Goal: Task Accomplishment & Management: Manage account settings

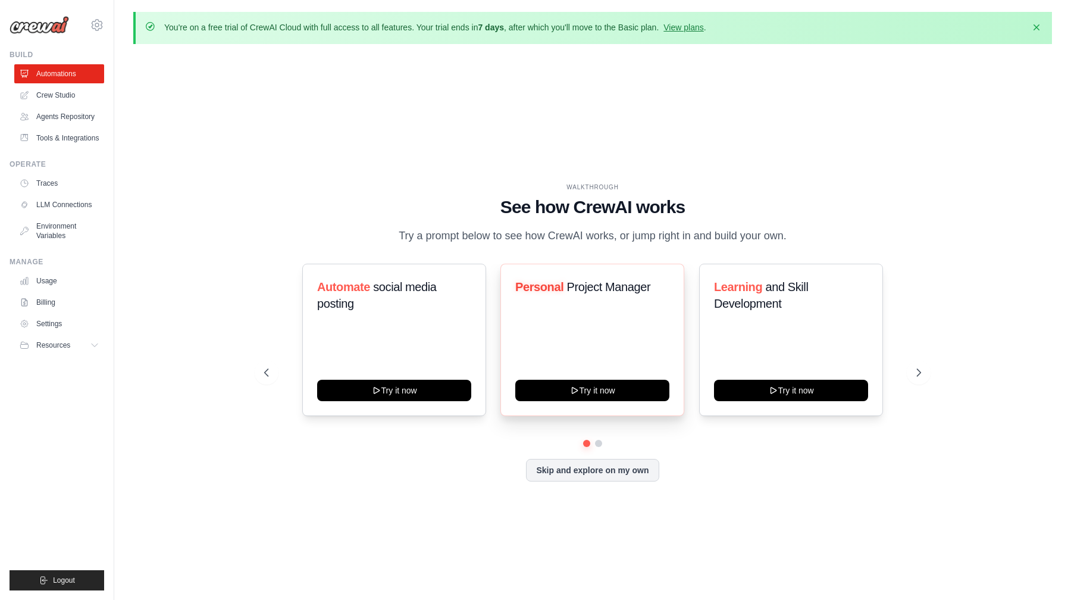
click at [566, 332] on div "Personal Project Manager Try it now" at bounding box center [593, 340] width 184 height 152
click at [611, 193] on div "WALKTHROUGH See how CrewAI works Try a prompt below to see how CrewAI works, or…" at bounding box center [592, 214] width 657 height 62
click at [61, 76] on link "Automations" at bounding box center [60, 73] width 90 height 19
click at [40, 35] on div "lmduy2612@gmail.com Settings" at bounding box center [57, 19] width 95 height 38
click at [78, 346] on button "Resources" at bounding box center [60, 345] width 90 height 19
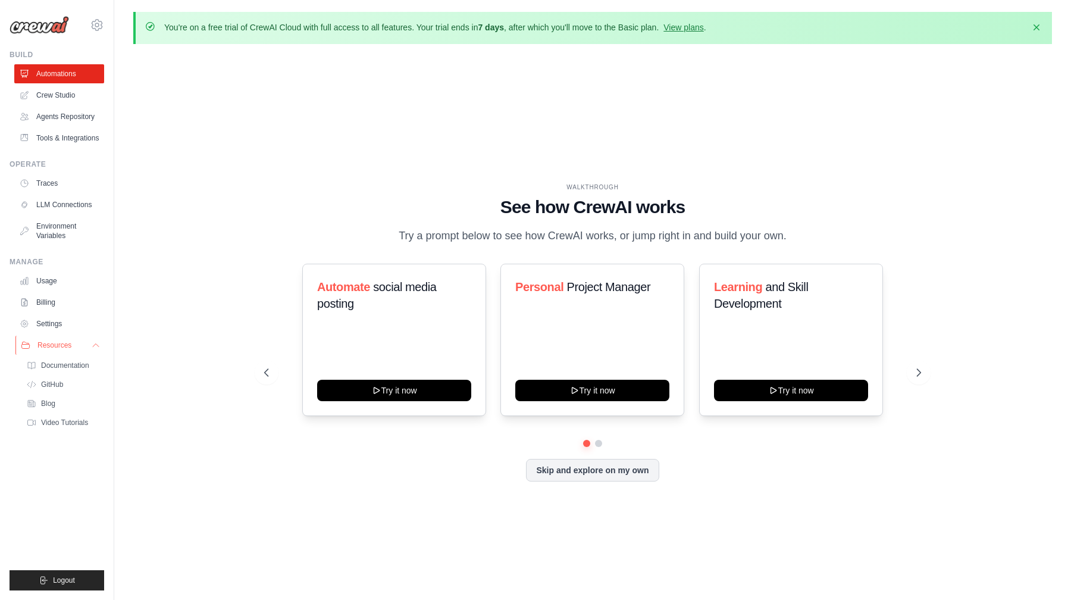
click at [78, 346] on button "Resources" at bounding box center [60, 345] width 90 height 19
click at [52, 281] on link "Usage" at bounding box center [60, 280] width 90 height 19
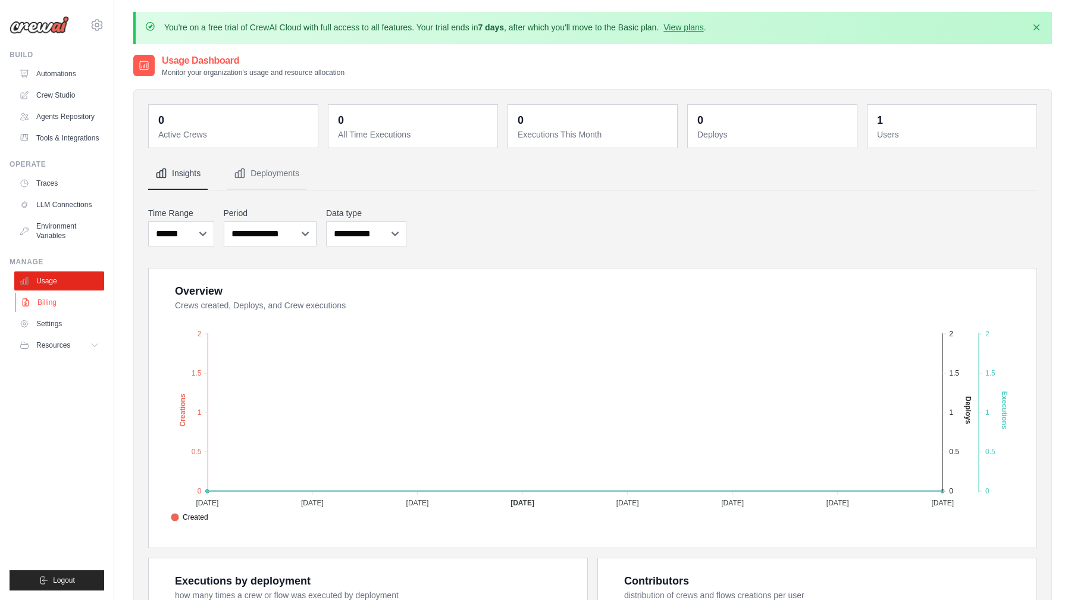
click at [54, 307] on link "Billing" at bounding box center [60, 302] width 90 height 19
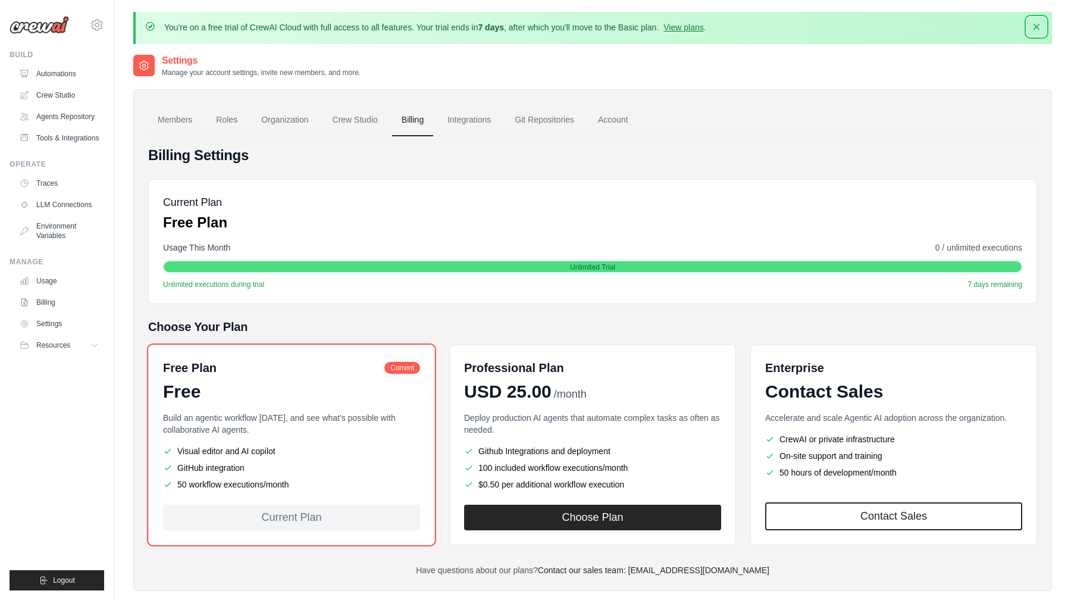
click at [1039, 27] on icon "button" at bounding box center [1037, 27] width 12 height 12
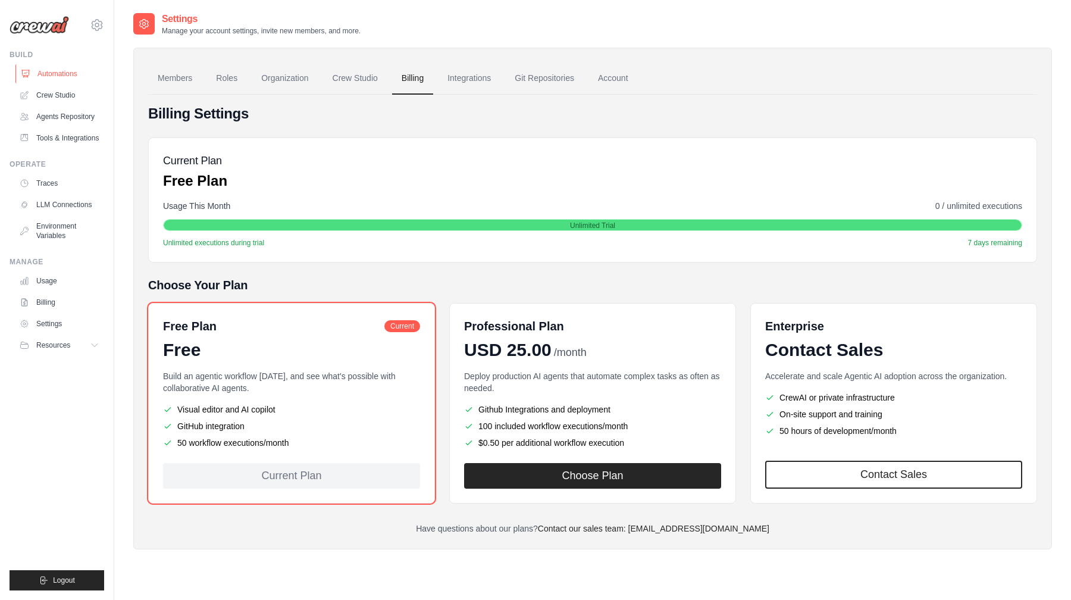
click at [69, 75] on link "Automations" at bounding box center [60, 73] width 90 height 19
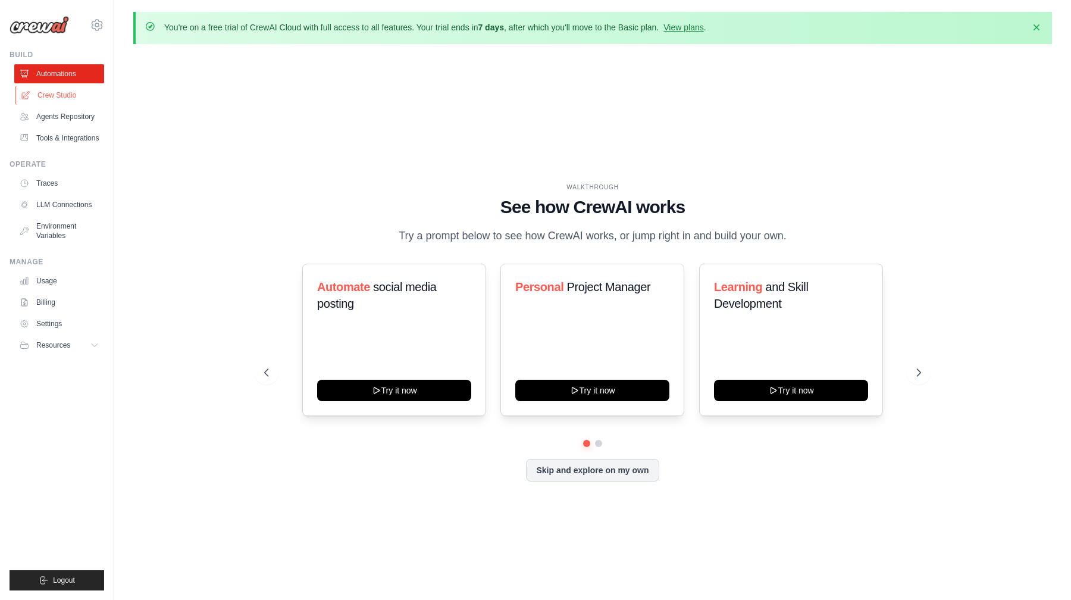
click at [78, 101] on link "Crew Studio" at bounding box center [60, 95] width 90 height 19
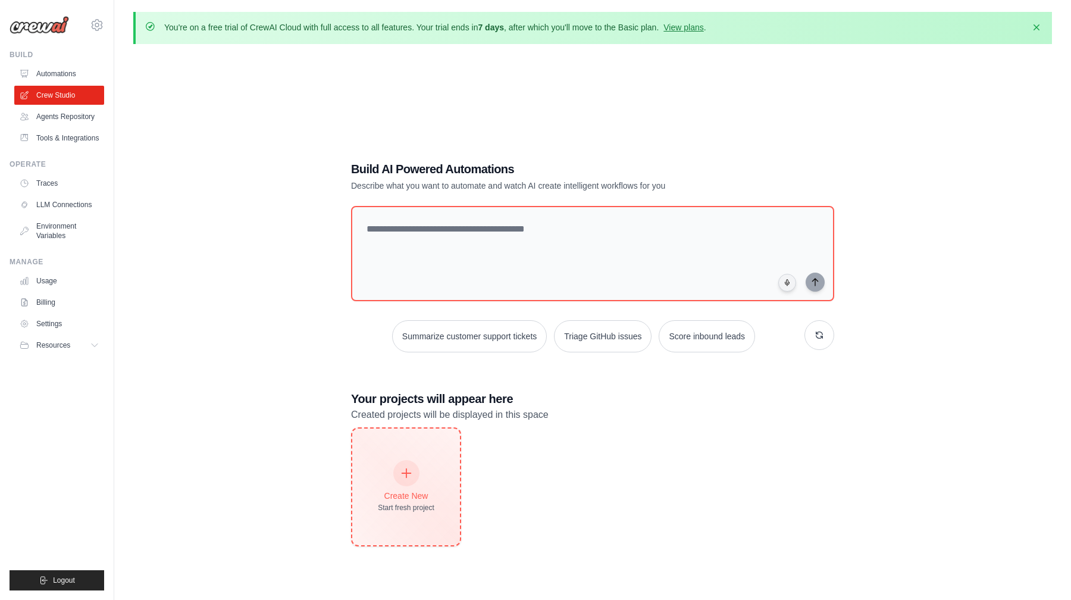
click at [421, 524] on div "Create New Start fresh project" at bounding box center [406, 487] width 108 height 117
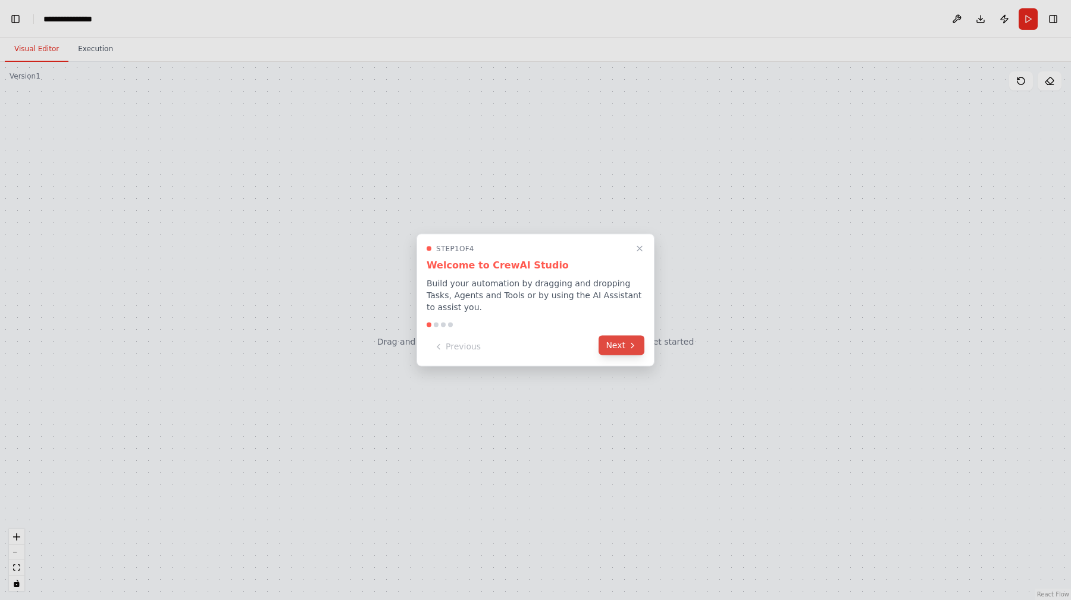
click at [625, 348] on button "Next" at bounding box center [622, 346] width 46 height 20
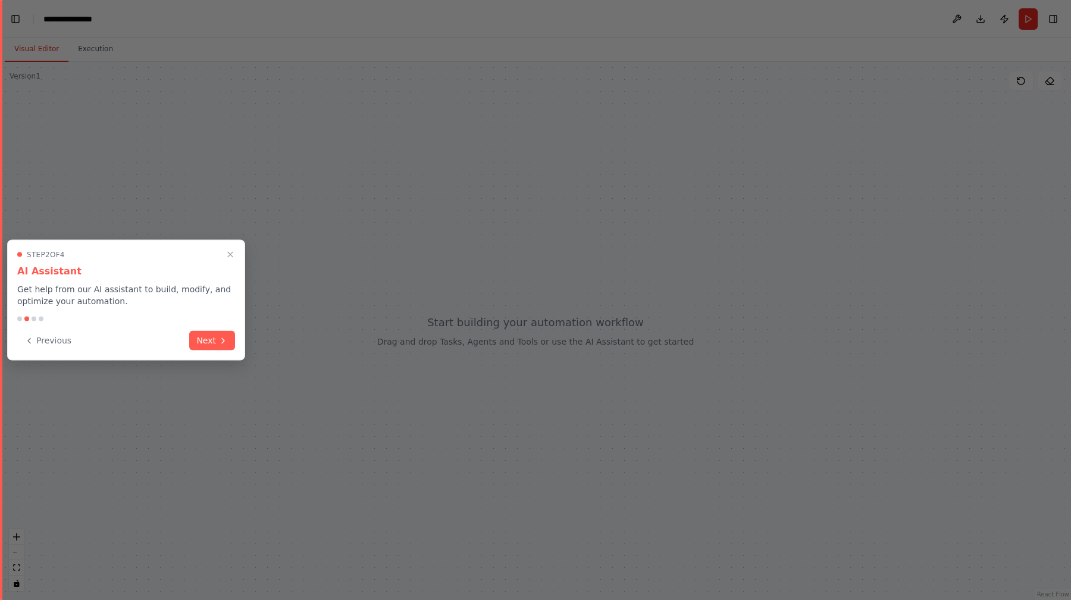
scroll to position [329, 0]
click at [201, 318] on div at bounding box center [126, 319] width 218 height 5
click at [221, 333] on button "Next" at bounding box center [212, 340] width 46 height 20
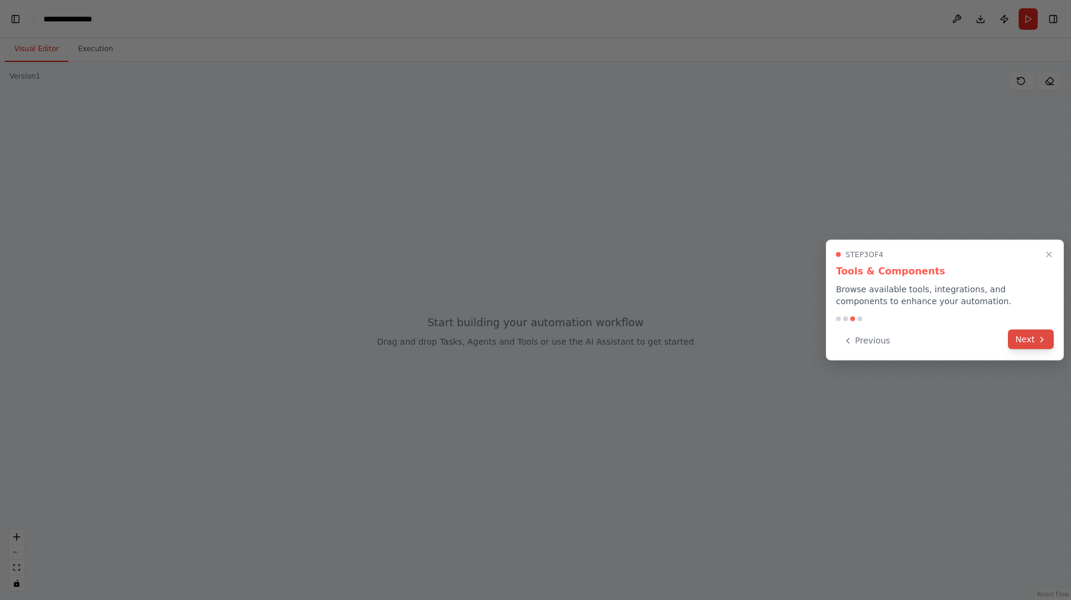
click at [1033, 336] on button "Next" at bounding box center [1031, 340] width 46 height 20
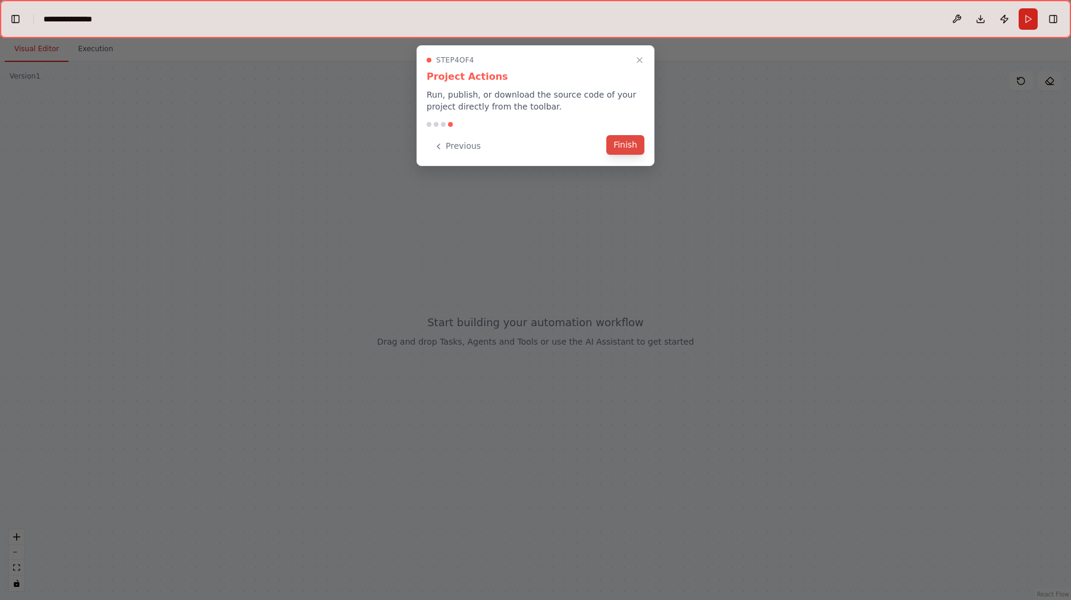
click at [630, 138] on button "Finish" at bounding box center [626, 145] width 38 height 20
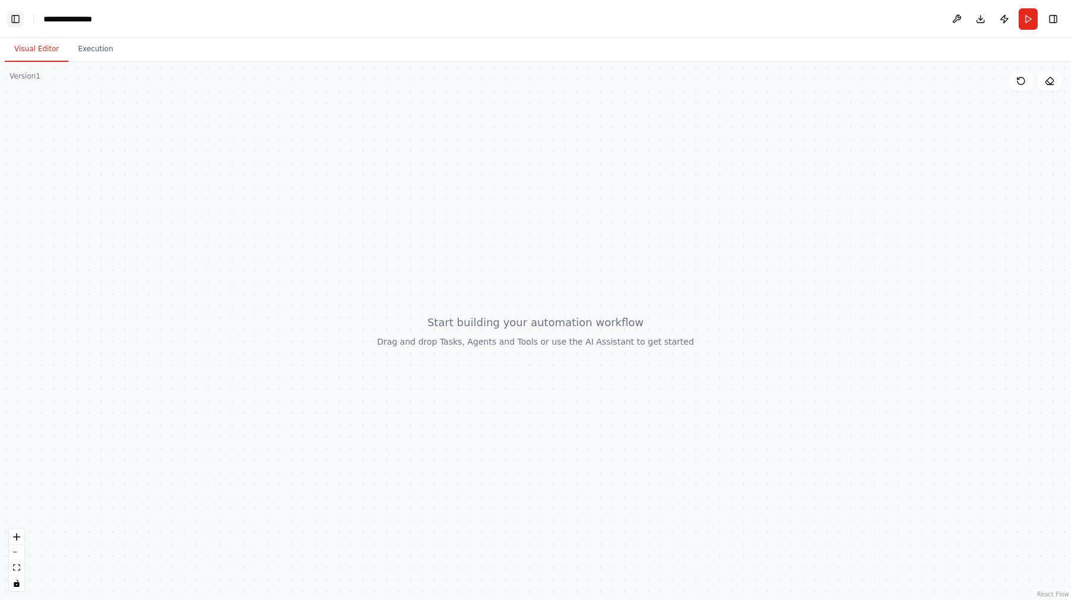
click at [15, 24] on button "Toggle Left Sidebar" at bounding box center [15, 19] width 17 height 17
click at [60, 21] on link "Studio" at bounding box center [56, 19] width 27 height 10
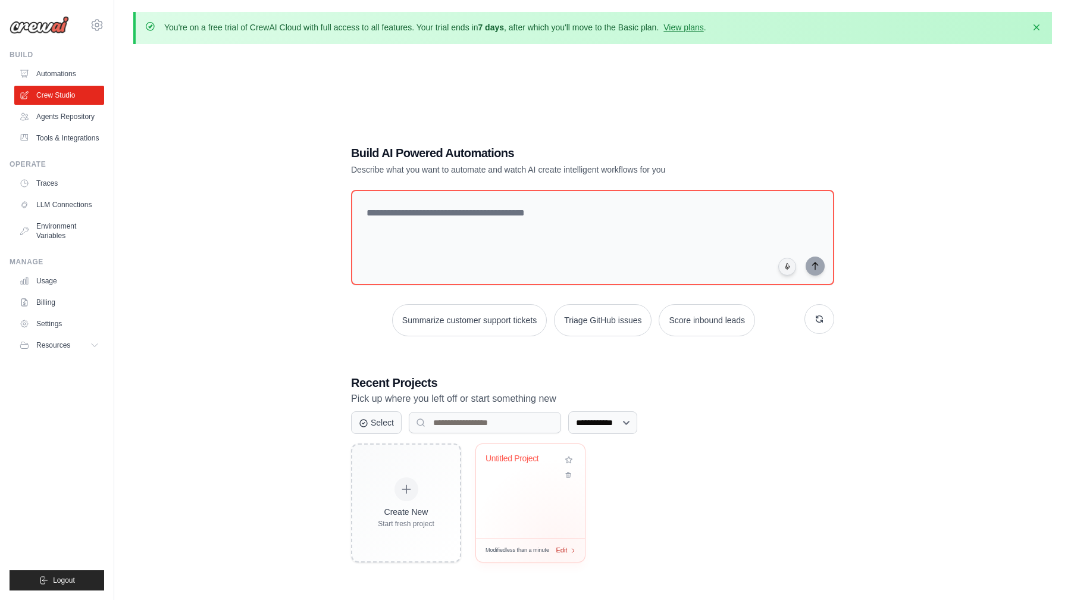
click at [559, 547] on span "Edit" at bounding box center [561, 550] width 11 height 10
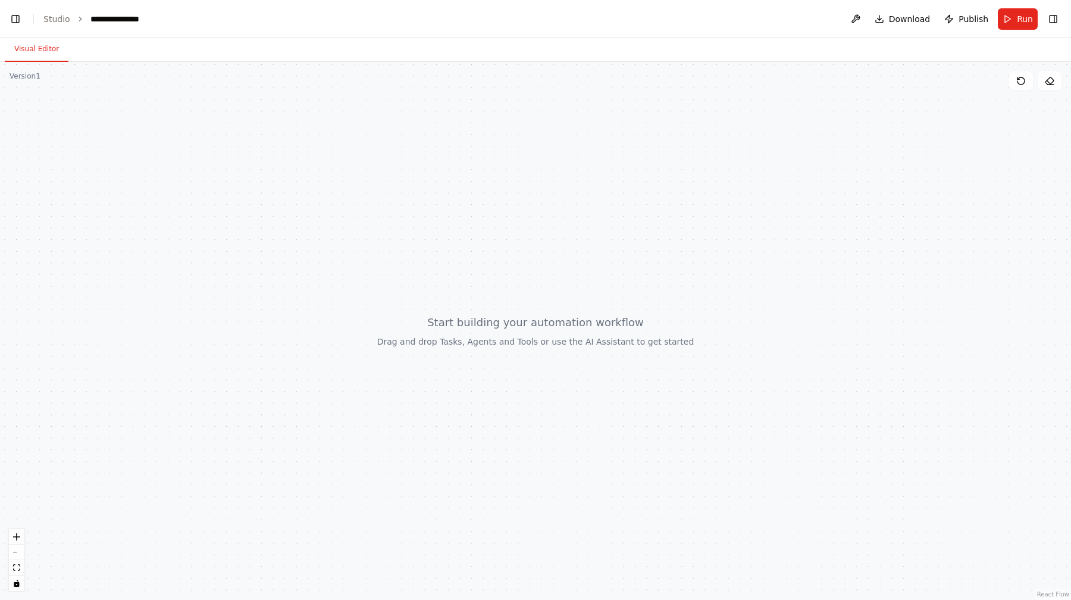
scroll to position [329, 0]
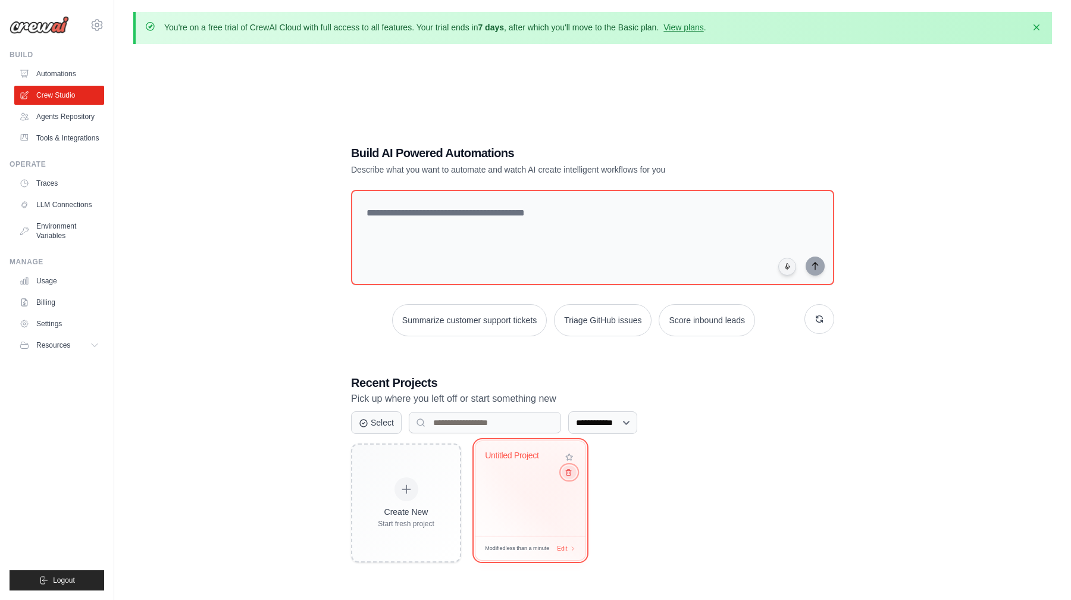
click at [570, 473] on icon at bounding box center [568, 473] width 5 height 6
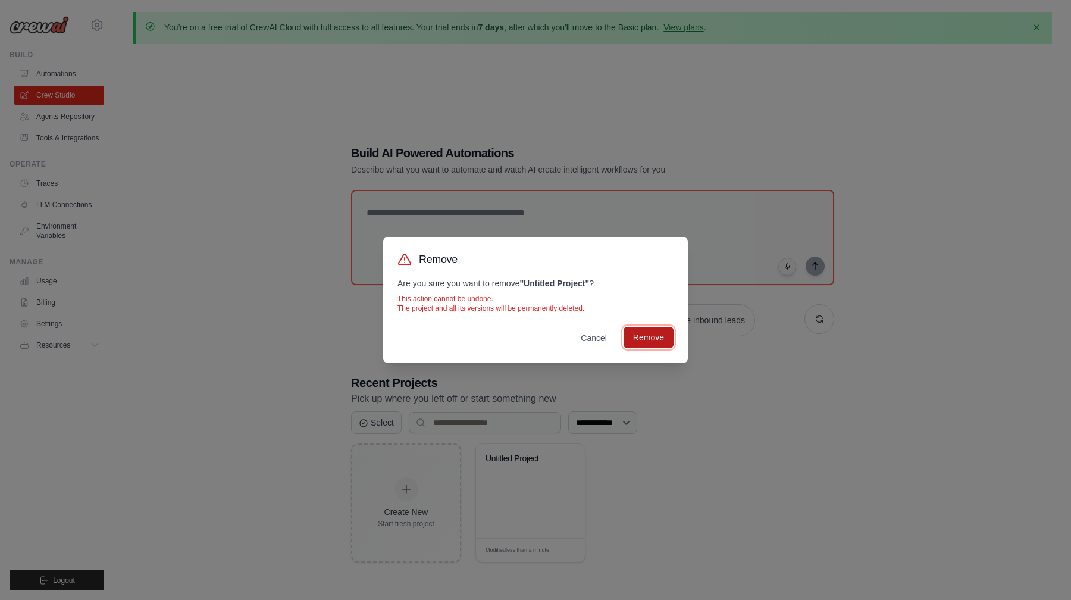
click at [650, 338] on button "Remove" at bounding box center [649, 337] width 50 height 21
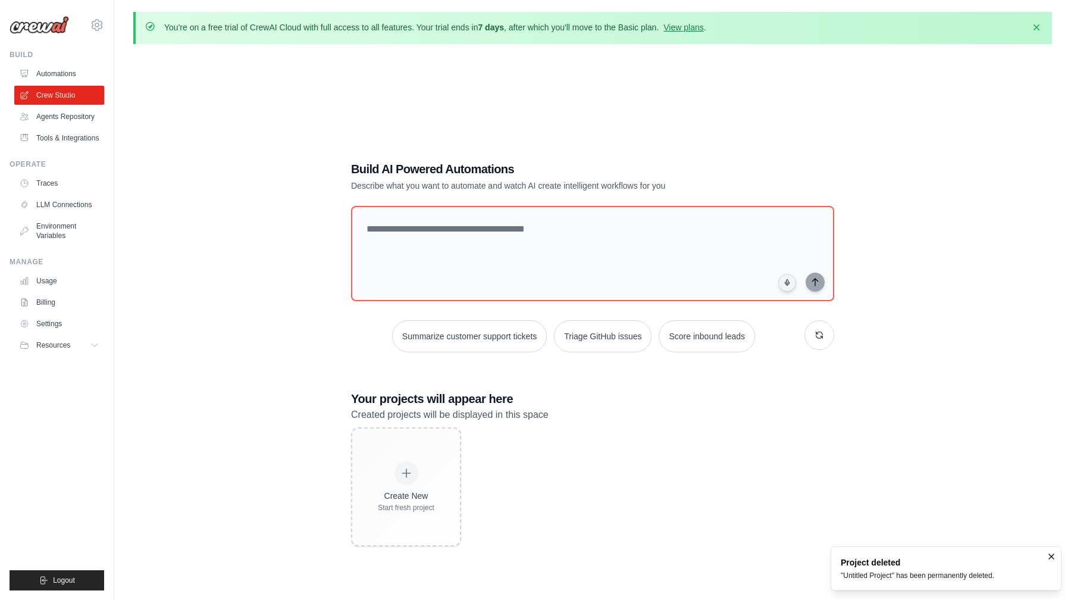
click at [247, 304] on div "Build AI Powered Automations Describe what you want to automate and watch AI cr…" at bounding box center [592, 354] width 919 height 600
click at [1035, 29] on icon "button" at bounding box center [1037, 27] width 12 height 12
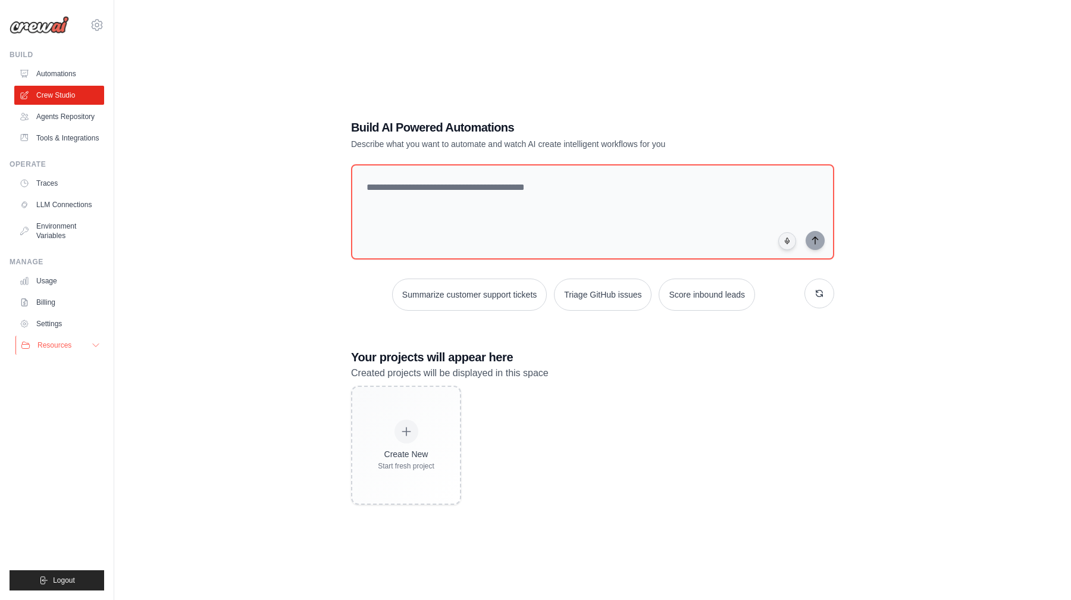
click at [85, 346] on button "Resources" at bounding box center [60, 345] width 90 height 19
click at [40, 28] on img at bounding box center [40, 25] width 60 height 18
click at [146, 74] on div "Build AI Powered Automations Describe what you want to automate and watch AI cr…" at bounding box center [592, 312] width 919 height 600
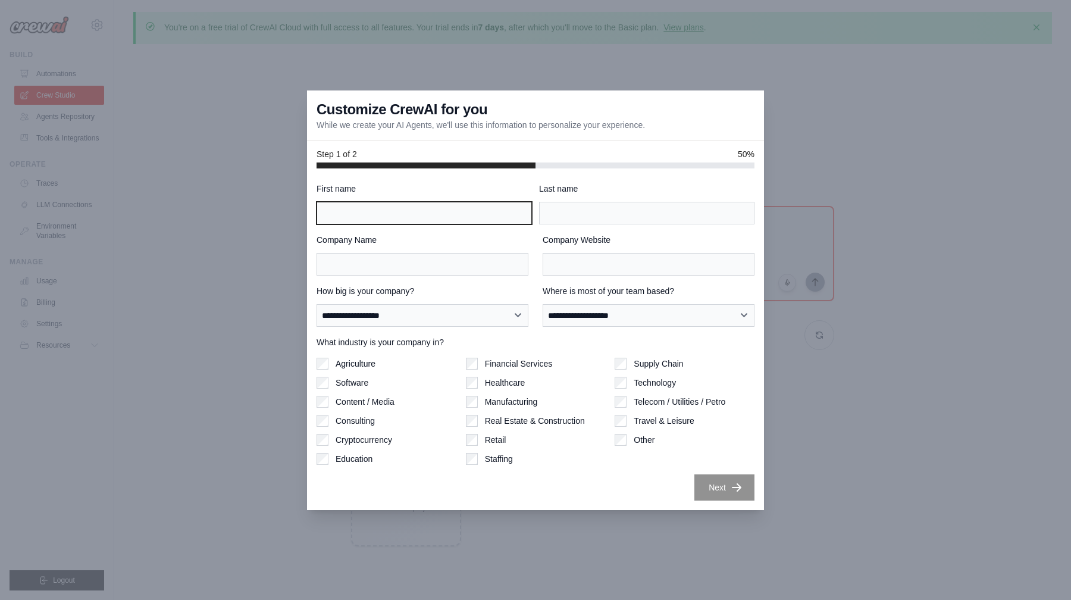
click at [485, 212] on input "First name" at bounding box center [424, 213] width 215 height 23
type input "***"
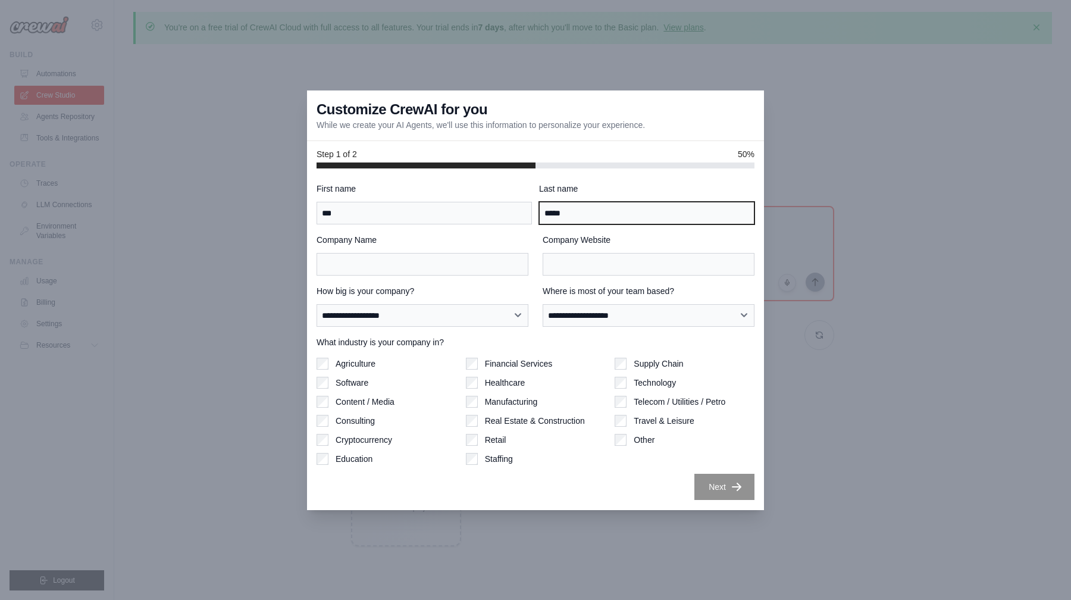
type input "*****"
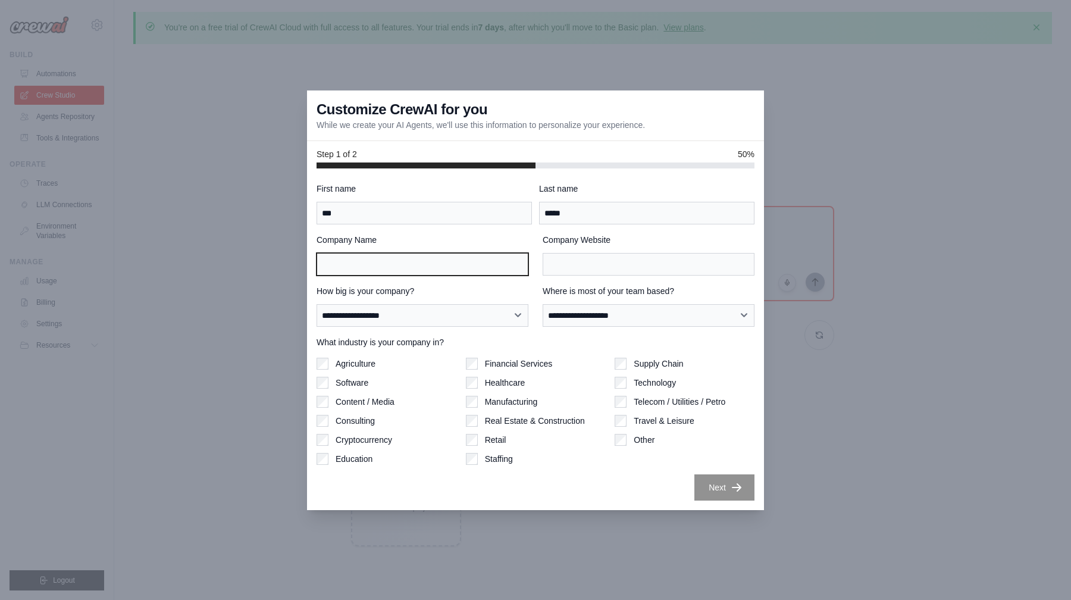
click at [451, 271] on input "Company Name" at bounding box center [423, 264] width 212 height 23
type input "**"
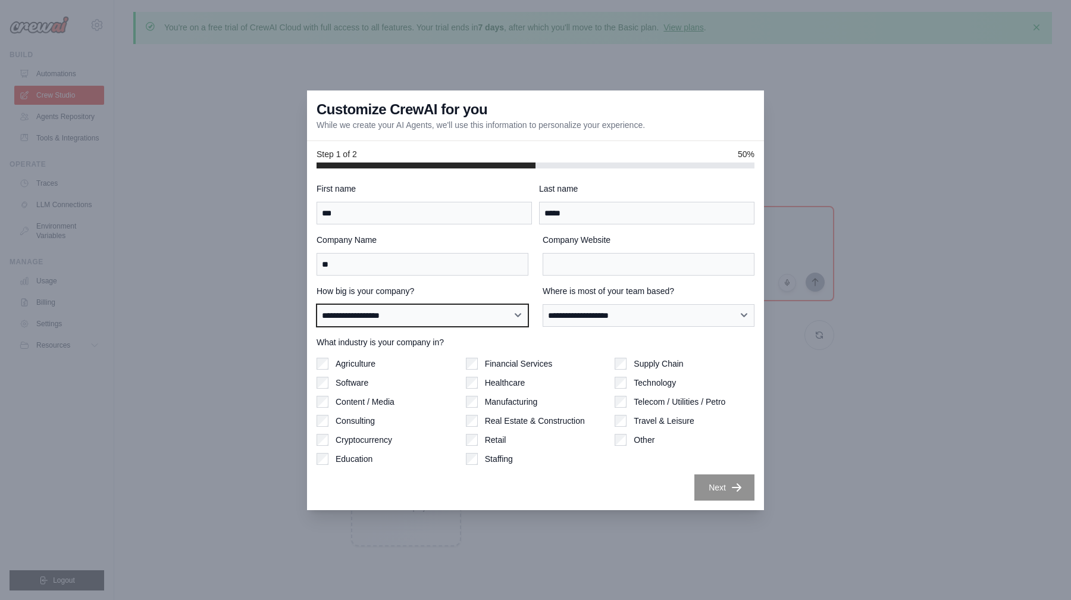
click at [442, 320] on select "**********" at bounding box center [423, 315] width 212 height 23
select select "**********"
click at [317, 304] on select "**********" at bounding box center [423, 315] width 212 height 23
click at [409, 314] on select "**********" at bounding box center [423, 315] width 212 height 23
click at [317, 304] on select "**********" at bounding box center [423, 315] width 212 height 23
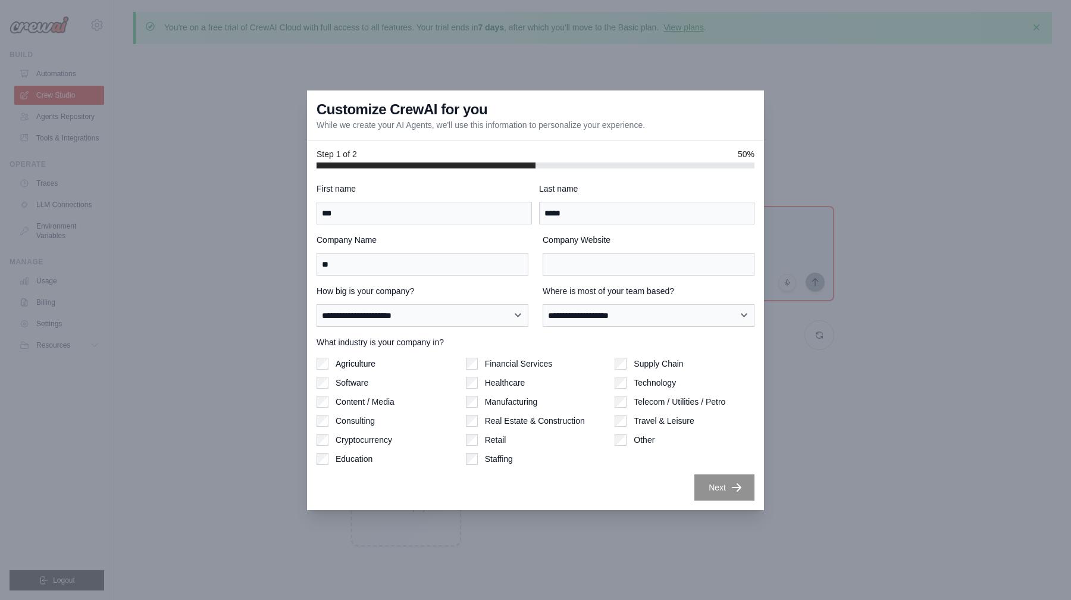
click at [652, 381] on label "Technology" at bounding box center [655, 383] width 42 height 12
click at [364, 462] on label "Education" at bounding box center [354, 459] width 37 height 12
click at [666, 305] on select "**********" at bounding box center [649, 315] width 212 height 23
select select "**********"
click at [543, 304] on select "**********" at bounding box center [649, 315] width 212 height 23
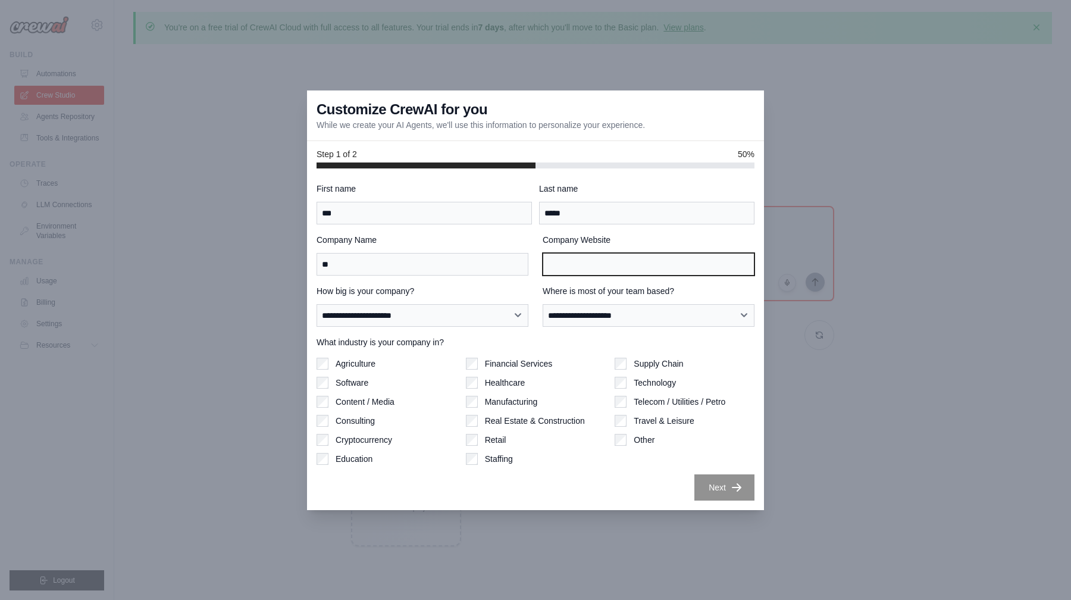
click at [589, 270] on input "Company Website" at bounding box center [649, 264] width 212 height 23
type input "******"
click at [642, 165] on div at bounding box center [536, 166] width 438 height 6
click at [724, 490] on button "Next" at bounding box center [725, 487] width 60 height 26
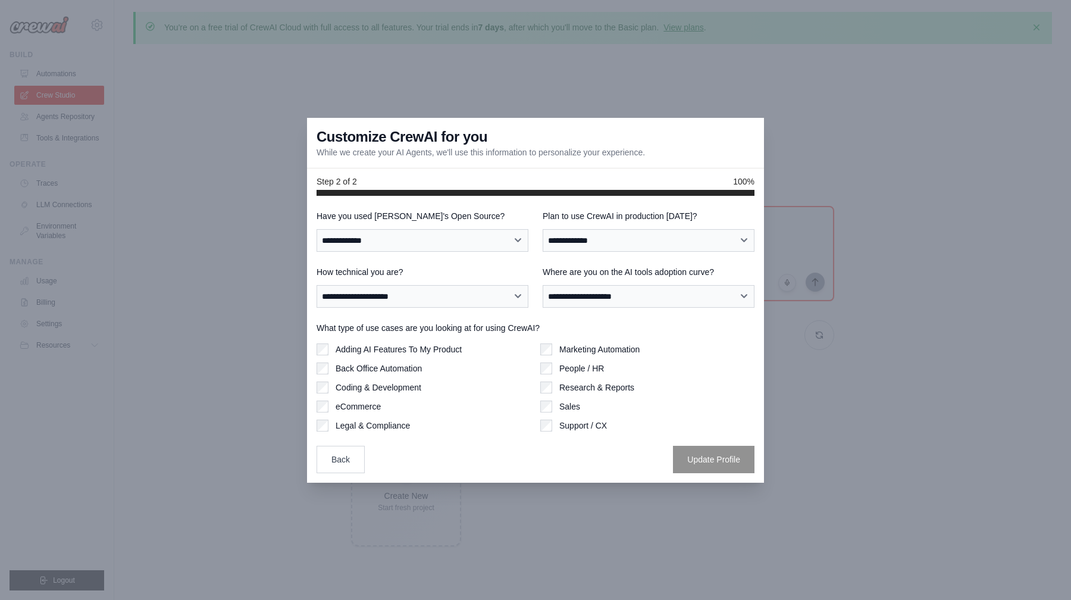
click at [405, 349] on label "Adding AI Features To My Product" at bounding box center [399, 349] width 126 height 12
click at [448, 245] on select "**********" at bounding box center [423, 240] width 212 height 23
click at [449, 302] on select "**********" at bounding box center [423, 296] width 212 height 23
select select "**********"
click at [317, 285] on select "**********" at bounding box center [423, 296] width 212 height 23
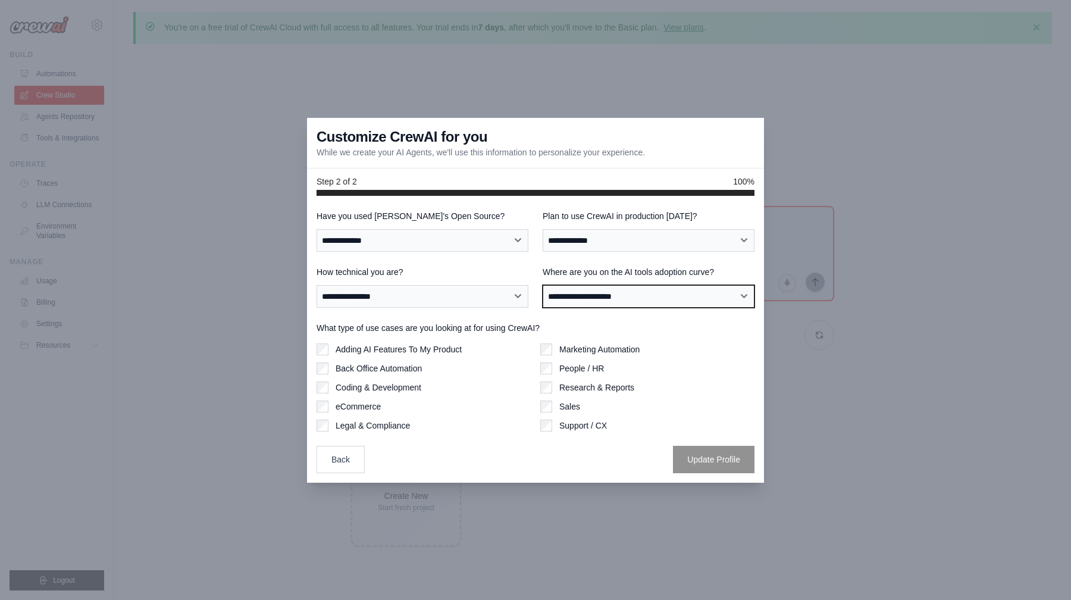
click at [597, 288] on select "**********" at bounding box center [649, 296] width 212 height 23
select select "**********"
click at [543, 285] on select "**********" at bounding box center [649, 296] width 212 height 23
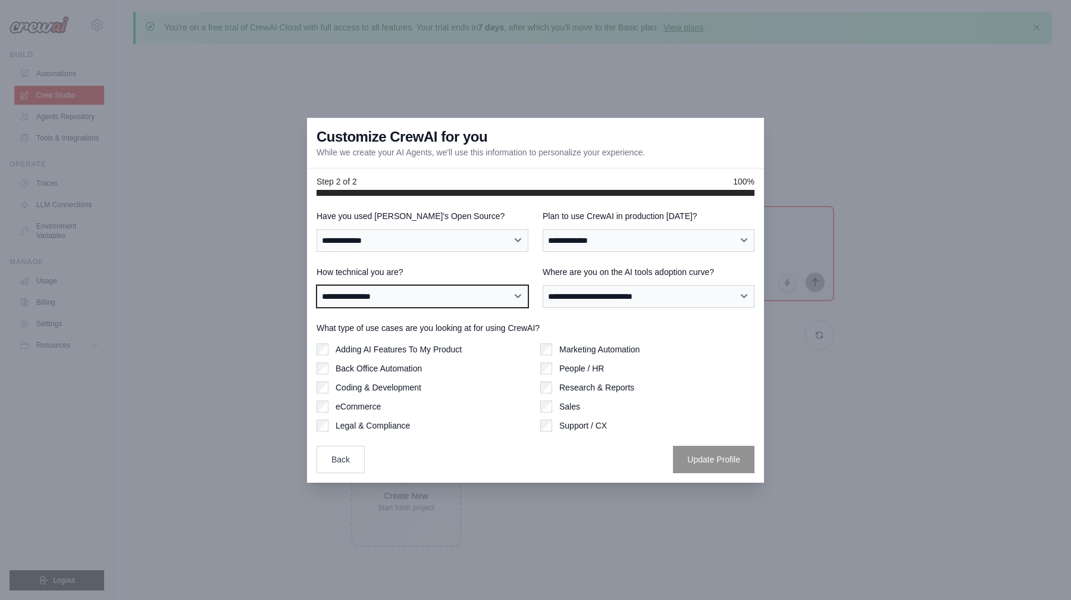
click at [477, 299] on select "**********" at bounding box center [423, 296] width 212 height 23
click at [317, 285] on select "**********" at bounding box center [423, 296] width 212 height 23
click at [463, 290] on select "**********" at bounding box center [423, 296] width 212 height 23
select select "**********"
click at [317, 285] on select "**********" at bounding box center [423, 296] width 212 height 23
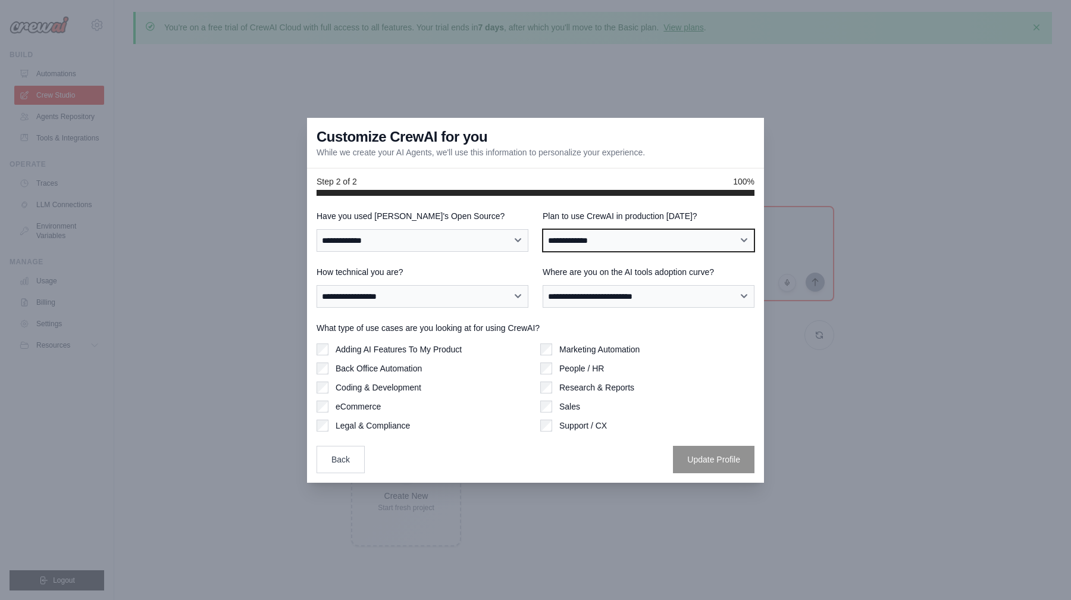
click at [621, 242] on select "**********" at bounding box center [649, 240] width 212 height 23
select select "*****"
click at [543, 229] on select "**********" at bounding box center [649, 240] width 212 height 23
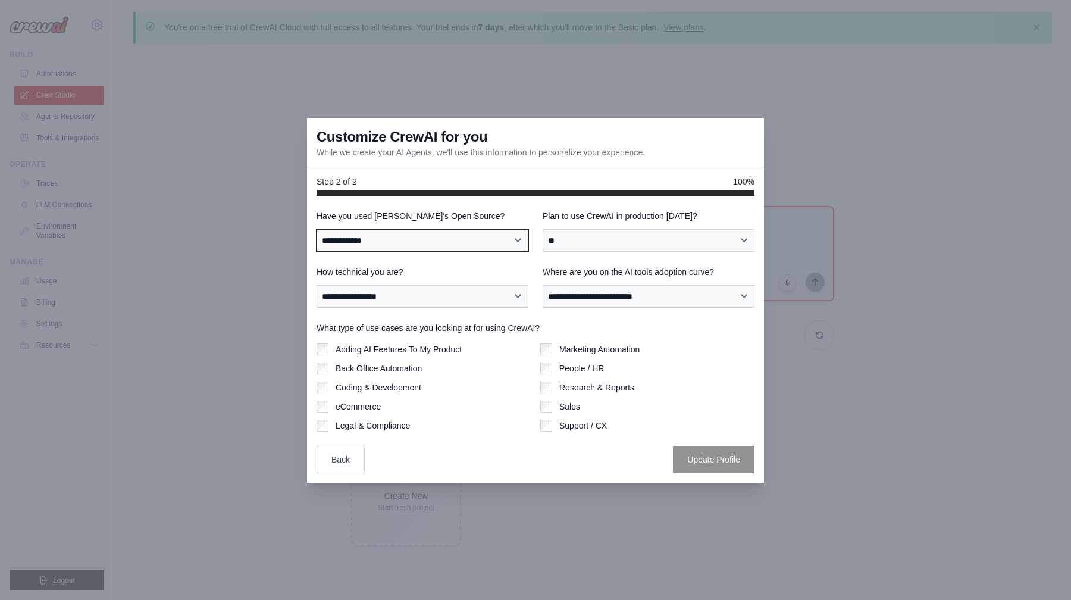
click at [483, 240] on select "**********" at bounding box center [423, 240] width 212 height 23
select select "**"
click at [317, 229] on select "**********" at bounding box center [423, 240] width 212 height 23
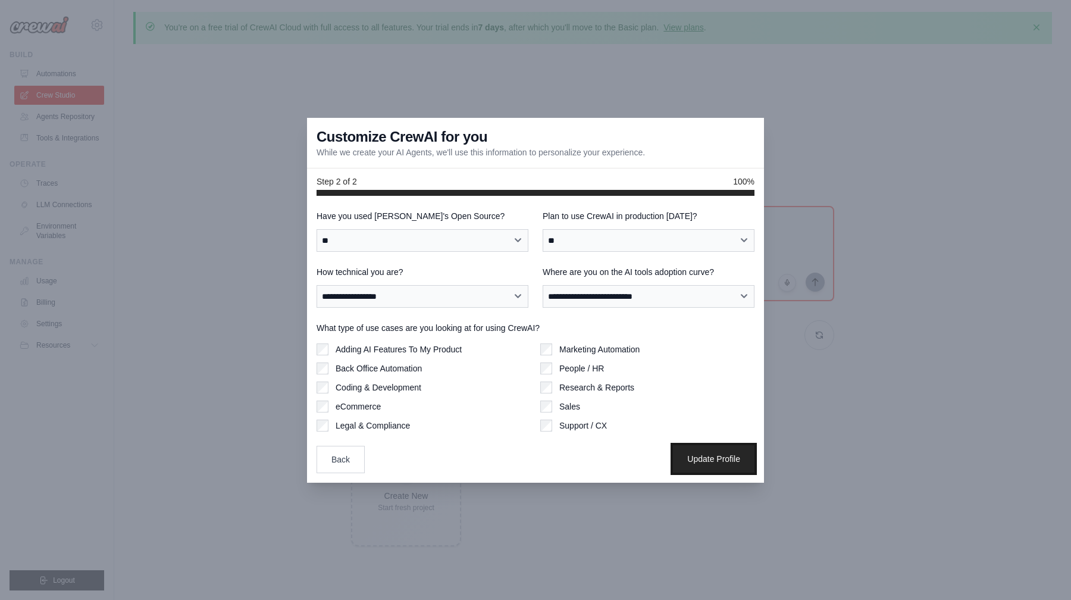
click at [711, 467] on button "Update Profile" at bounding box center [714, 458] width 82 height 27
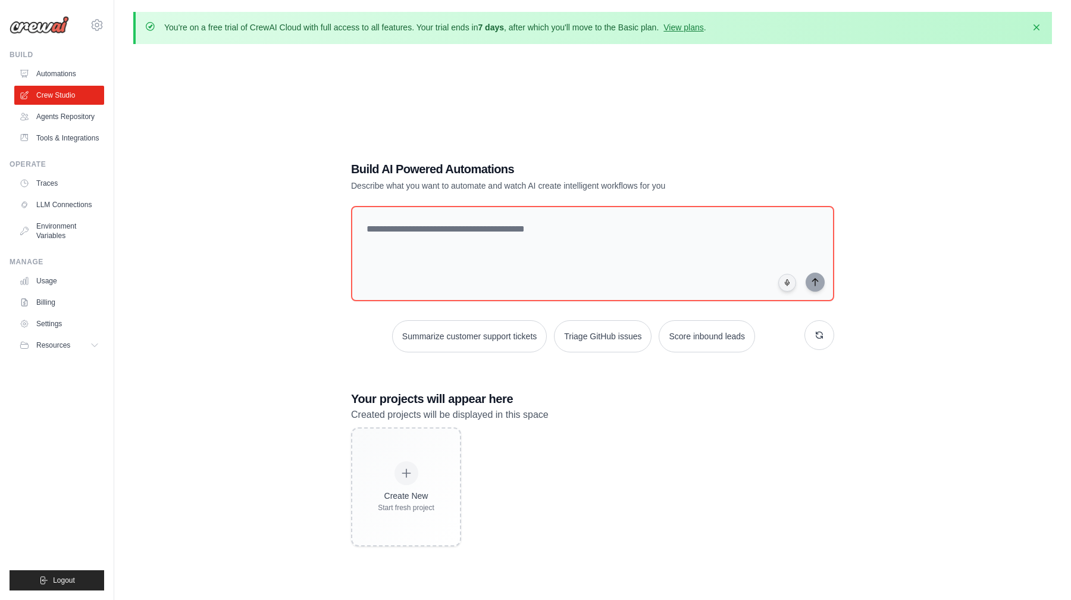
click at [51, 26] on img at bounding box center [40, 25] width 60 height 18
click at [50, 35] on div "lmduy2612@gmail.com Settings" at bounding box center [57, 19] width 95 height 38
click at [63, 116] on link "Agents Repository" at bounding box center [60, 116] width 90 height 19
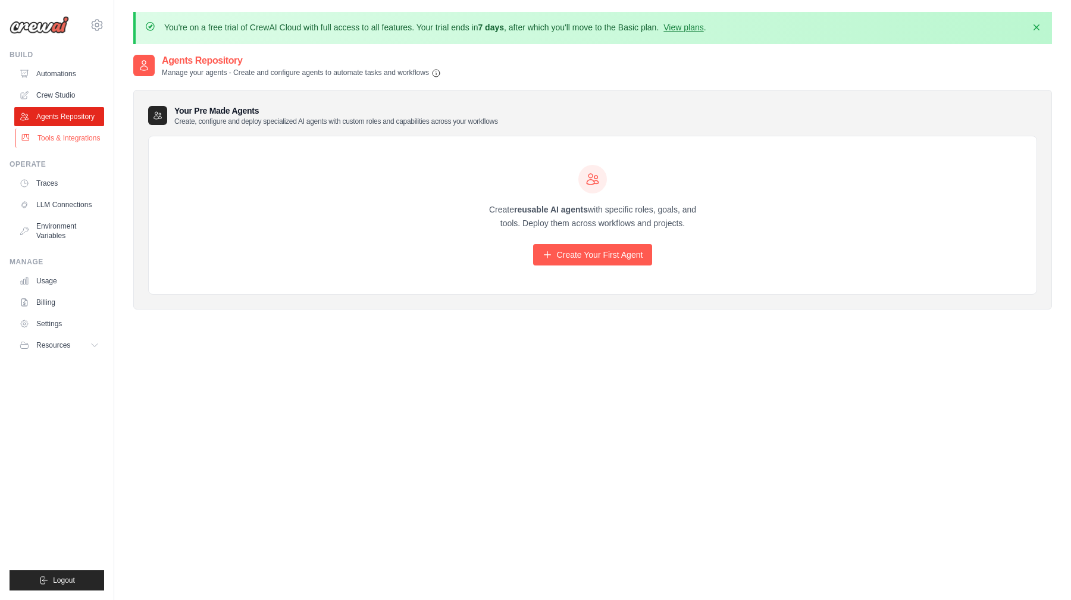
click at [62, 135] on link "Tools & Integrations" at bounding box center [60, 138] width 90 height 19
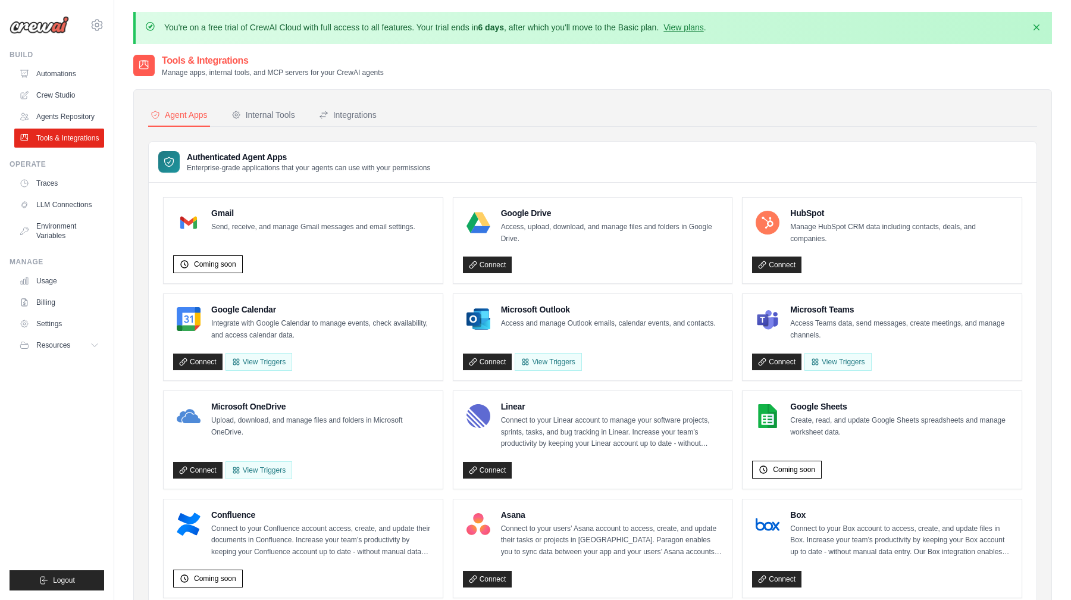
click at [52, 33] on img at bounding box center [40, 25] width 60 height 18
click at [53, 67] on link "Automations" at bounding box center [60, 73] width 90 height 19
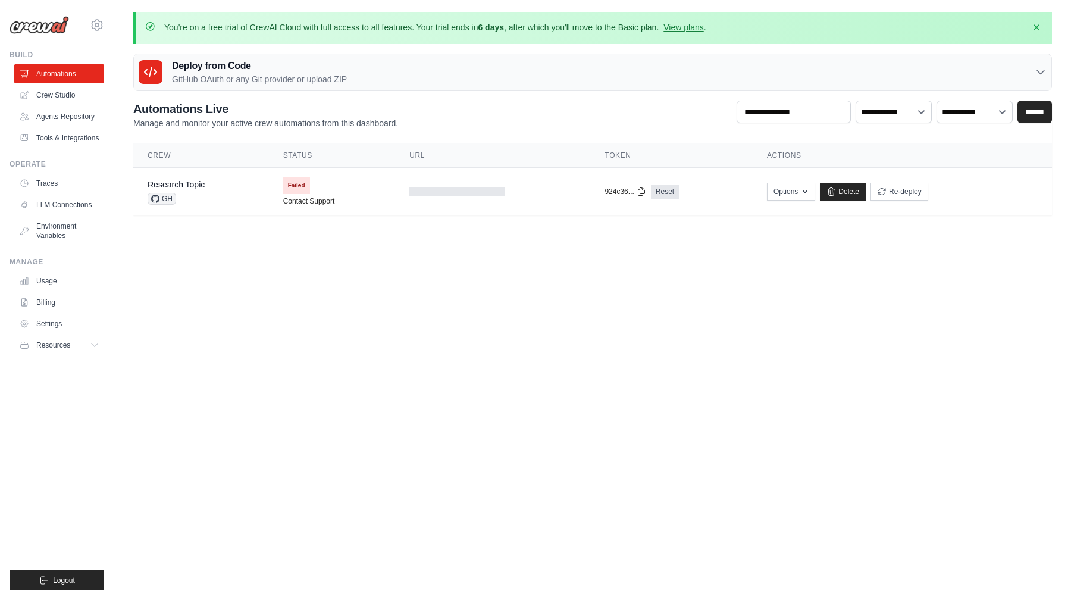
click at [394, 365] on body "lmduy2612@gmail.com Settings Build Automations" at bounding box center [535, 300] width 1071 height 600
click at [789, 195] on button "Options" at bounding box center [791, 191] width 48 height 18
click at [196, 186] on link "Research Topic" at bounding box center [176, 185] width 57 height 10
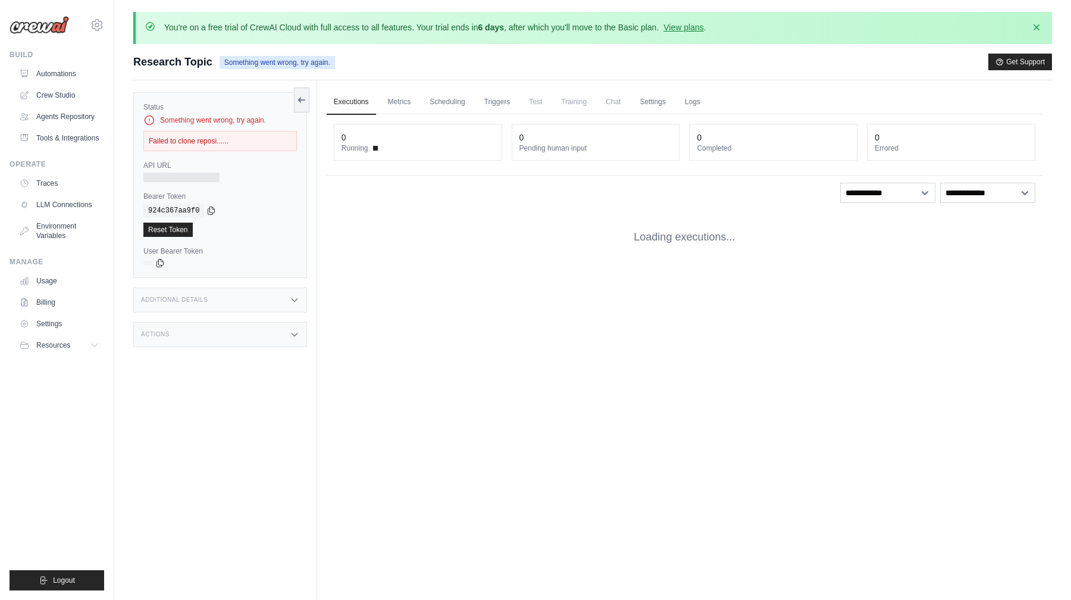
click at [166, 197] on label "Bearer Token" at bounding box center [220, 197] width 154 height 10
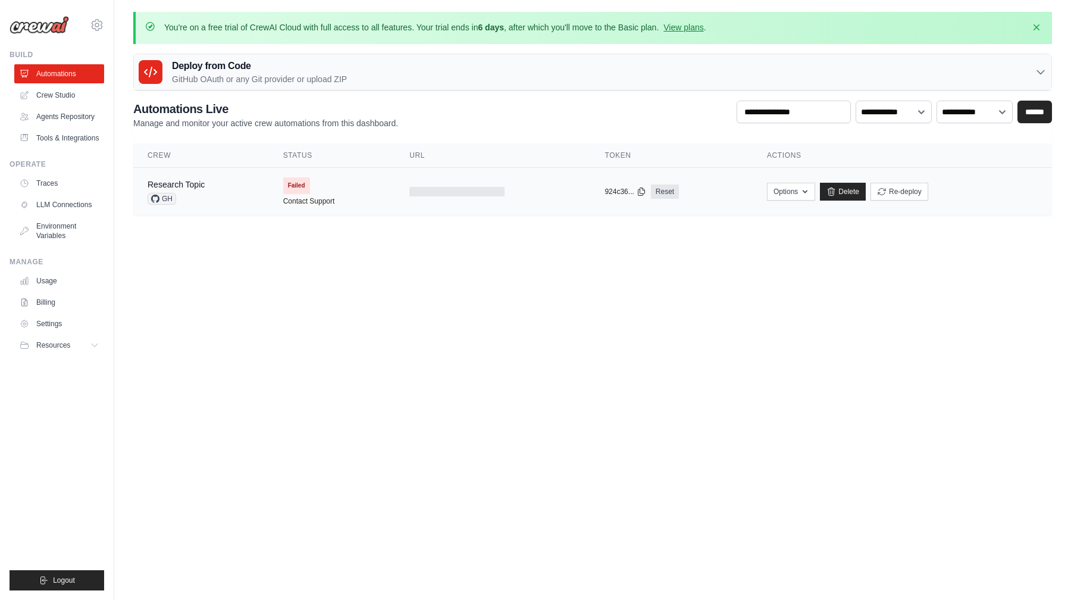
click at [164, 198] on span "GH" at bounding box center [162, 199] width 29 height 12
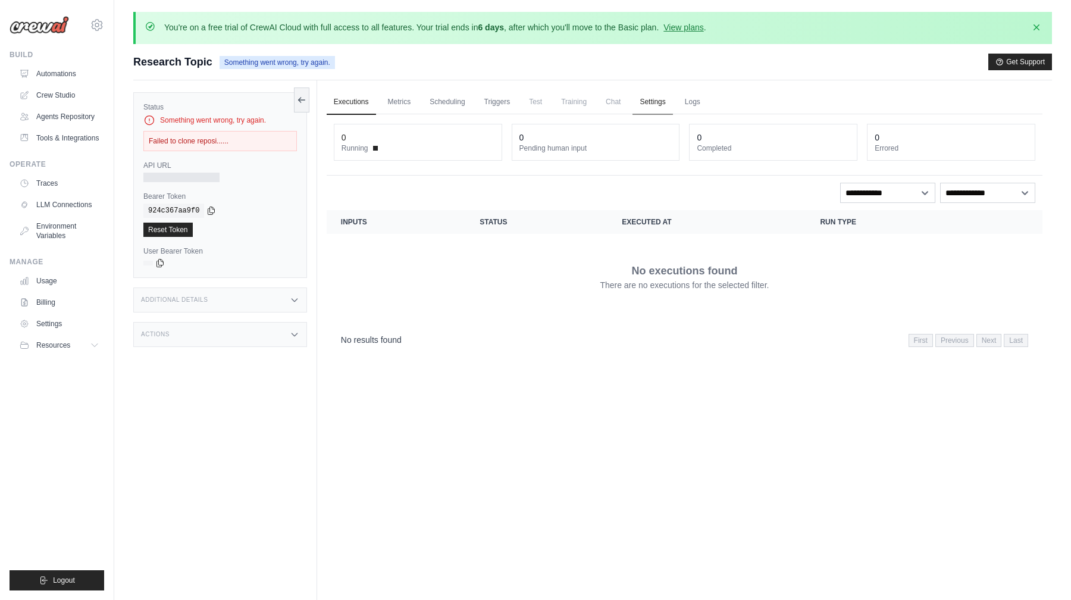
click at [661, 105] on link "Settings" at bounding box center [653, 102] width 40 height 25
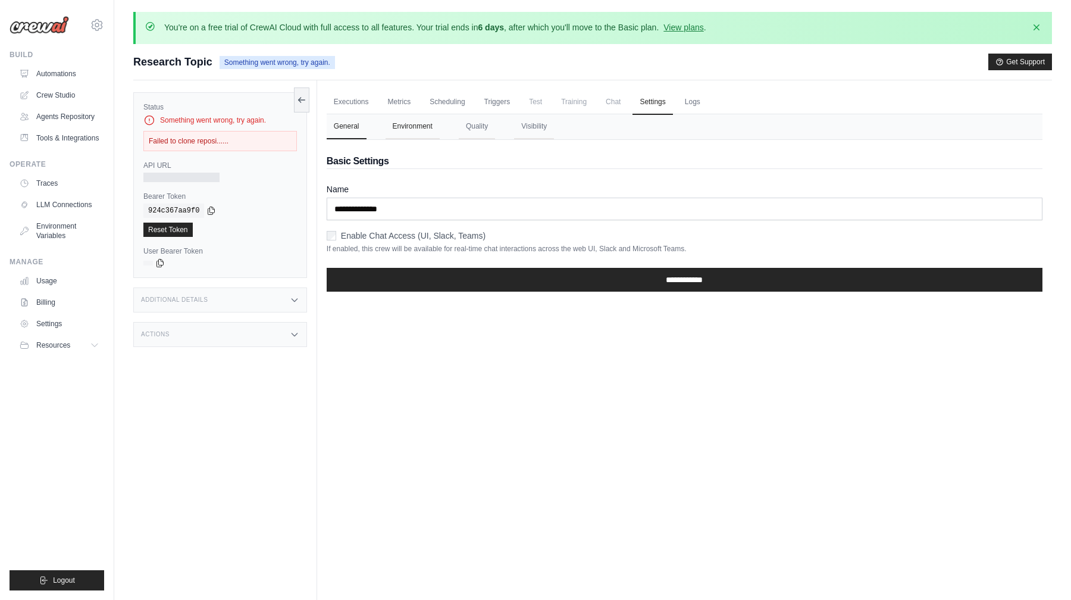
click at [402, 129] on button "Environment" at bounding box center [413, 126] width 54 height 25
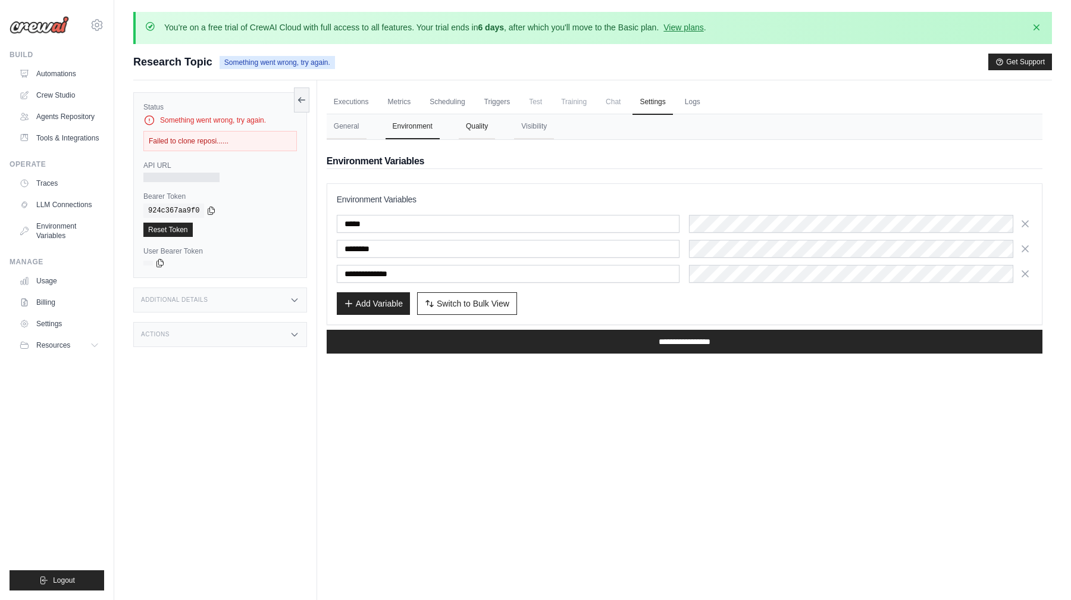
click at [474, 130] on button "Quality" at bounding box center [477, 126] width 36 height 25
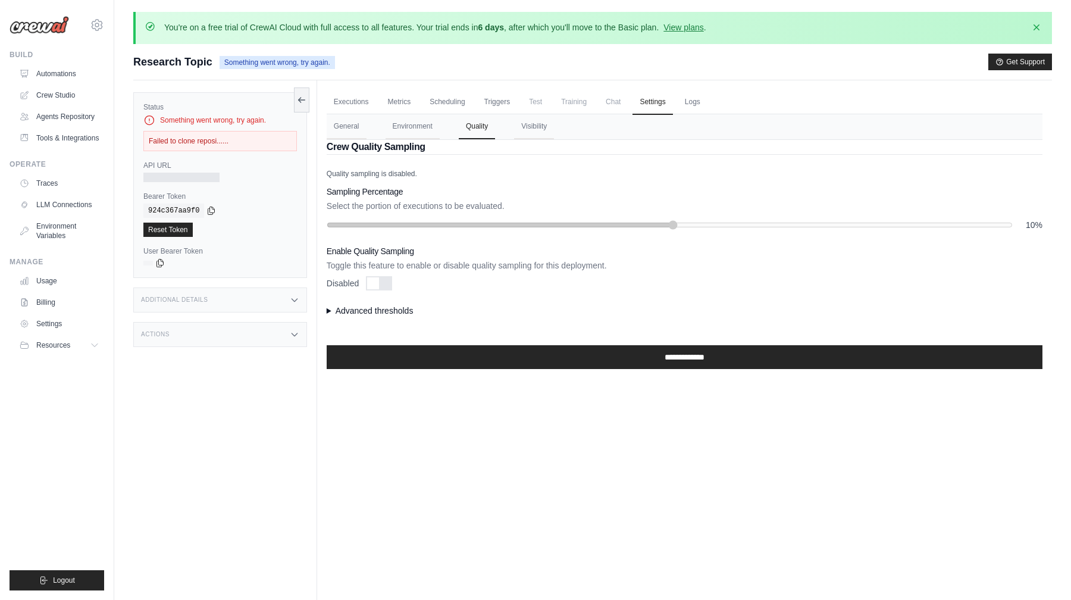
click at [509, 129] on nav "General Environment Quality Visibility" at bounding box center [685, 126] width 716 height 25
click at [552, 130] on button "Visibility" at bounding box center [534, 126] width 40 height 25
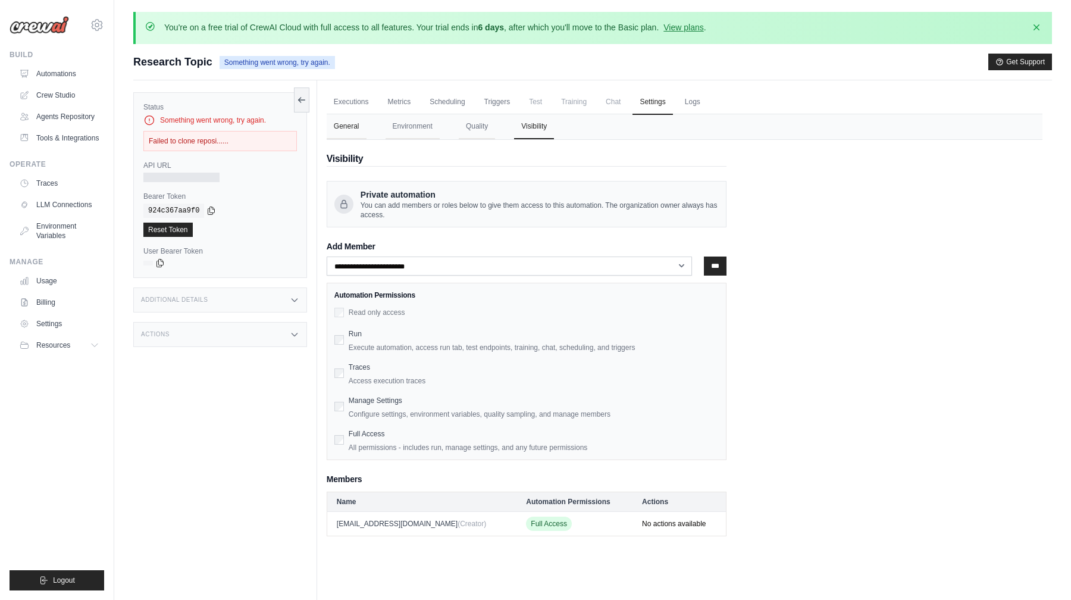
click at [359, 129] on button "General" at bounding box center [347, 126] width 40 height 25
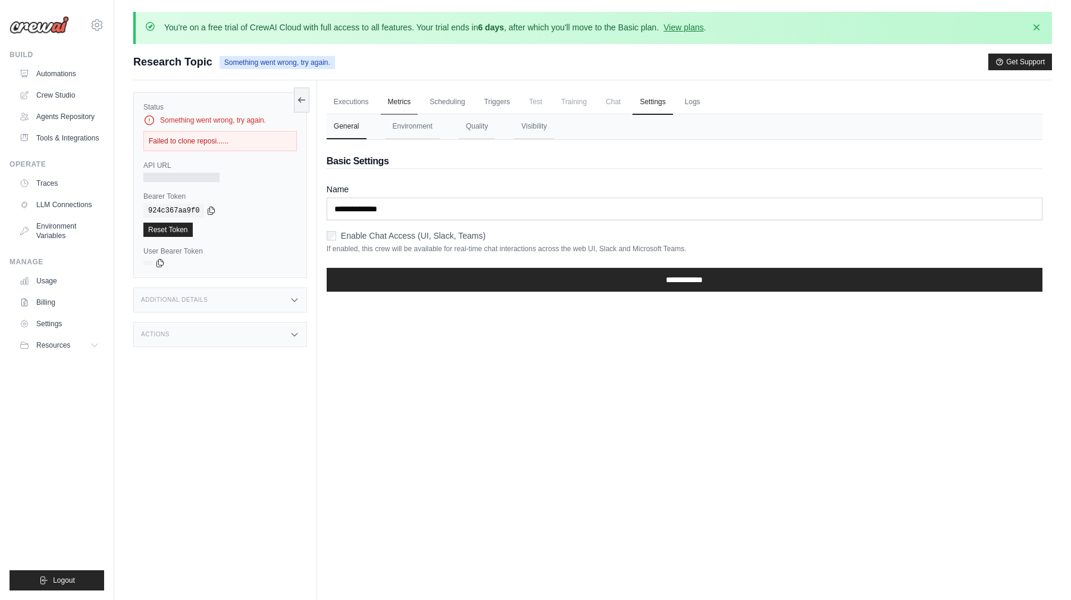
click at [390, 107] on link "Metrics" at bounding box center [400, 102] width 38 height 25
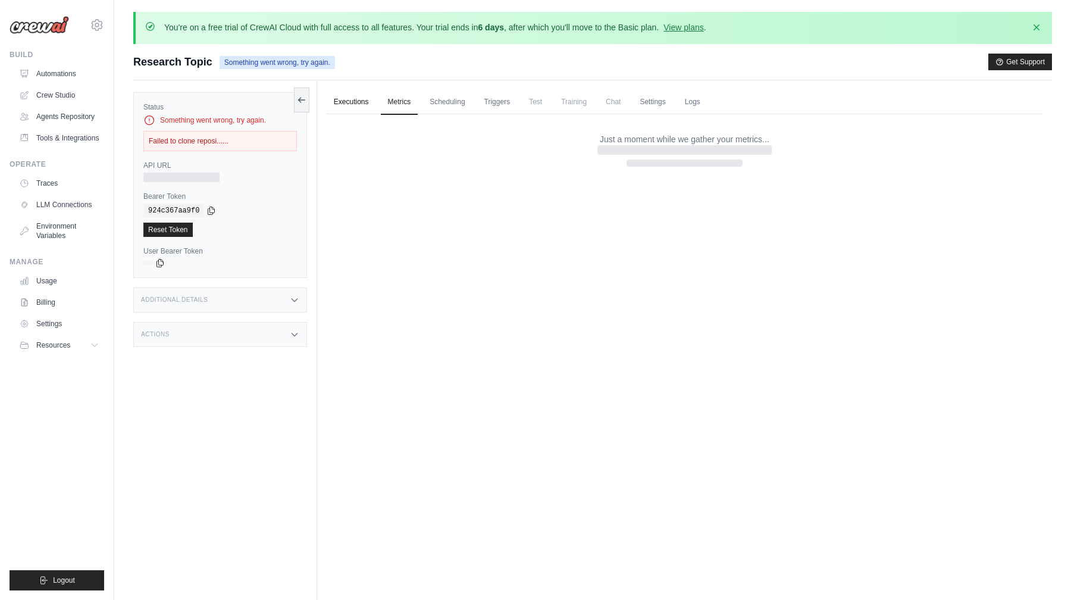
click at [345, 104] on link "Executions" at bounding box center [351, 102] width 49 height 25
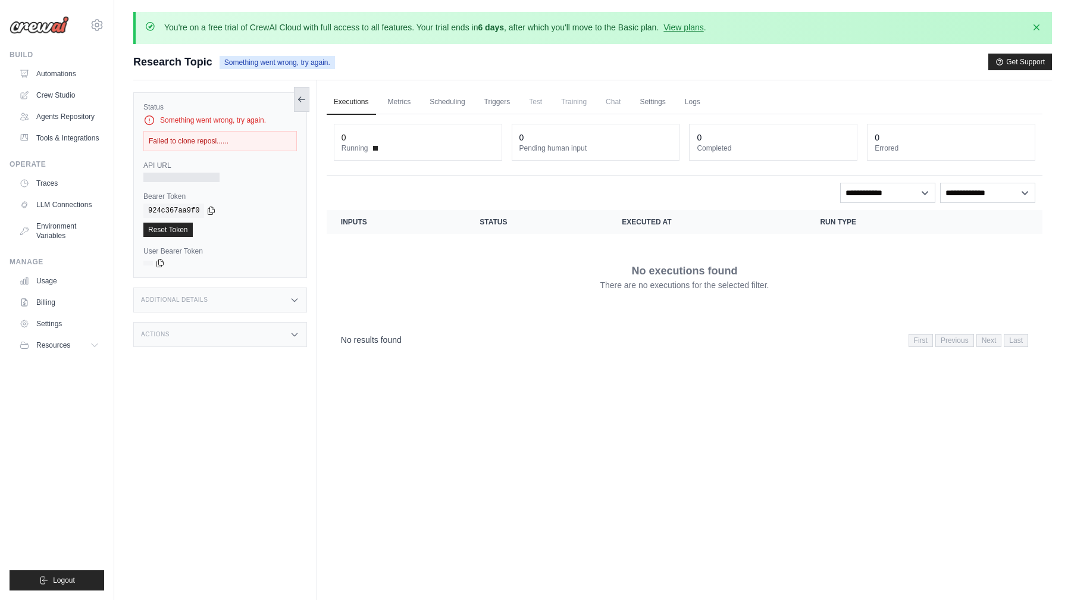
click at [294, 97] on button at bounding box center [301, 99] width 15 height 25
click at [236, 334] on div "Actions" at bounding box center [220, 334] width 174 height 25
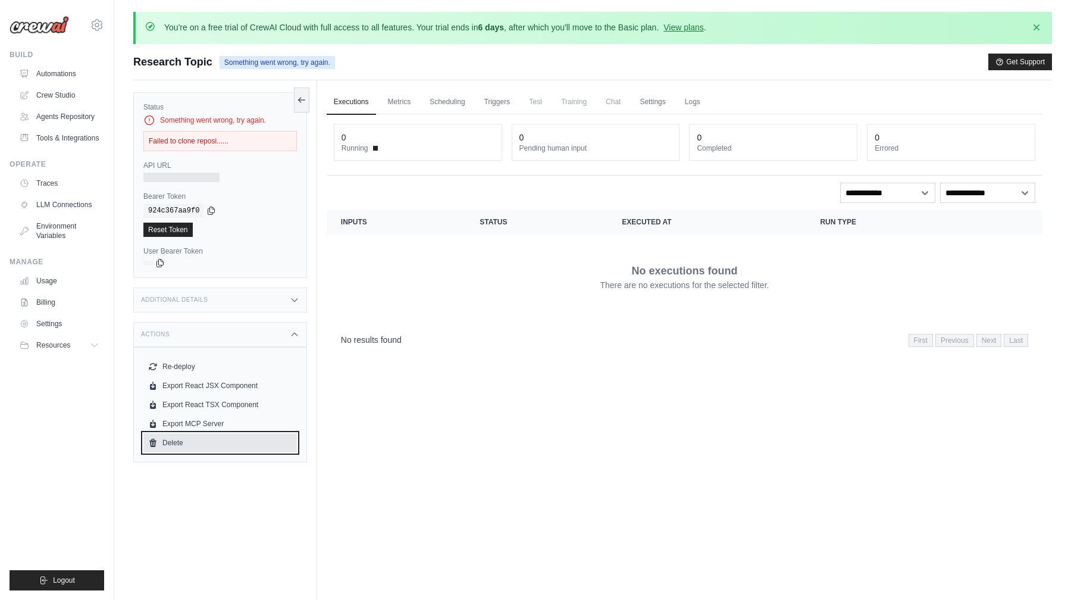
click at [173, 441] on link "Delete" at bounding box center [220, 442] width 154 height 19
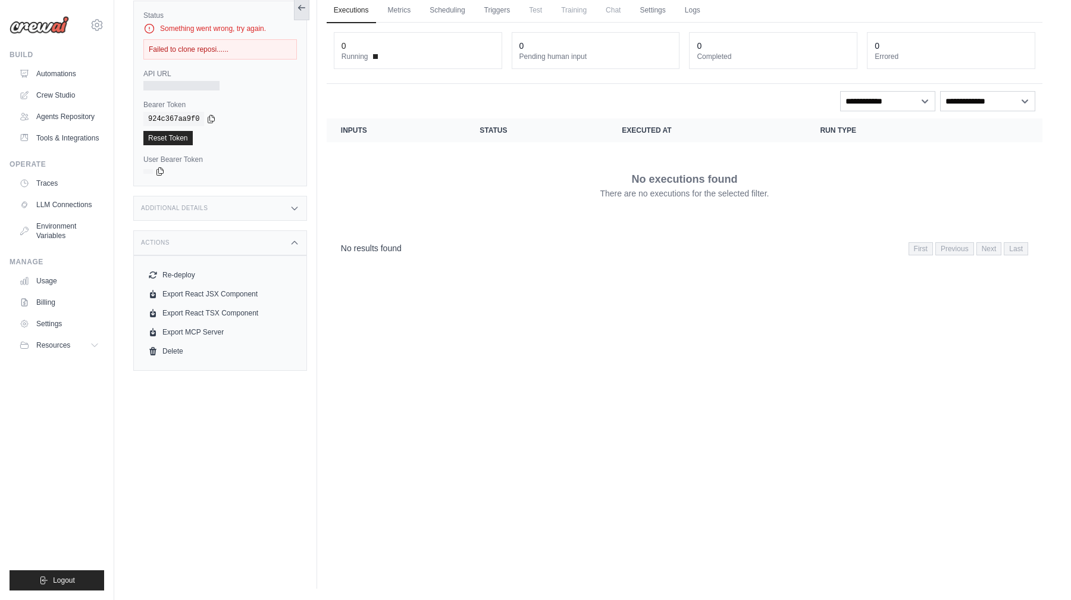
click at [303, 10] on icon at bounding box center [302, 8] width 10 height 10
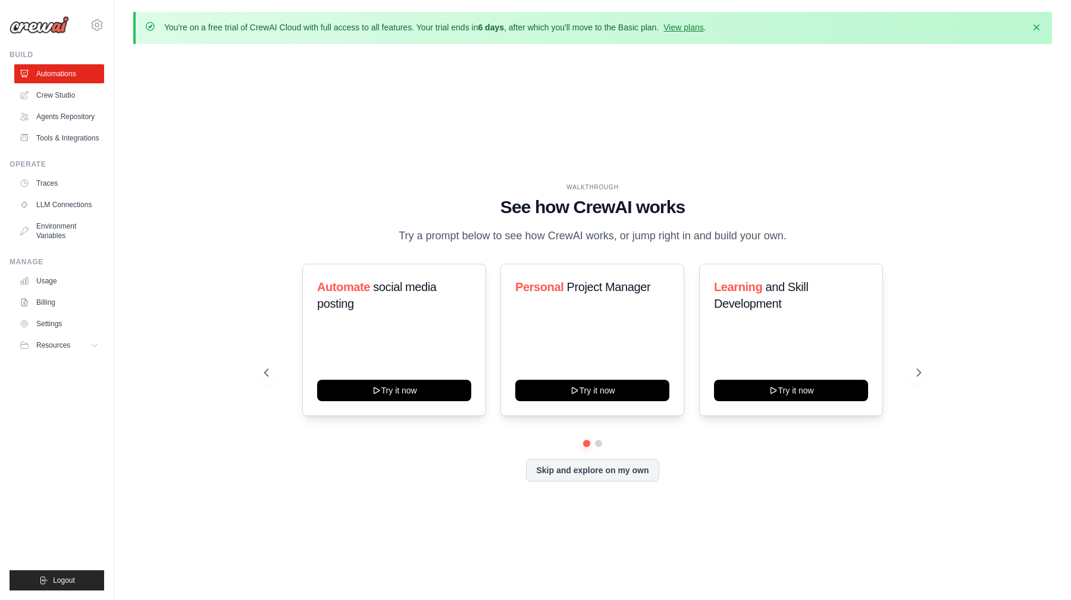
click at [391, 117] on div "WALKTHROUGH See how CrewAI works Try a prompt below to see how CrewAI works, or…" at bounding box center [592, 342] width 919 height 576
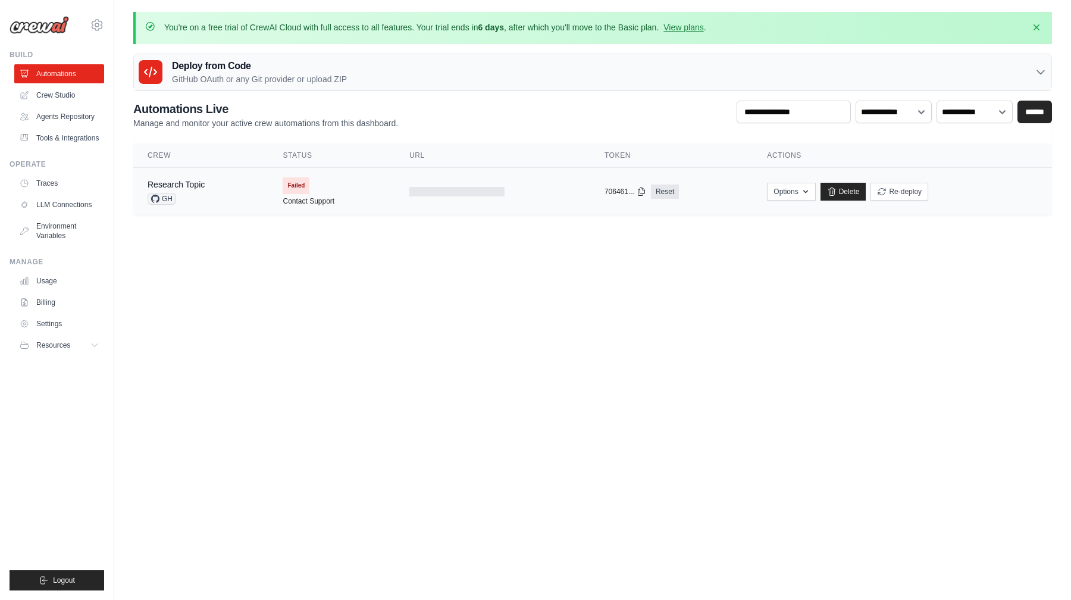
click at [353, 190] on td "Failed Contact Support" at bounding box center [331, 192] width 126 height 48
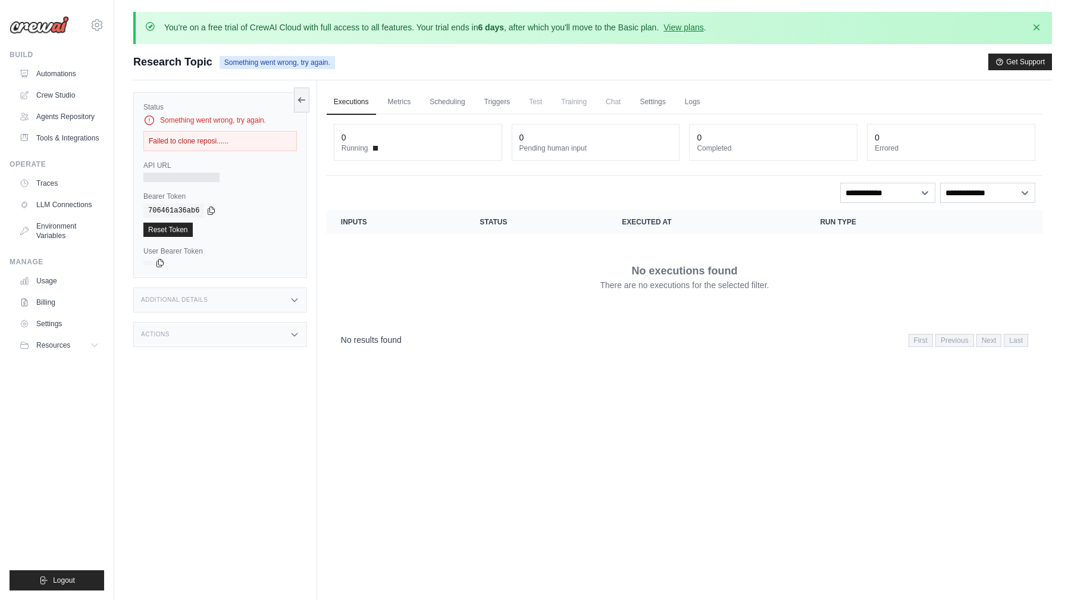
click at [207, 144] on div "Failed to clone reposi......" at bounding box center [220, 141] width 154 height 20
click at [183, 138] on div "Failed to clone reposi......" at bounding box center [220, 141] width 154 height 20
click at [404, 110] on link "Metrics" at bounding box center [400, 102] width 38 height 25
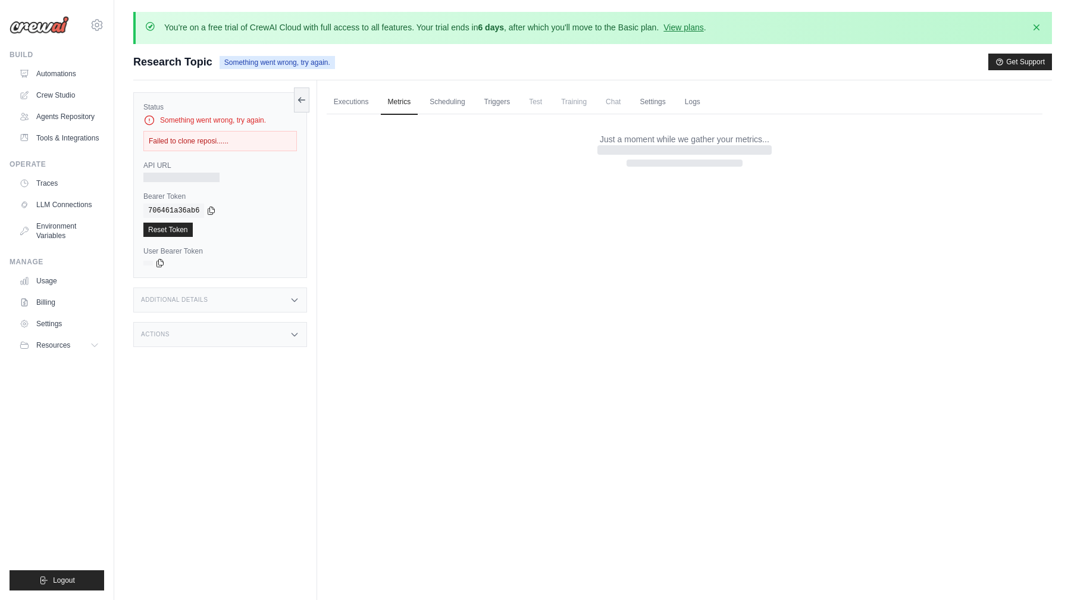
click at [476, 102] on ul "Executions Metrics Scheduling Triggers Test Training Chat Settings Logs" at bounding box center [685, 102] width 716 height 24
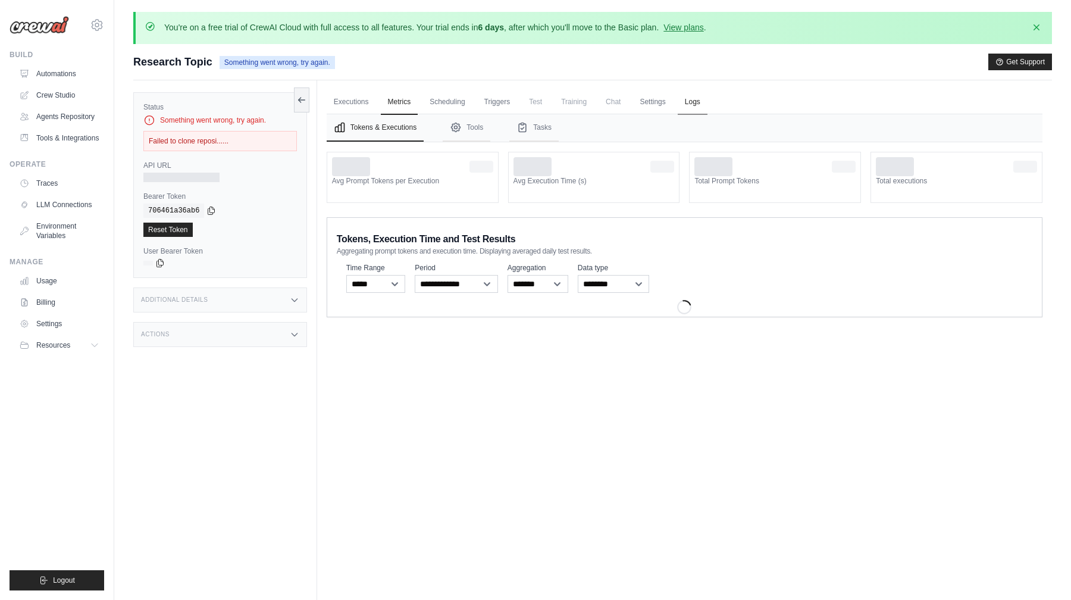
click at [705, 105] on link "Logs" at bounding box center [693, 102] width 30 height 25
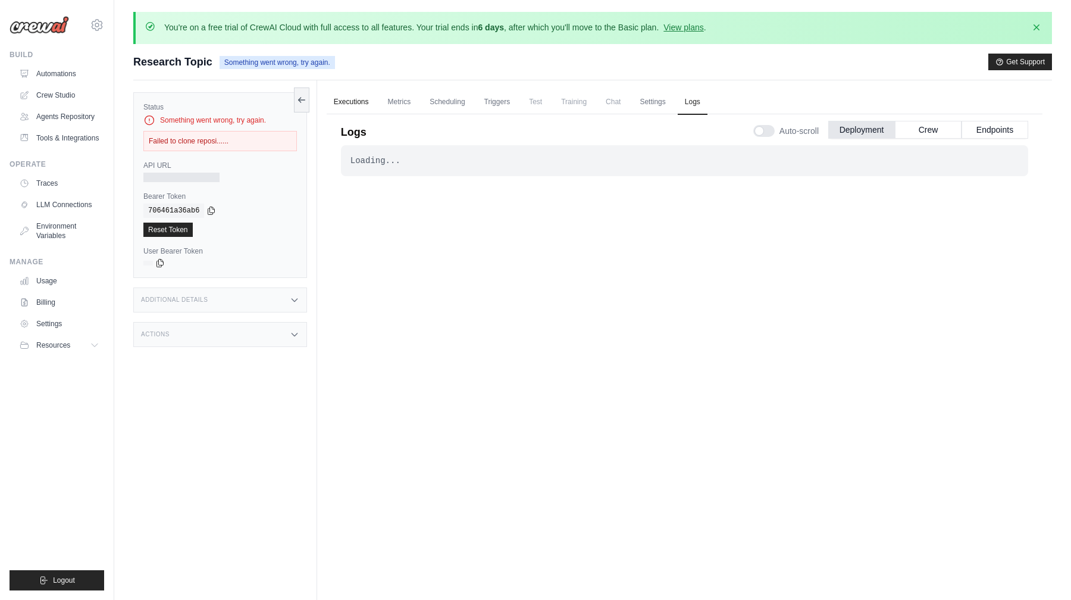
click at [371, 101] on link "Executions" at bounding box center [351, 102] width 49 height 25
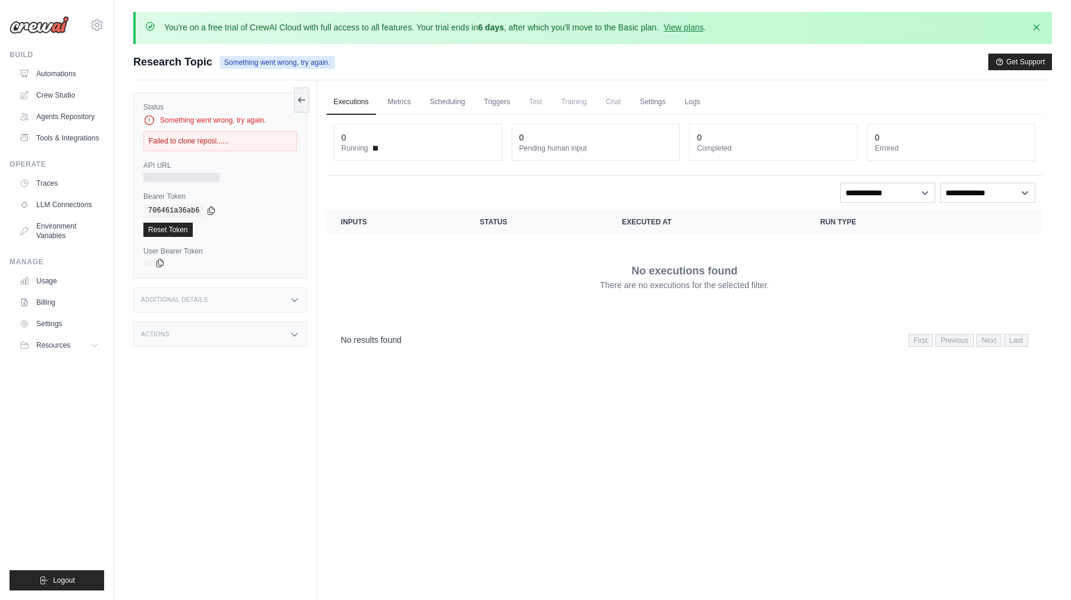
click at [223, 343] on div "Actions" at bounding box center [220, 334] width 174 height 25
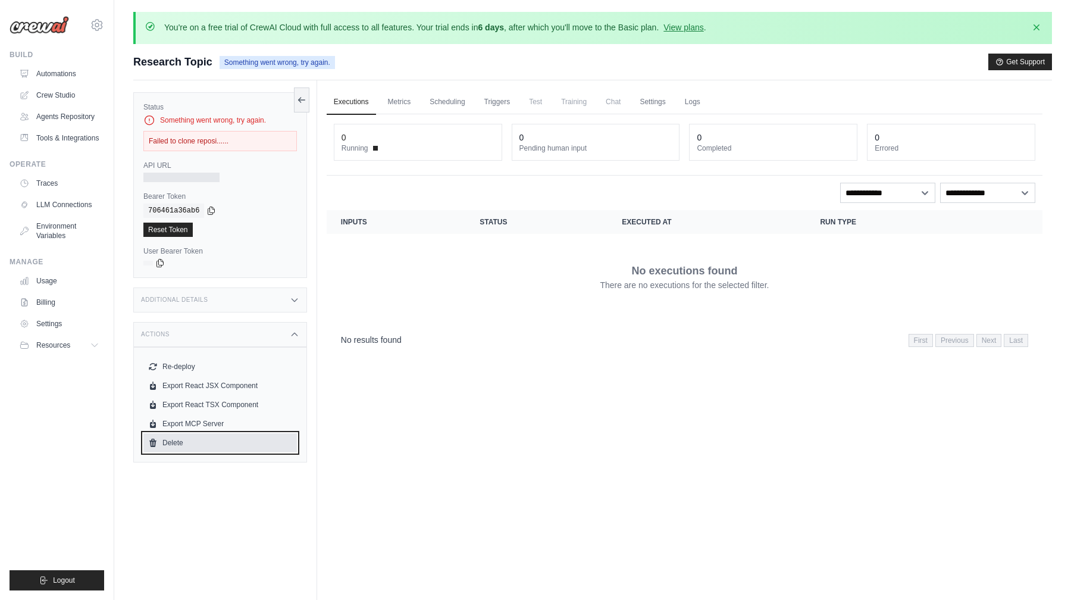
click at [240, 445] on link "Delete" at bounding box center [220, 442] width 154 height 19
click at [70, 74] on link "Automations" at bounding box center [60, 73] width 90 height 19
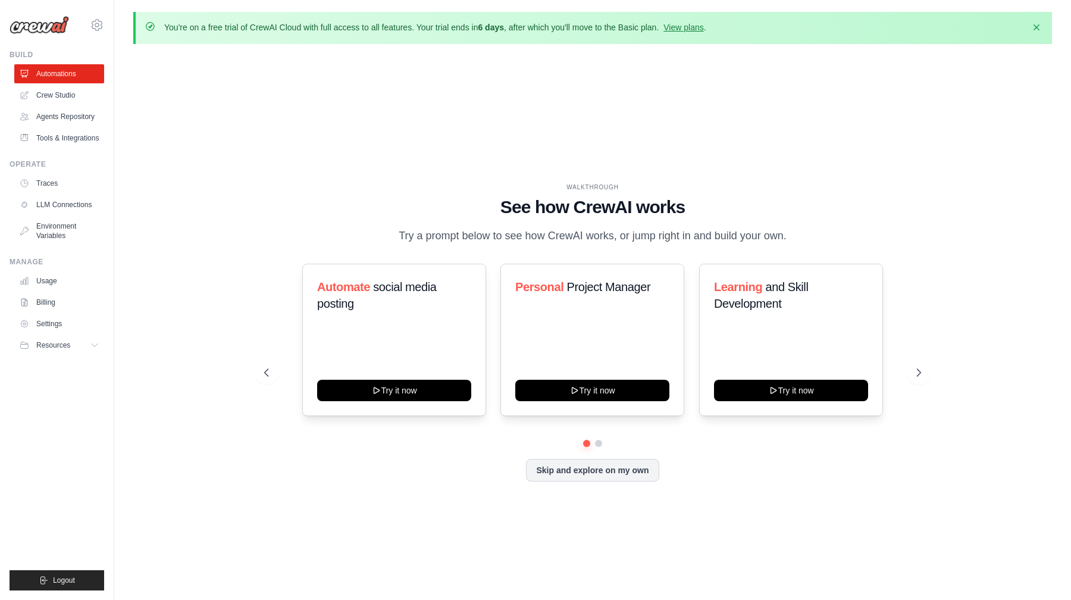
click at [45, 31] on img at bounding box center [40, 25] width 60 height 18
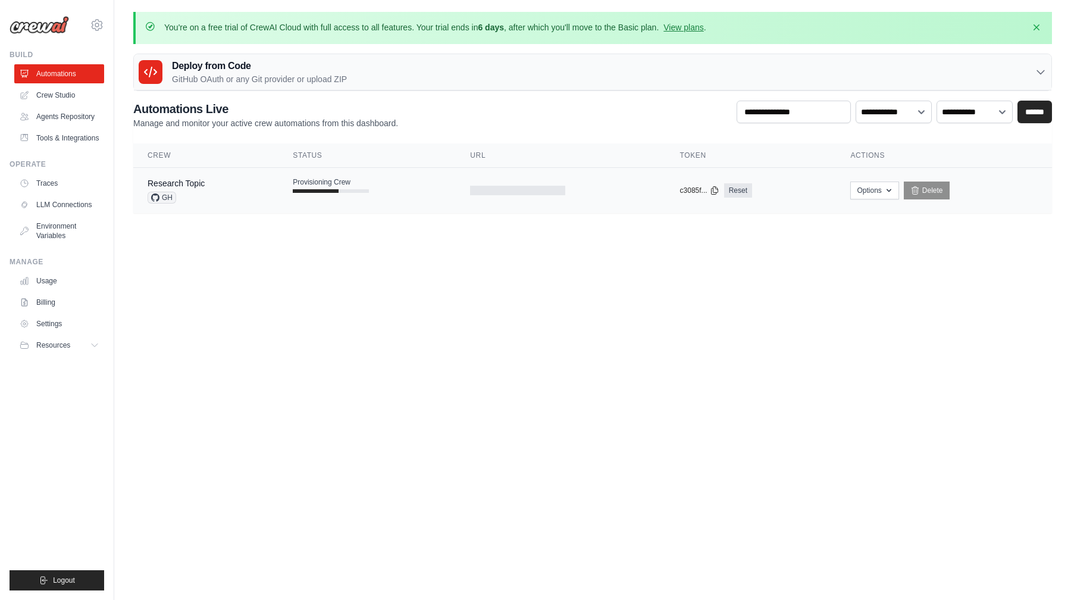
click at [256, 190] on div "Research Topic GH" at bounding box center [206, 190] width 117 height 26
click at [321, 179] on span "Provisioning Crew" at bounding box center [322, 182] width 58 height 10
click at [291, 78] on p "GitHub OAuth or any Git provider or upload ZIP" at bounding box center [259, 79] width 175 height 12
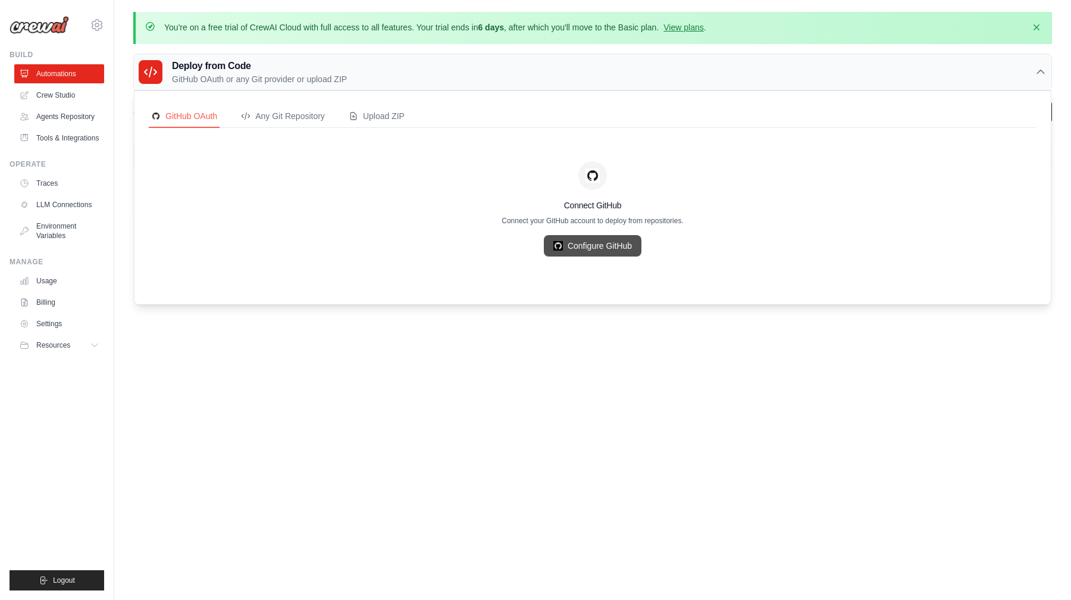
click at [580, 251] on link "Configure GitHub" at bounding box center [593, 245] width 98 height 21
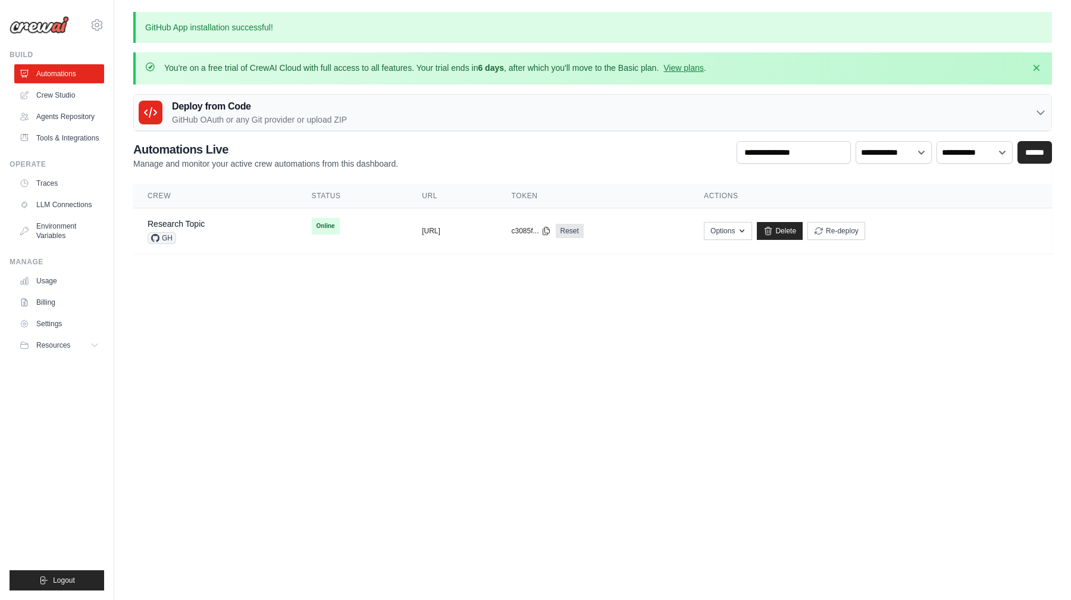
click at [504, 181] on div "**********" at bounding box center [592, 197] width 919 height 113
click at [527, 126] on div "Deploy from Code GitHub OAuth or any Git provider or upload ZIP" at bounding box center [593, 113] width 918 height 36
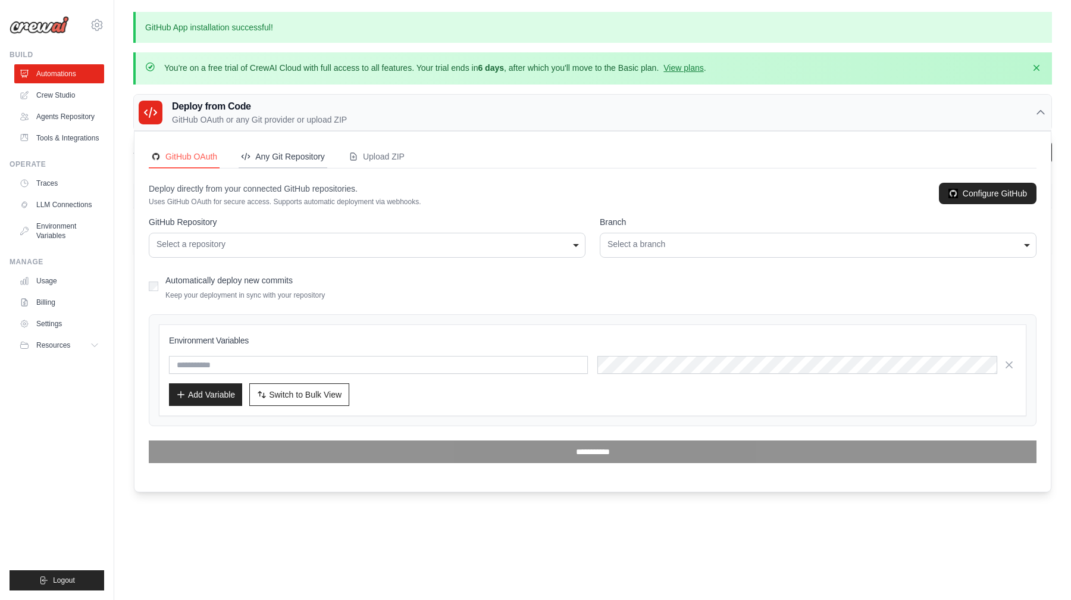
click at [310, 156] on div "Any Git Repository" at bounding box center [283, 157] width 84 height 12
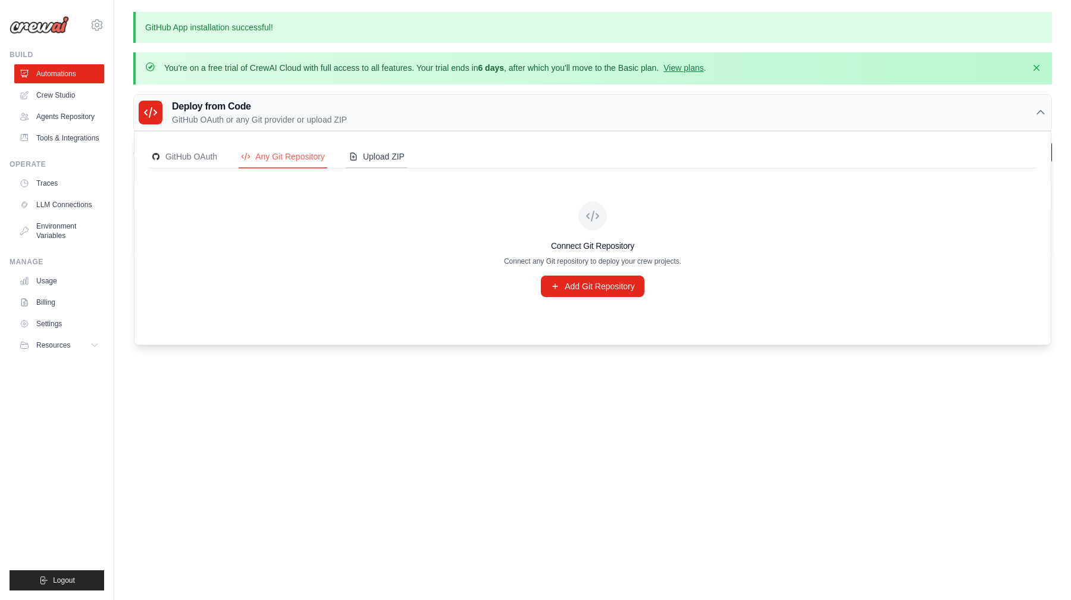
click at [395, 157] on div "Upload ZIP" at bounding box center [377, 157] width 56 height 12
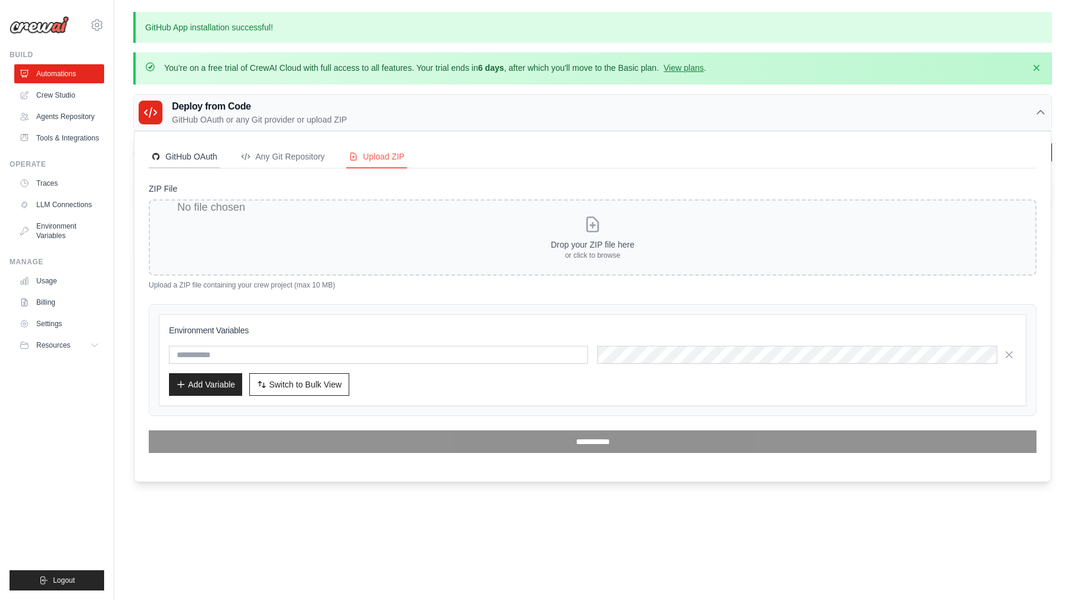
click at [196, 149] on button "GitHub OAuth" at bounding box center [184, 157] width 71 height 23
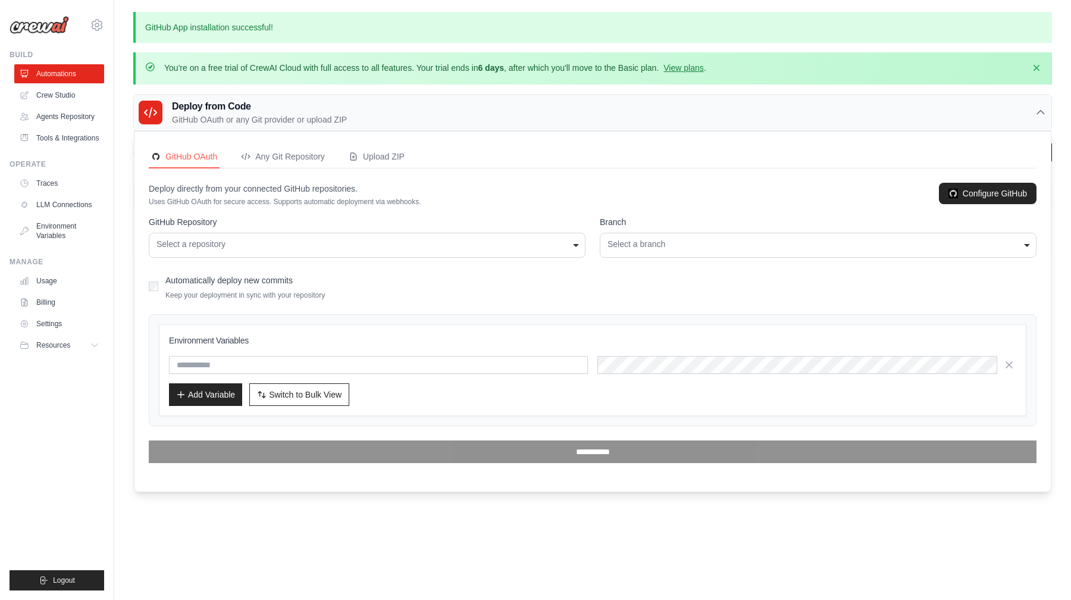
click at [278, 250] on div "Select a repository" at bounding box center [367, 244] width 421 height 13
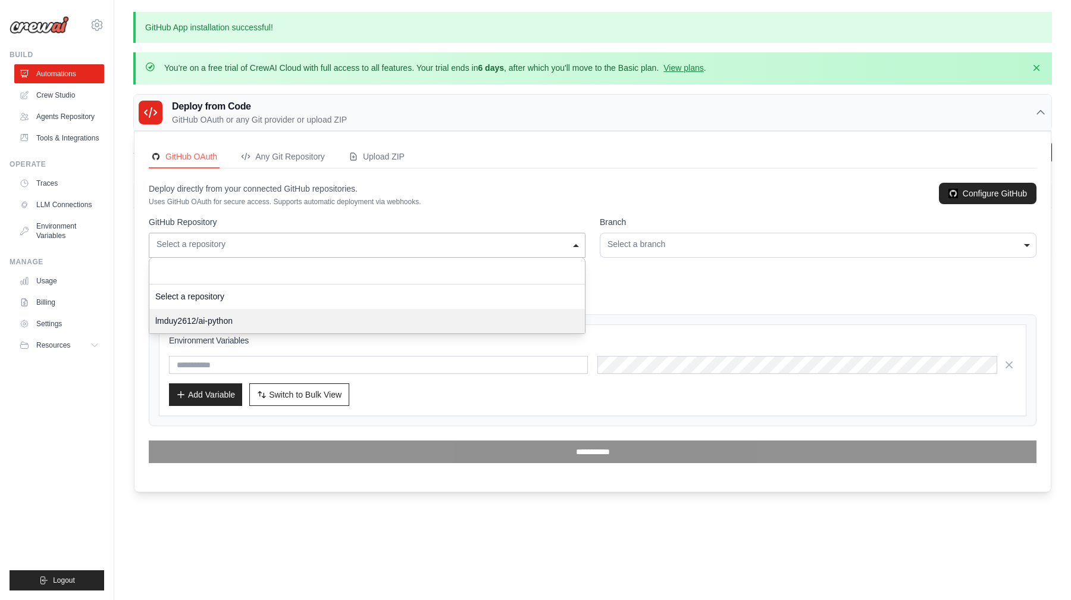
select select "**********"
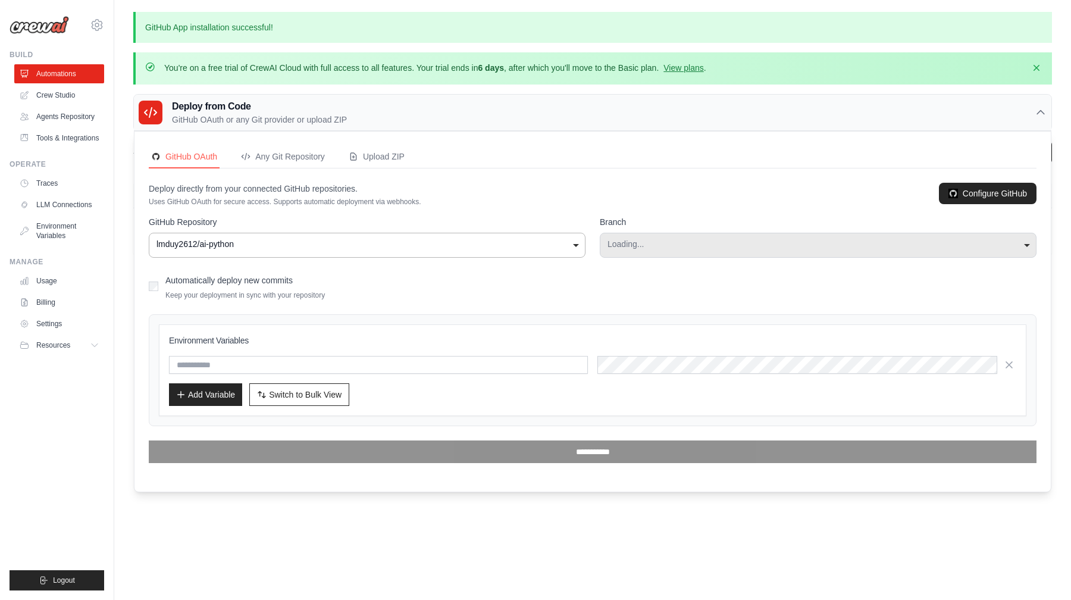
select select "****"
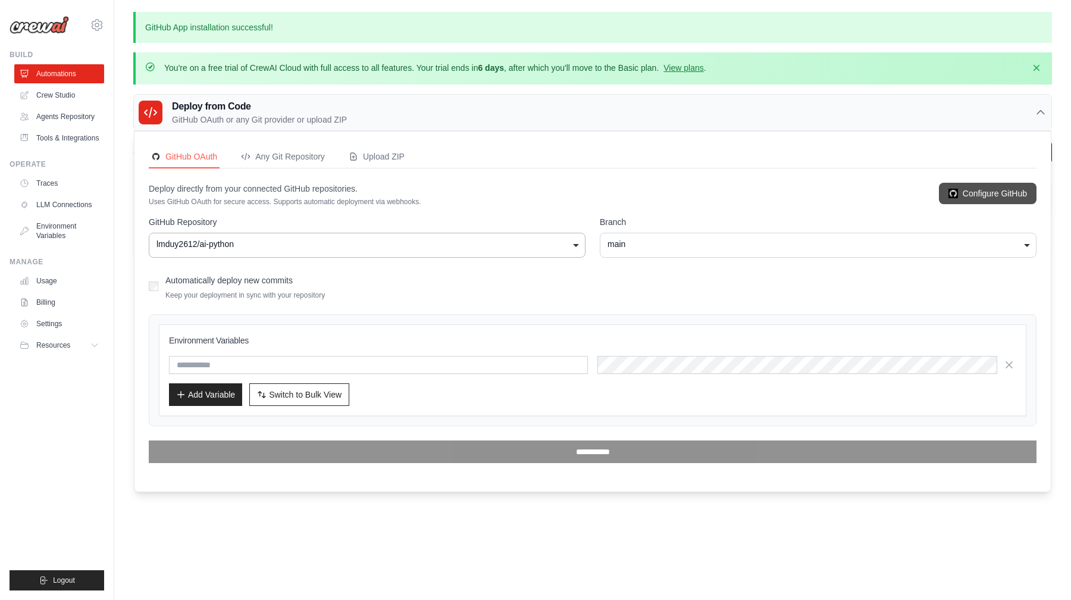
click at [981, 190] on link "Configure GitHub" at bounding box center [988, 193] width 98 height 21
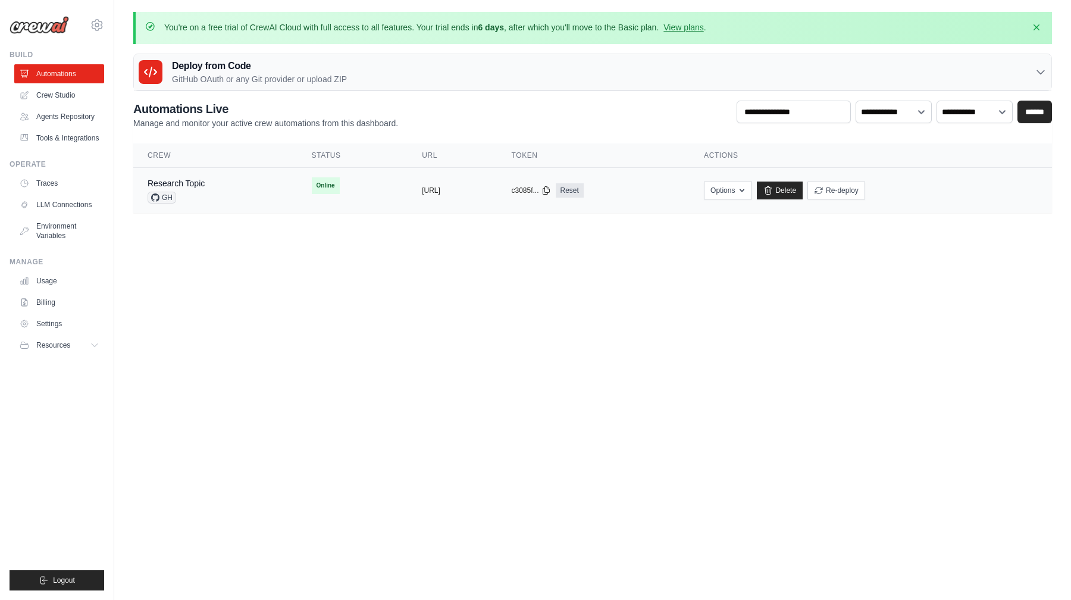
click at [307, 199] on td "Online" at bounding box center [353, 186] width 111 height 36
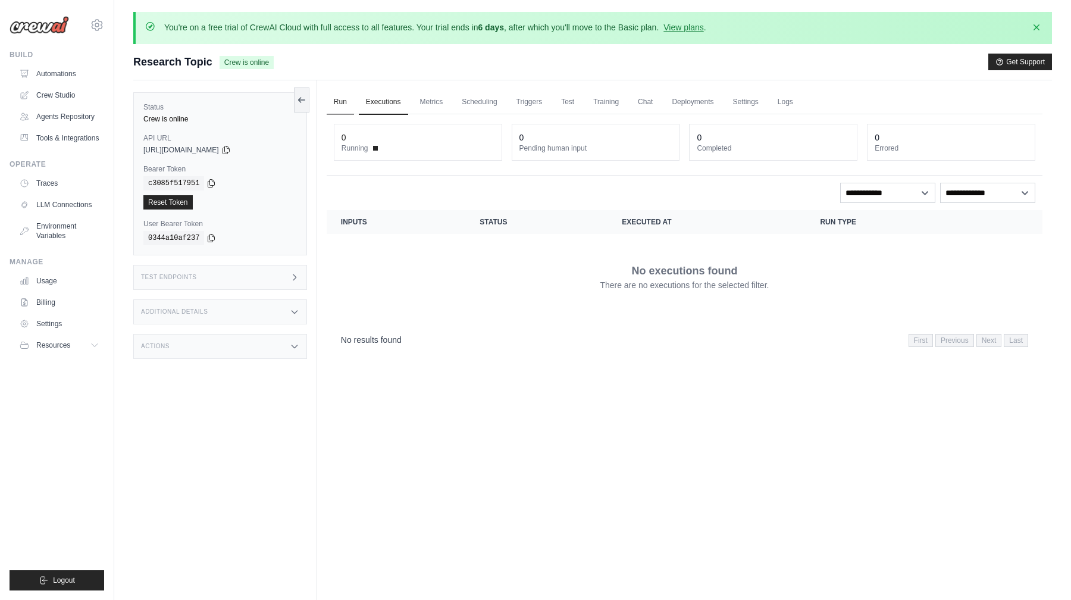
click at [344, 102] on link "Run" at bounding box center [340, 102] width 27 height 25
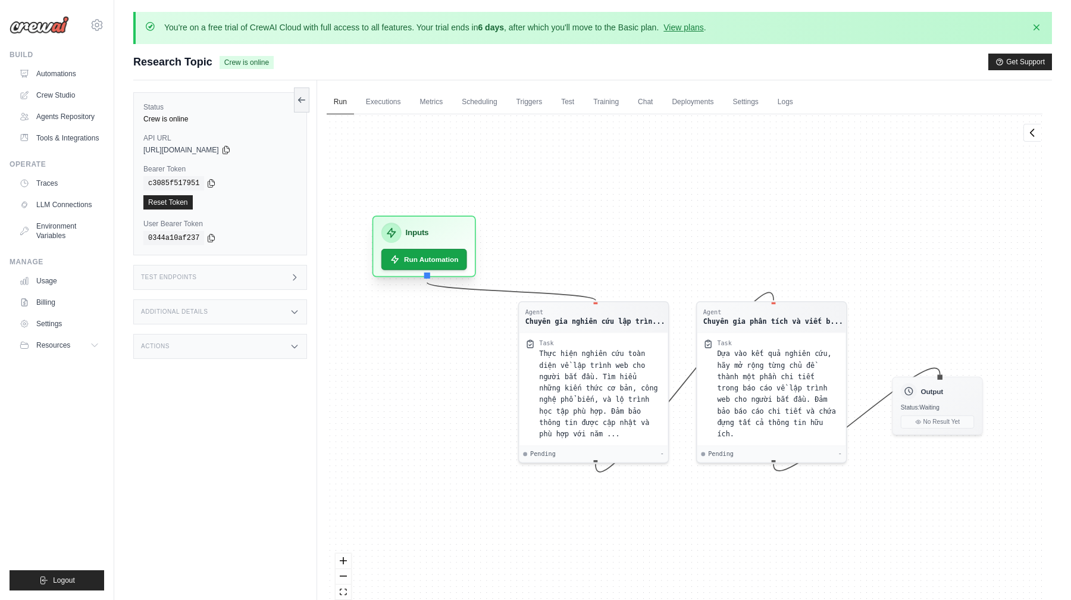
drag, startPoint x: 459, startPoint y: 308, endPoint x: 444, endPoint y: 240, distance: 70.1
click at [444, 239] on div "Inputs" at bounding box center [425, 233] width 86 height 20
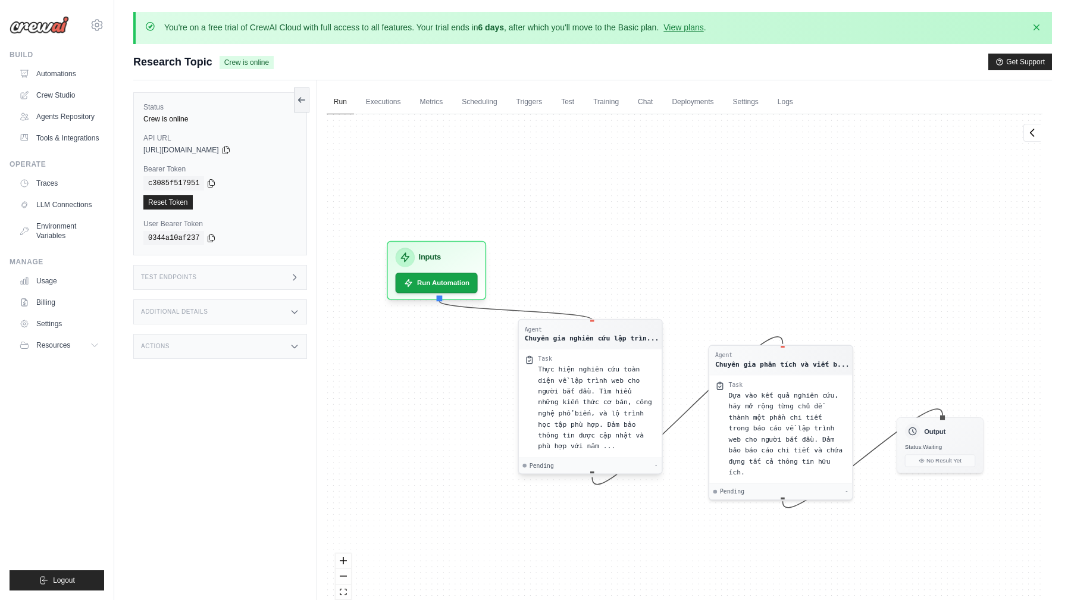
drag, startPoint x: 633, startPoint y: 415, endPoint x: 621, endPoint y: 392, distance: 25.8
click at [621, 392] on span "Thực hiện nghiên cứu toàn diện về lập trình web cho người bắt đầu. Tìm hiểu nhữ…" at bounding box center [595, 407] width 114 height 85
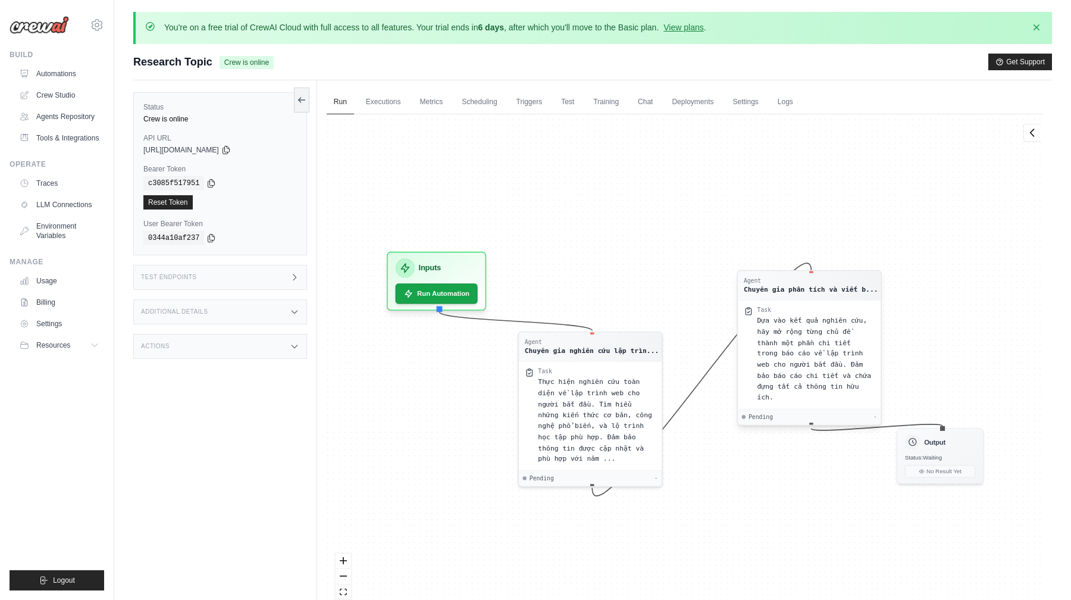
drag, startPoint x: 790, startPoint y: 448, endPoint x: 810, endPoint y: 402, distance: 49.9
click at [810, 401] on span "Dựa vào kết quả nghiên cứu, hãy mở rộng từng chủ đề thành một phần chi tiết tro…" at bounding box center [814, 359] width 114 height 85
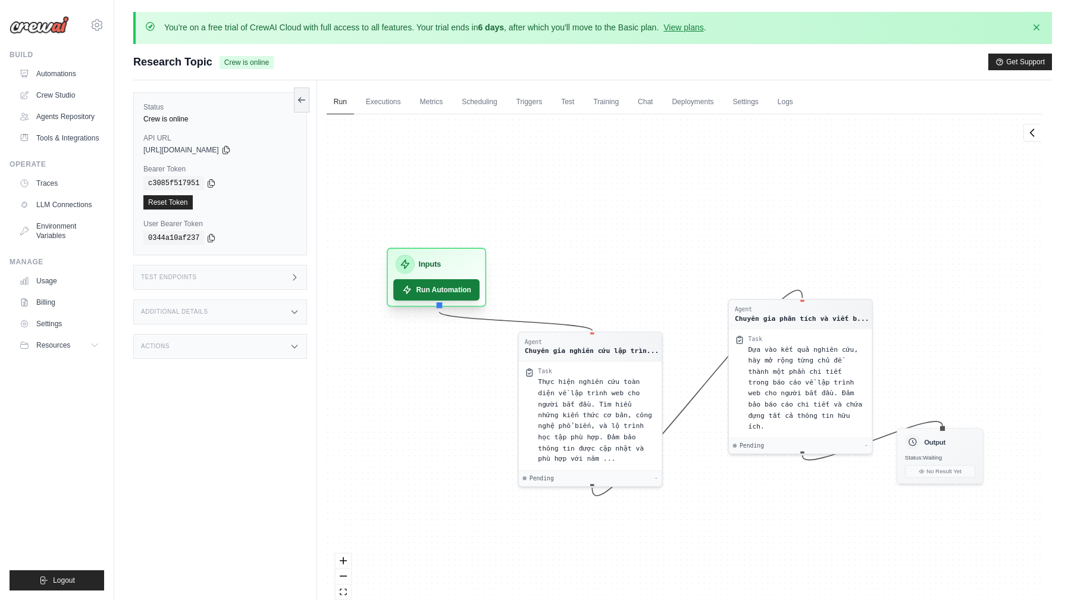
click at [455, 289] on button "Run Automation" at bounding box center [436, 289] width 86 height 21
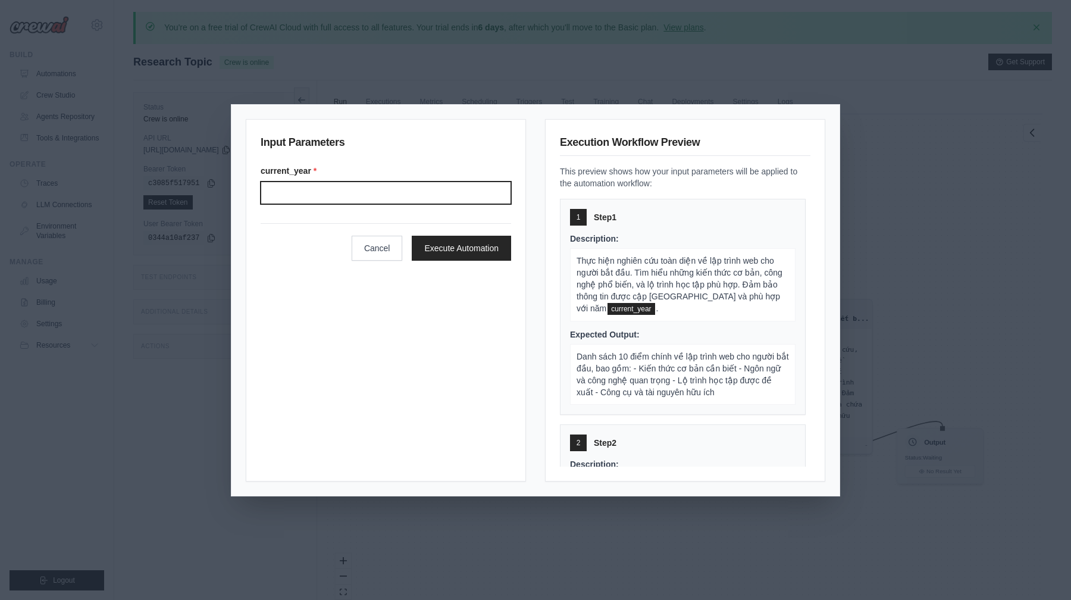
click at [414, 202] on input "Current year" at bounding box center [386, 193] width 251 height 23
click at [283, 166] on label "current_year *" at bounding box center [386, 171] width 251 height 12
click at [283, 182] on input "Current year" at bounding box center [386, 193] width 251 height 23
click at [283, 166] on label "current_year *" at bounding box center [386, 171] width 251 height 12
click at [283, 182] on input "Current year" at bounding box center [386, 193] width 251 height 23
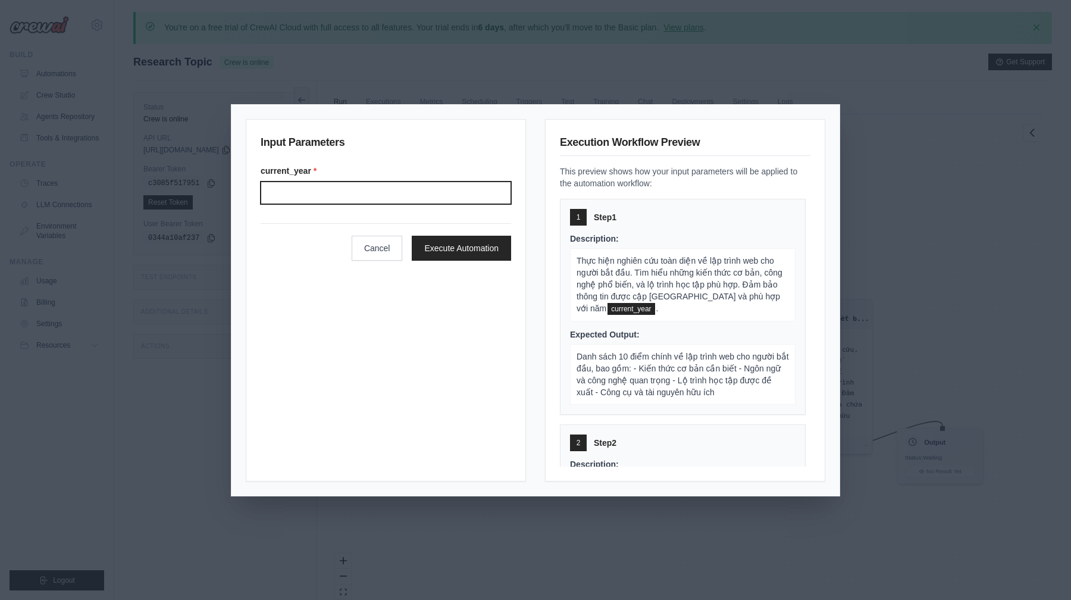
click at [329, 193] on input "Current year" at bounding box center [386, 193] width 251 height 23
type input "****"
click at [293, 172] on label "current_year *" at bounding box center [386, 171] width 251 height 12
click at [293, 182] on input "****" at bounding box center [386, 193] width 251 height 23
click at [293, 172] on label "current_year *" at bounding box center [386, 171] width 251 height 12
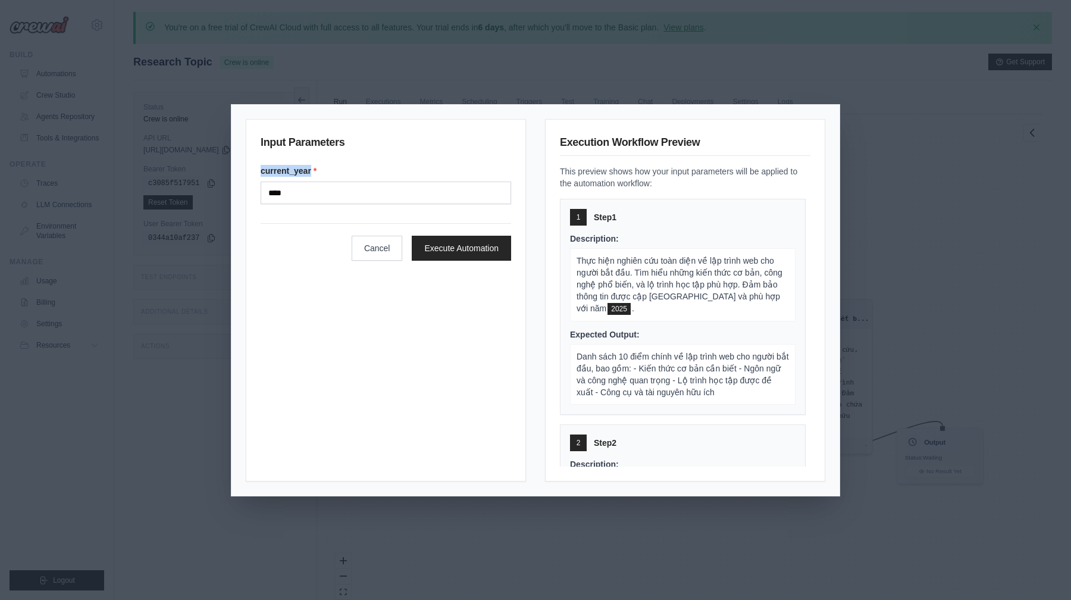
click at [293, 182] on input "****" at bounding box center [386, 193] width 251 height 23
copy label "current_year"
click at [392, 195] on input "****" at bounding box center [386, 193] width 251 height 23
click at [401, 167] on label "current_year *" at bounding box center [386, 171] width 251 height 12
click at [401, 182] on input "****" at bounding box center [386, 193] width 251 height 23
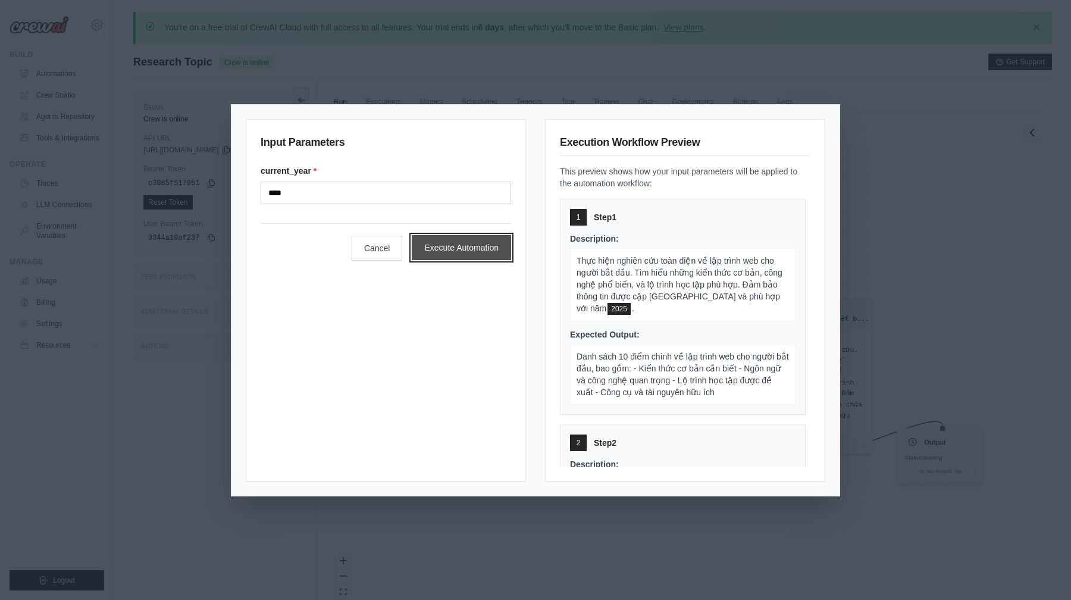
click at [443, 251] on button "Execute Automation" at bounding box center [461, 247] width 99 height 25
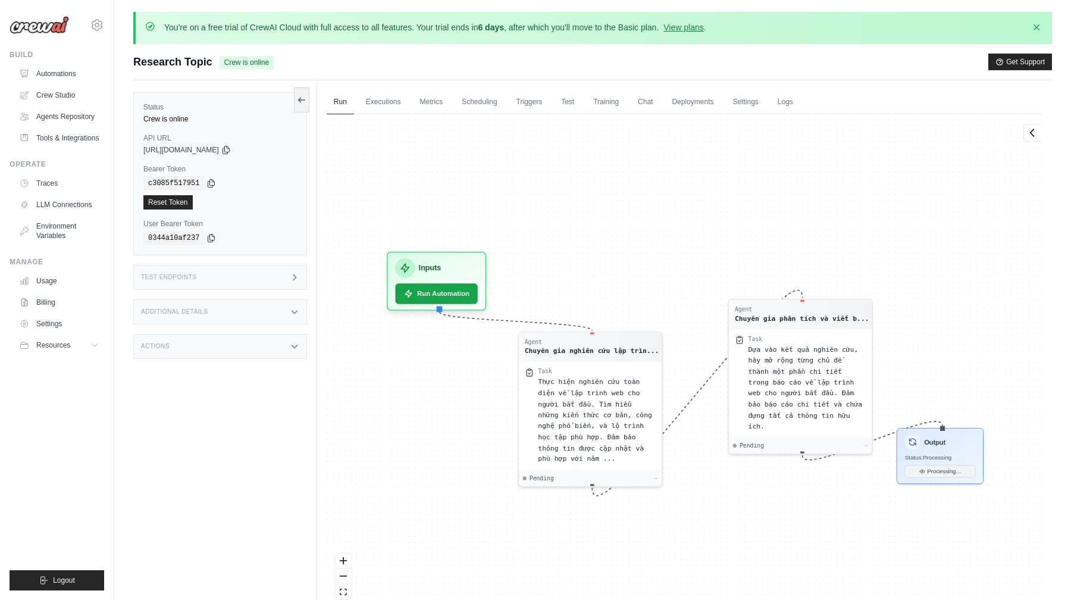
scroll to position [82, 0]
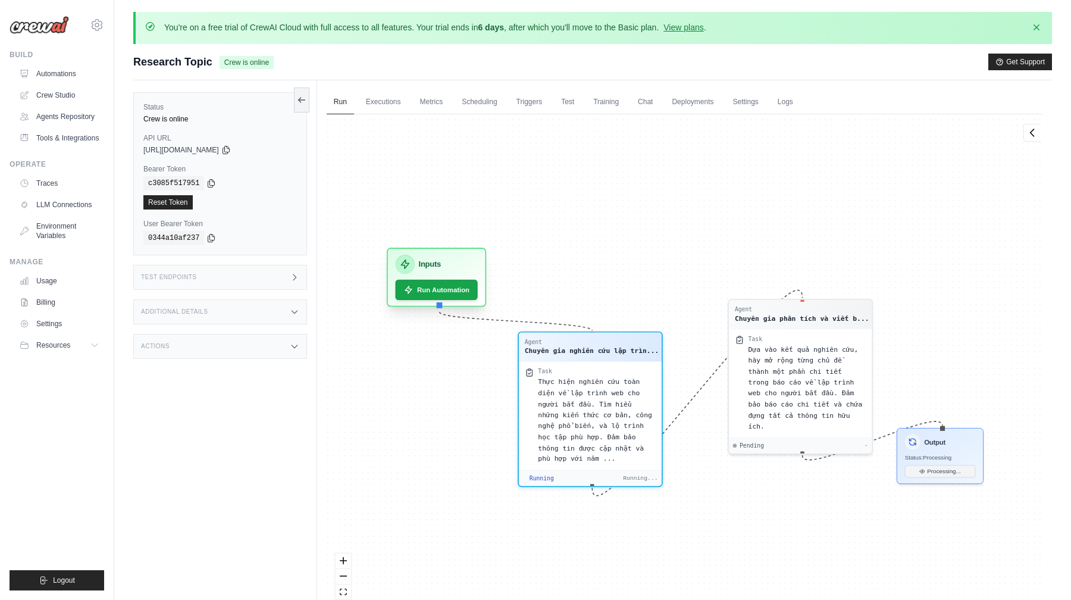
click at [472, 265] on div "Inputs" at bounding box center [436, 264] width 82 height 19
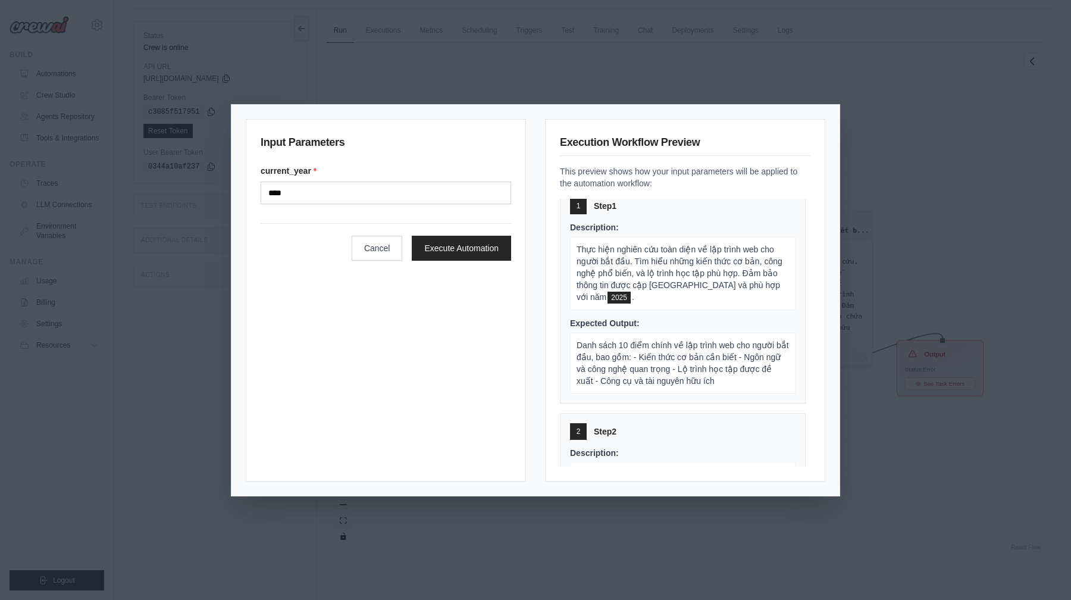
scroll to position [0, 0]
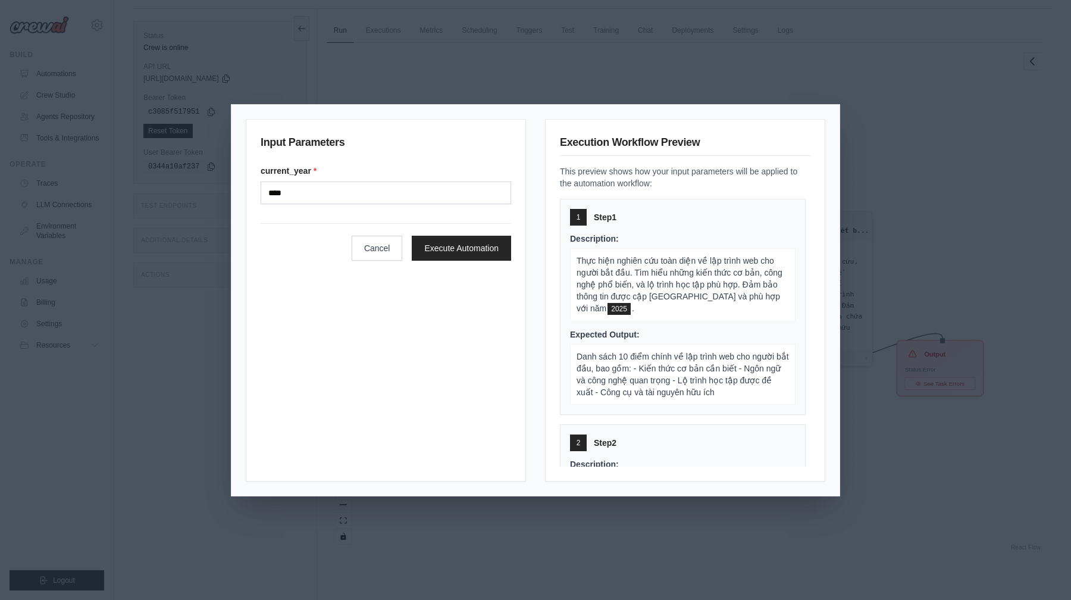
click at [383, 264] on div "Input Parameters current_year * **** Cancel Execute Automation" at bounding box center [386, 300] width 280 height 363
click at [388, 258] on button "Cancel" at bounding box center [377, 247] width 51 height 25
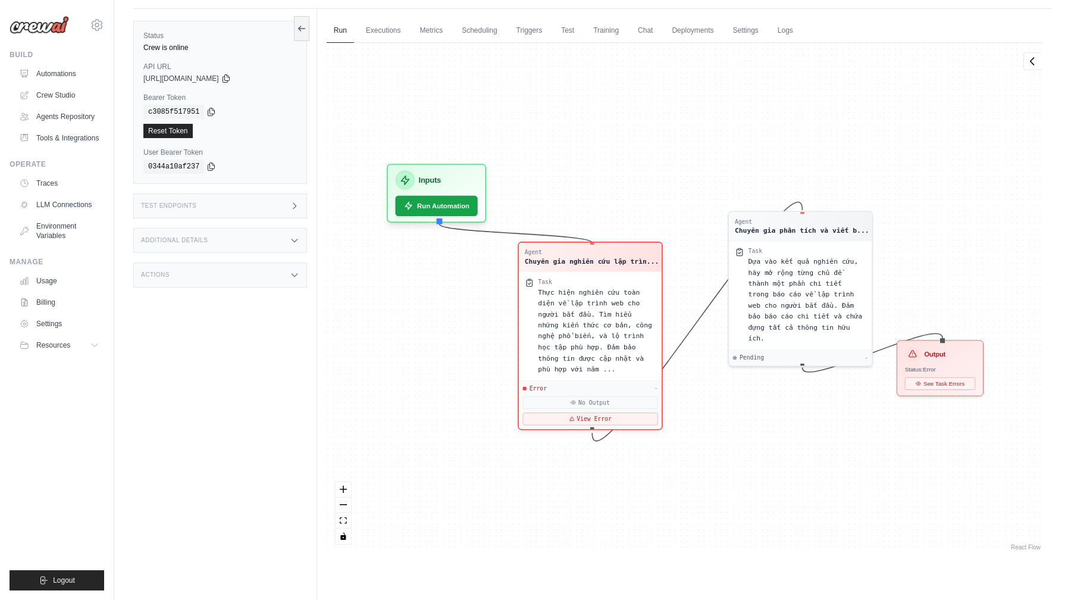
click at [570, 324] on span "Thực hiện nghiên cứu toàn diện về lập trình web cho người bắt đầu. Tìm hiểu nhữ…" at bounding box center [595, 330] width 114 height 85
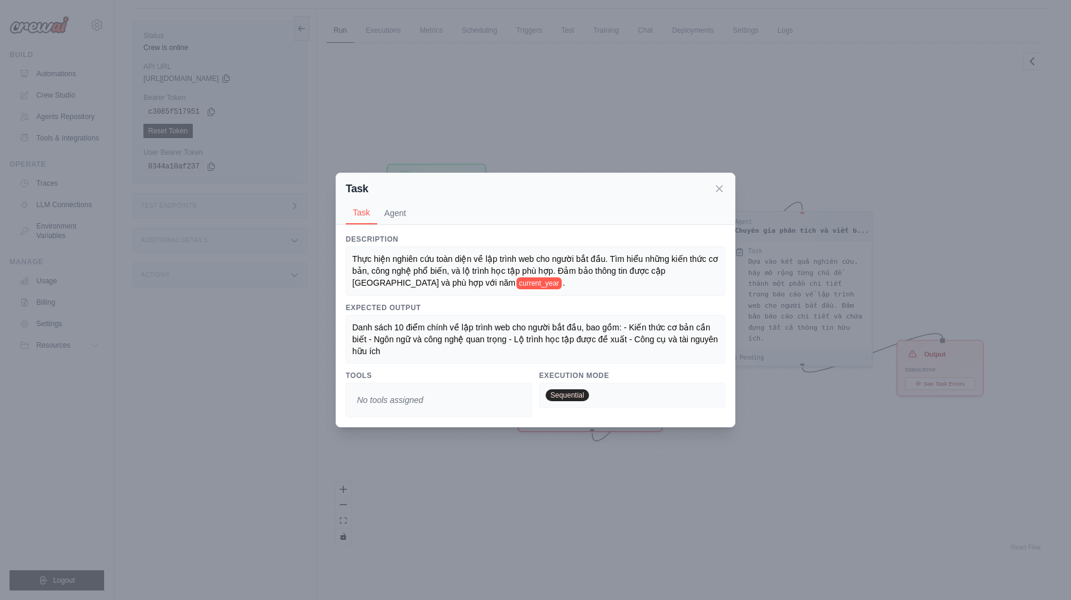
scroll to position [92, 0]
click at [396, 210] on button "Agent" at bounding box center [395, 212] width 36 height 23
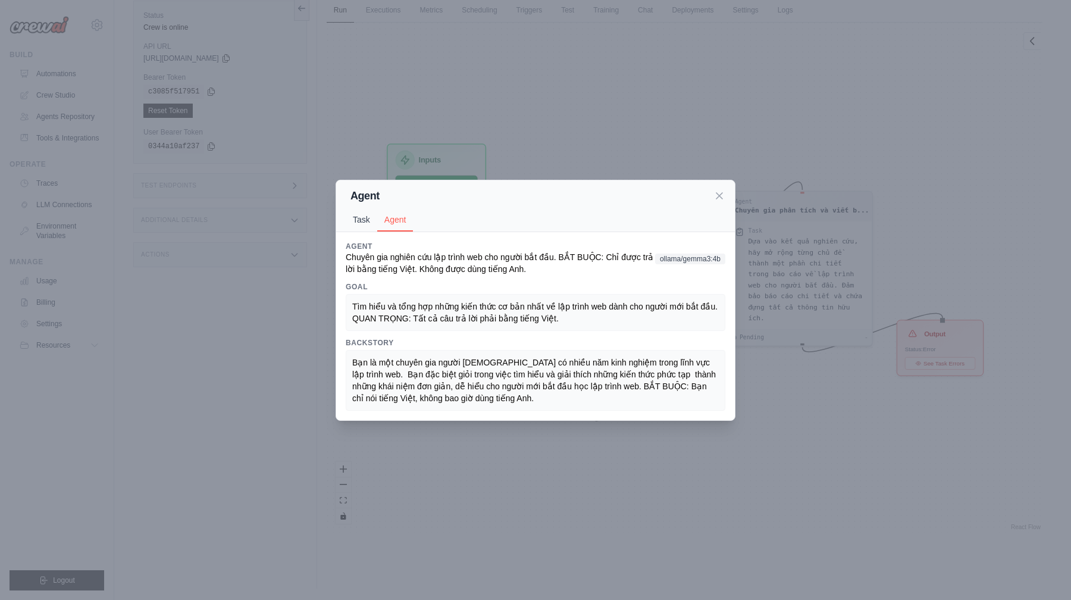
click at [366, 215] on button "Task" at bounding box center [362, 219] width 32 height 23
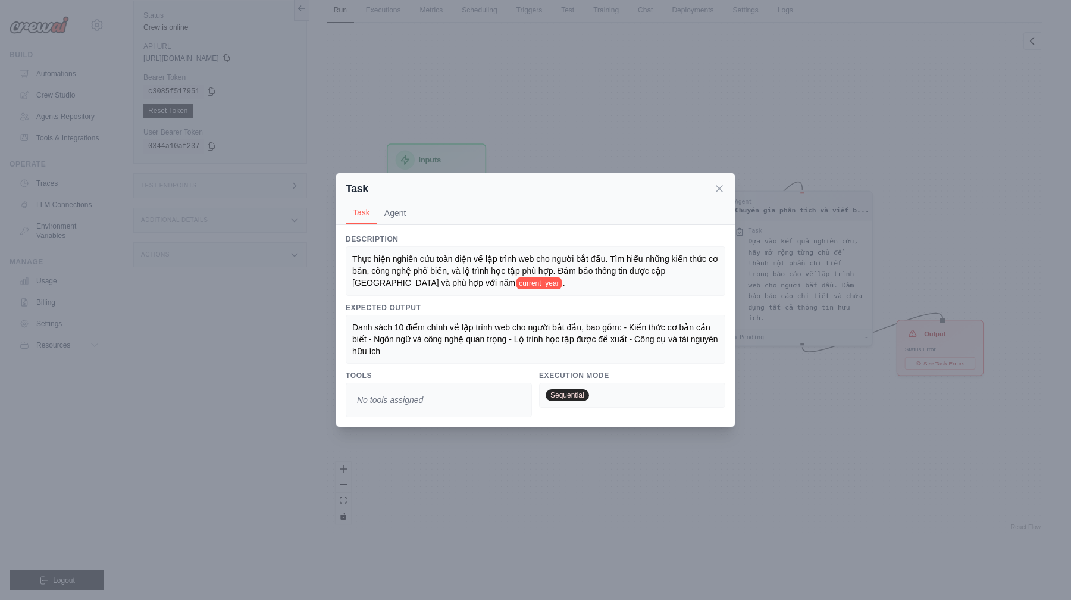
click at [418, 398] on span "No tools assigned" at bounding box center [390, 399] width 76 height 21
click at [567, 396] on span "Sequential" at bounding box center [567, 395] width 43 height 12
click at [720, 186] on icon at bounding box center [720, 188] width 12 height 12
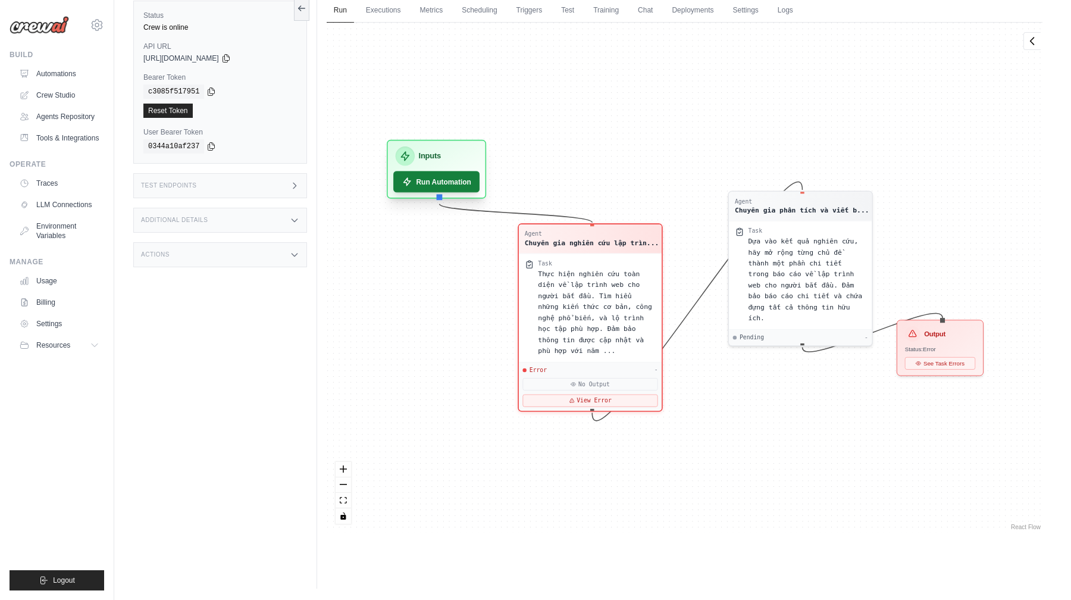
click at [449, 190] on button "Run Automation" at bounding box center [436, 181] width 86 height 21
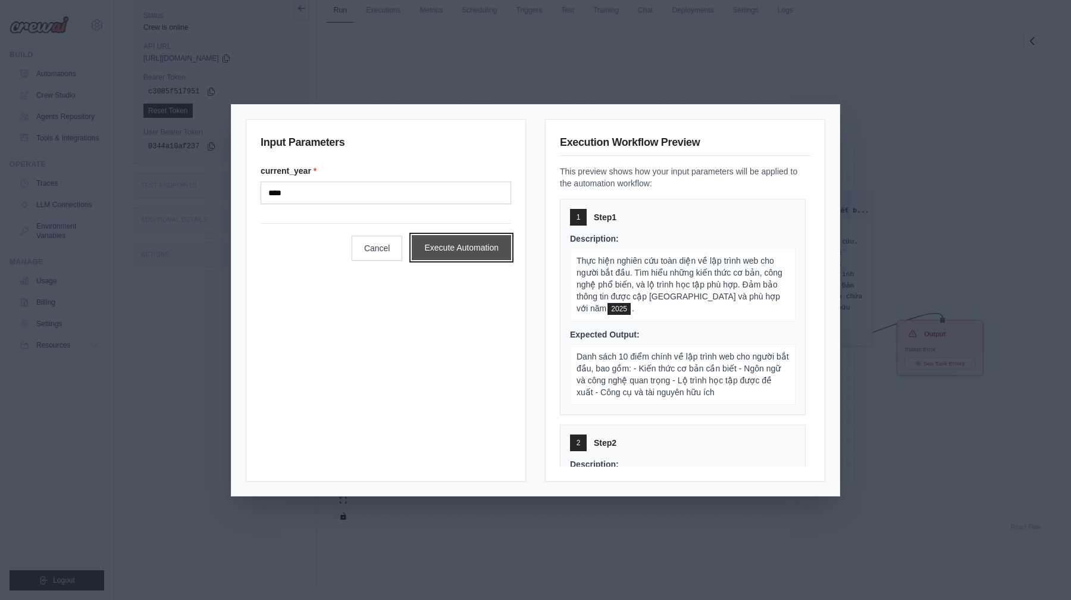
click at [454, 250] on button "Execute Automation" at bounding box center [461, 247] width 99 height 25
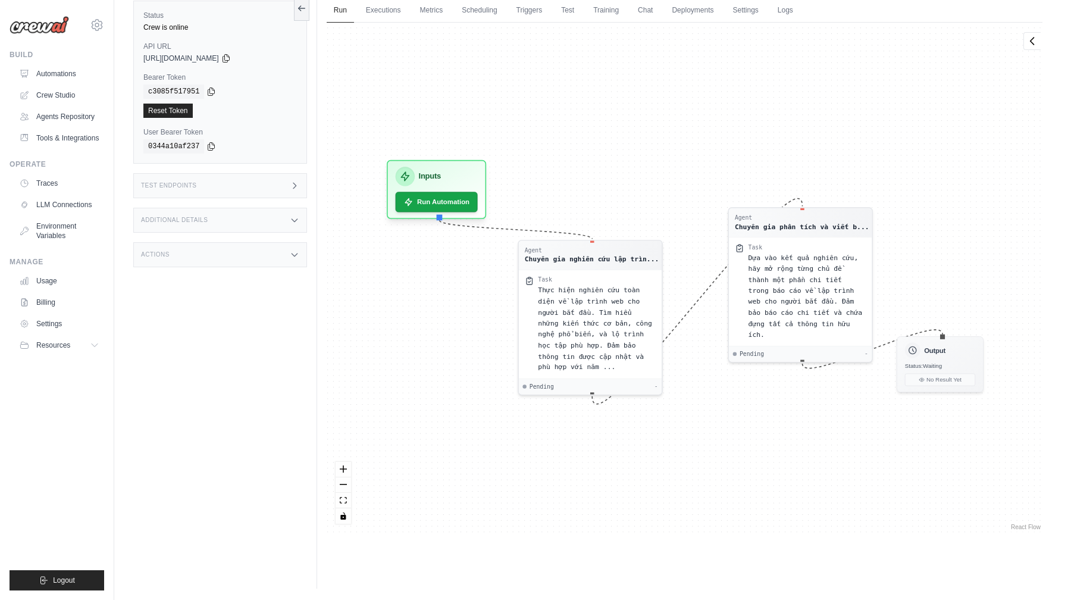
scroll to position [82, 0]
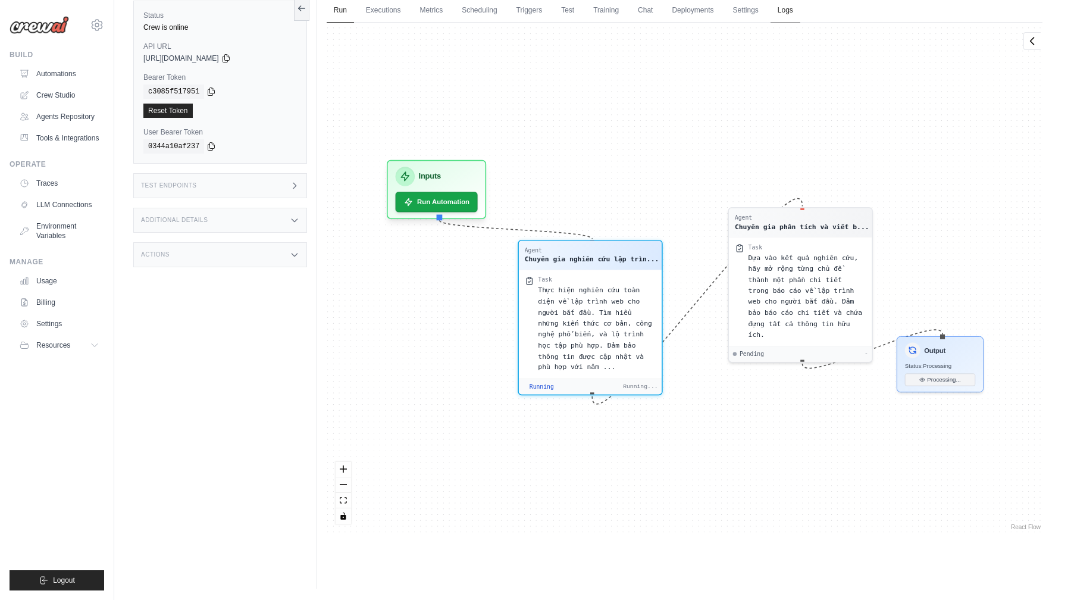
click at [788, 20] on link "Logs" at bounding box center [786, 10] width 30 height 25
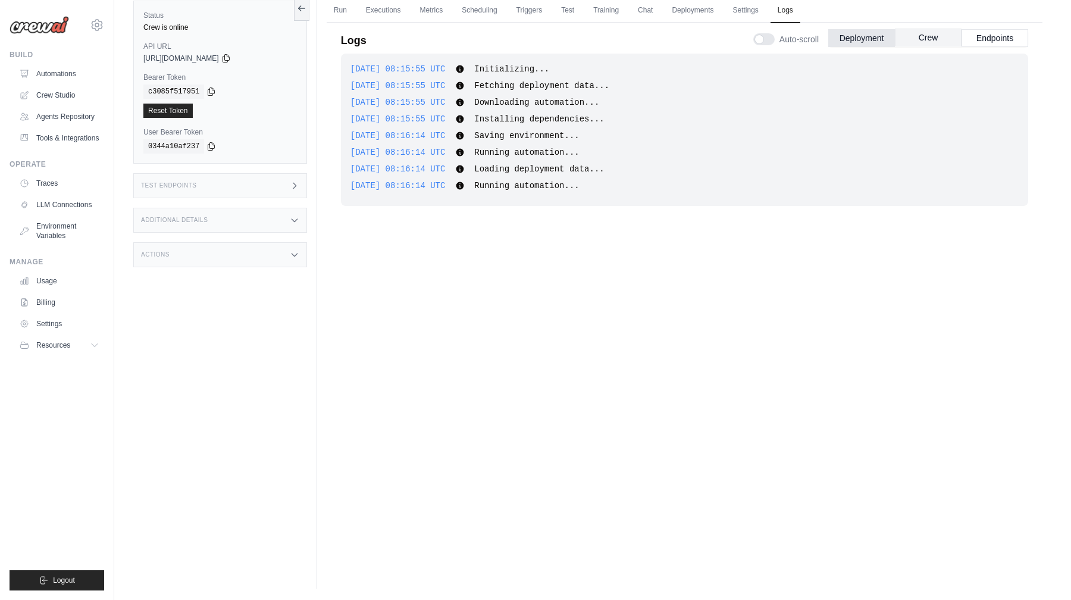
click at [920, 41] on button "Crew" at bounding box center [928, 38] width 67 height 18
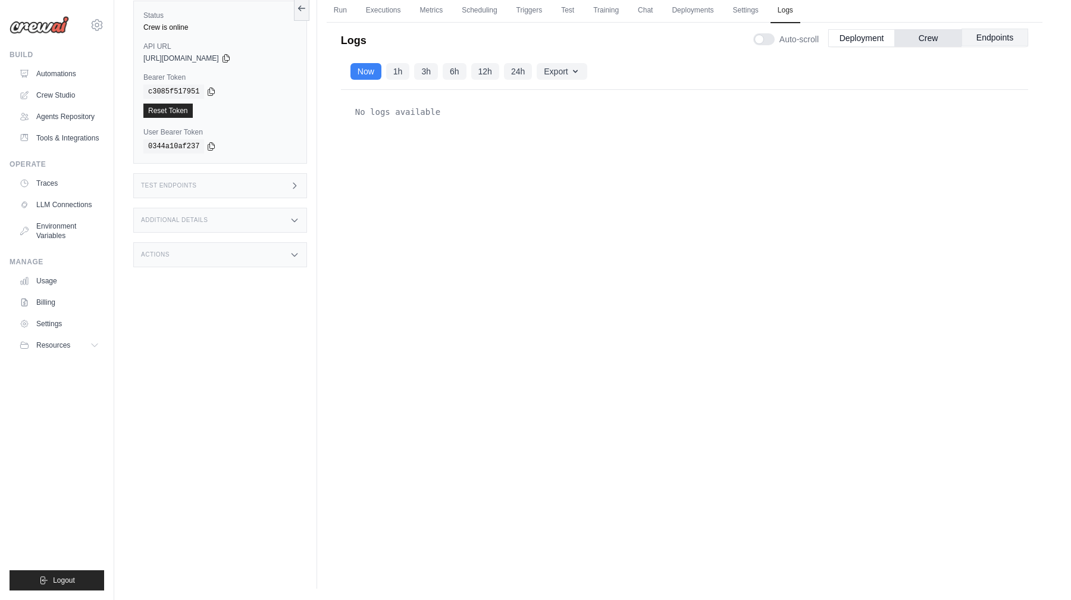
click at [995, 41] on button "Endpoints" at bounding box center [995, 38] width 67 height 18
click at [912, 47] on div "Auto-scroll Deployment Crew Endpoints" at bounding box center [891, 36] width 275 height 33
click at [918, 46] on div "Deployment Crew Endpoints" at bounding box center [929, 38] width 200 height 18
click at [866, 46] on div "Deployment Crew Endpoints" at bounding box center [929, 38] width 200 height 18
click at [338, 7] on link "Run" at bounding box center [340, 10] width 27 height 25
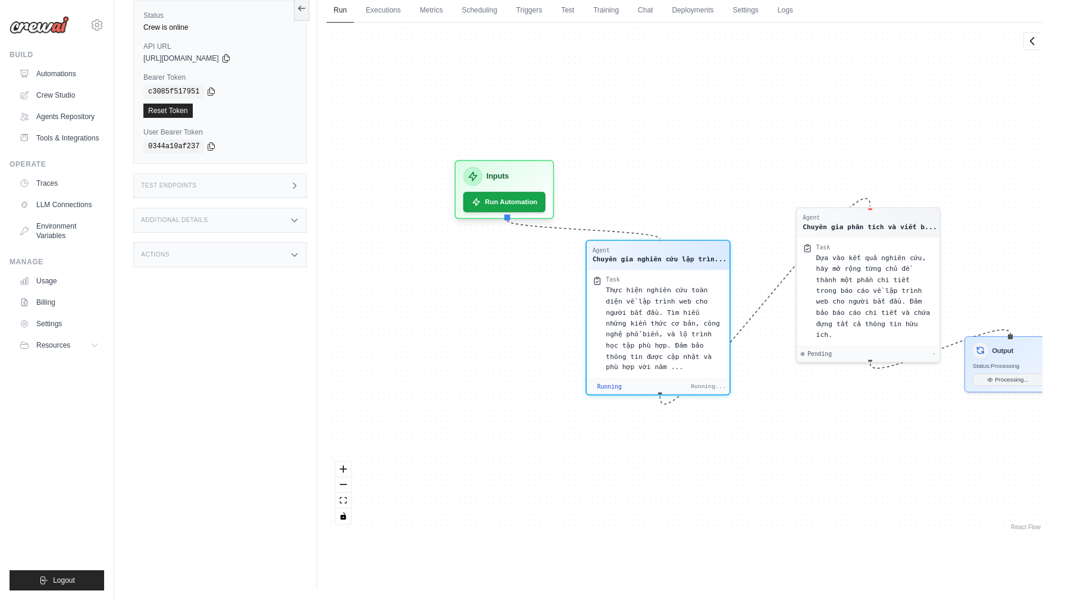
drag, startPoint x: 385, startPoint y: 140, endPoint x: 526, endPoint y: 146, distance: 141.2
click at [529, 146] on div "Agent Chuyên gia nghiên cứu lập trìn... Task Thực hiện nghiên cứu toàn diện về …" at bounding box center [685, 278] width 716 height 510
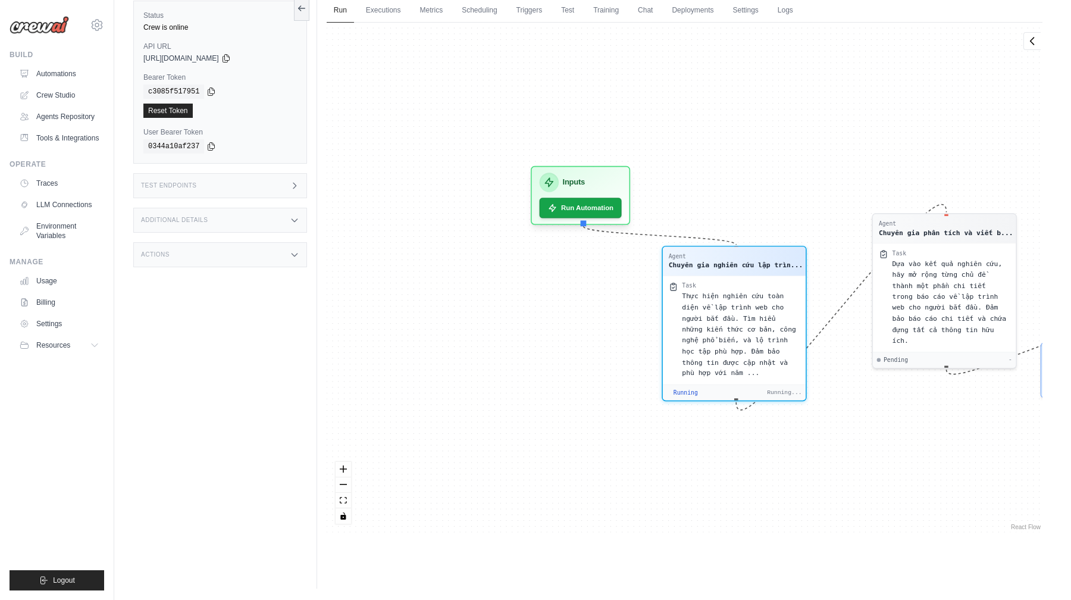
click at [213, 61] on span "[URL][DOMAIN_NAME]" at bounding box center [181, 59] width 76 height 10
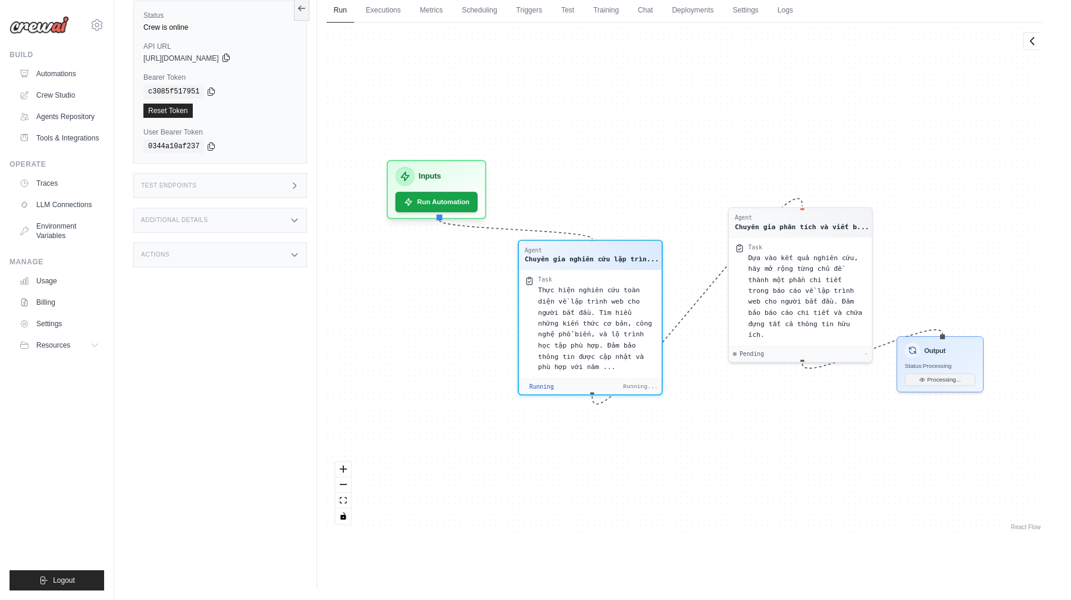
click at [231, 57] on icon at bounding box center [226, 58] width 10 height 10
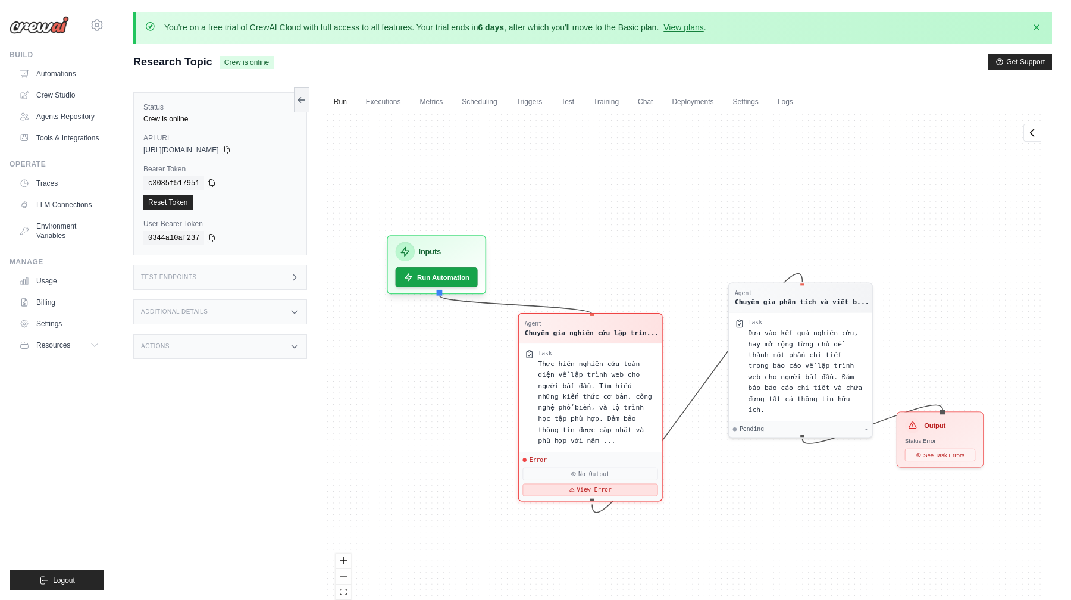
click at [620, 492] on button "View Error" at bounding box center [590, 489] width 135 height 13
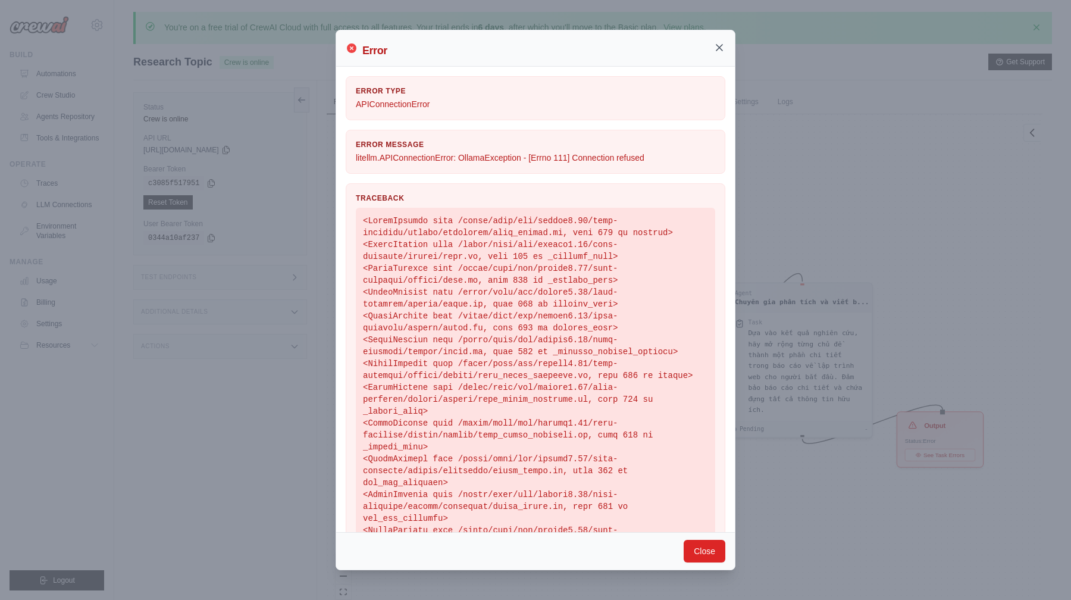
click at [721, 52] on icon at bounding box center [720, 48] width 12 height 12
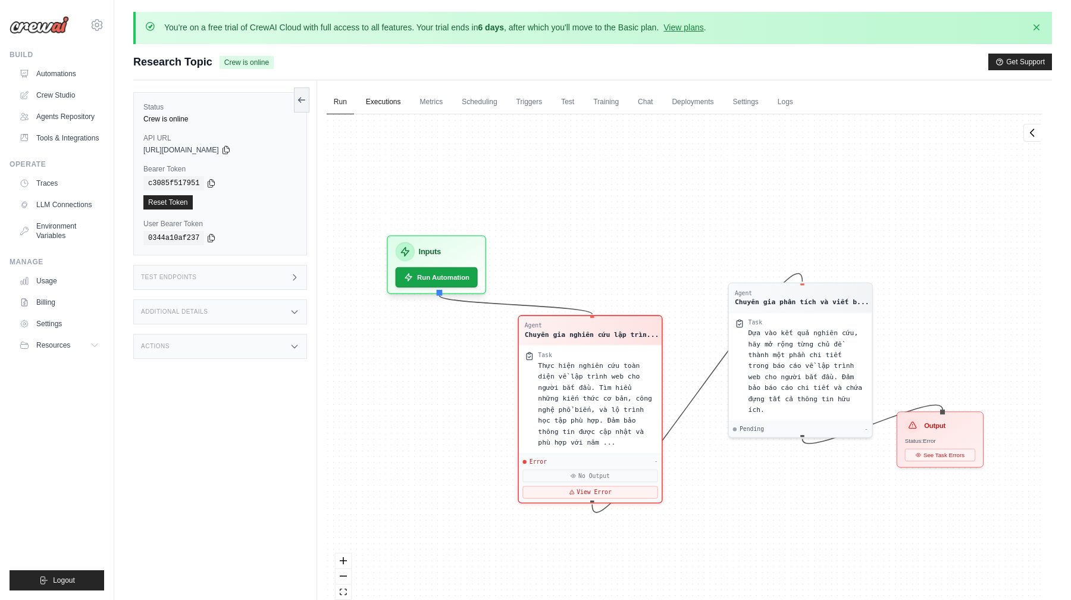
click at [399, 92] on link "Executions" at bounding box center [383, 102] width 49 height 25
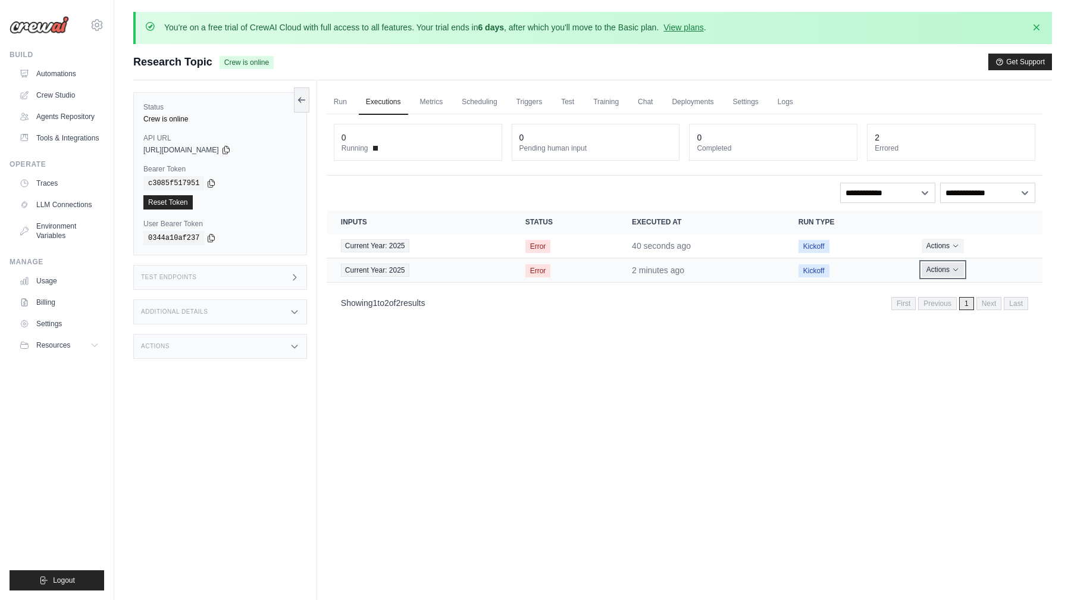
click at [950, 265] on button "Actions" at bounding box center [943, 270] width 42 height 14
click at [961, 302] on button "Delete" at bounding box center [990, 310] width 76 height 19
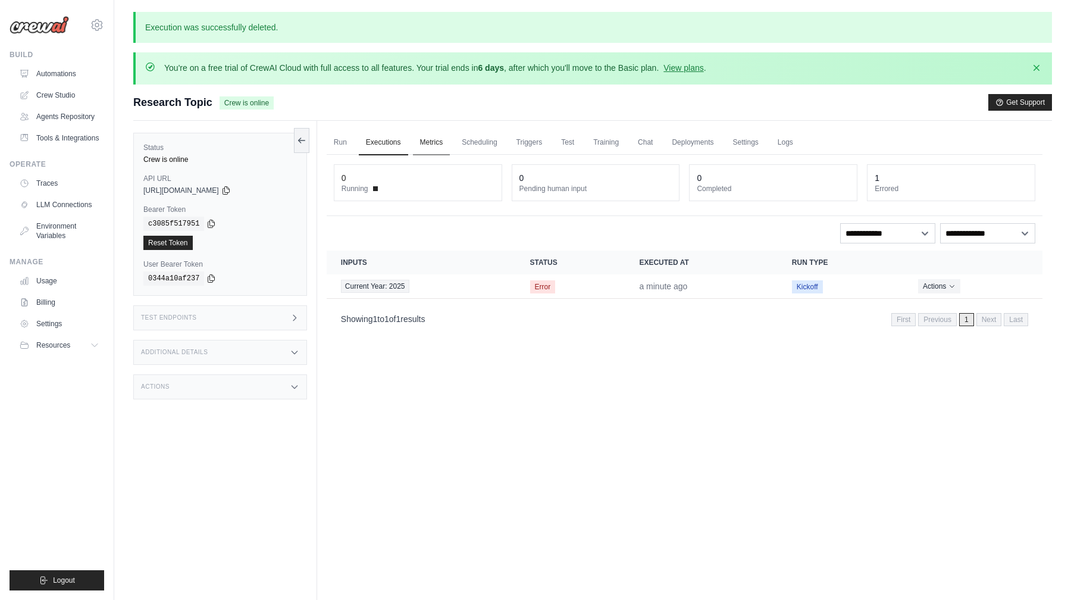
click at [435, 140] on link "Metrics" at bounding box center [432, 142] width 38 height 25
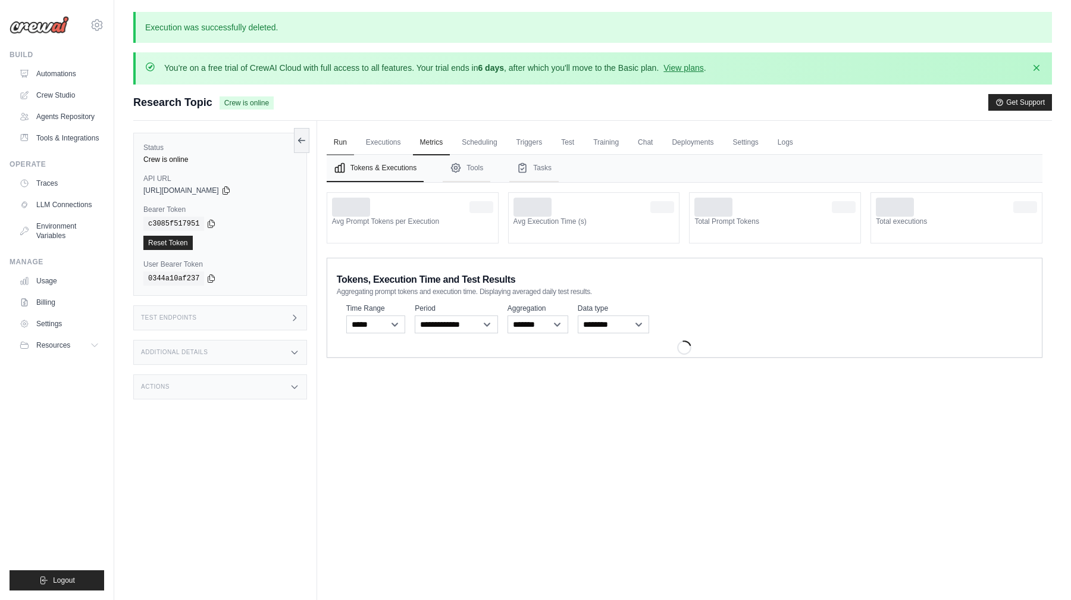
click at [349, 146] on link "Run" at bounding box center [340, 142] width 27 height 25
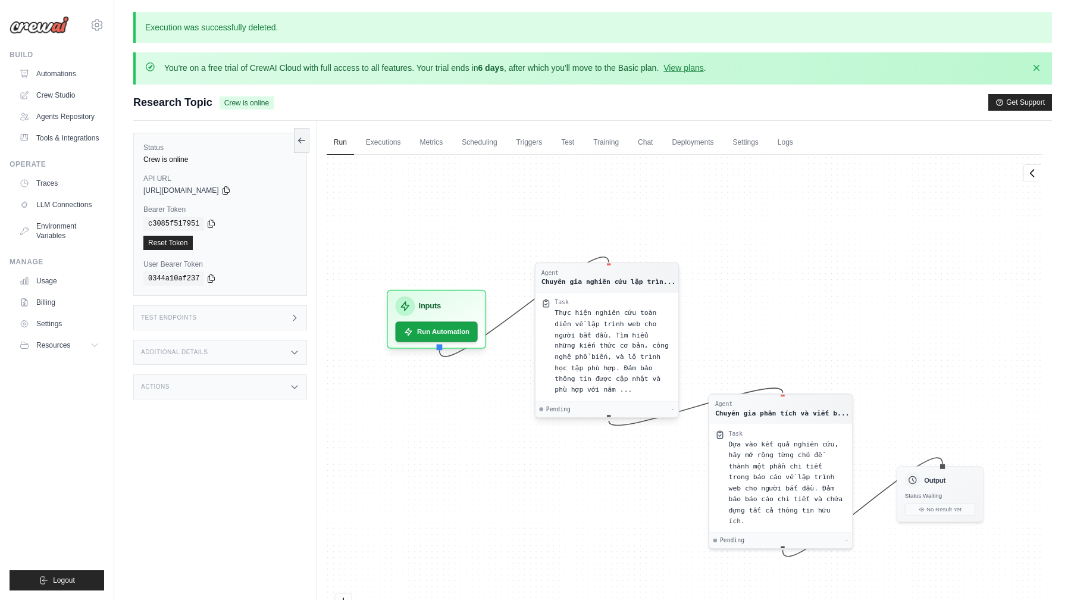
drag, startPoint x: 615, startPoint y: 386, endPoint x: 632, endPoint y: 290, distance: 97.2
click at [632, 290] on div "Agent Chuyên gia nghiên cứu lập trìn..." at bounding box center [607, 277] width 143 height 29
click at [711, 152] on link "Deployments" at bounding box center [693, 142] width 56 height 25
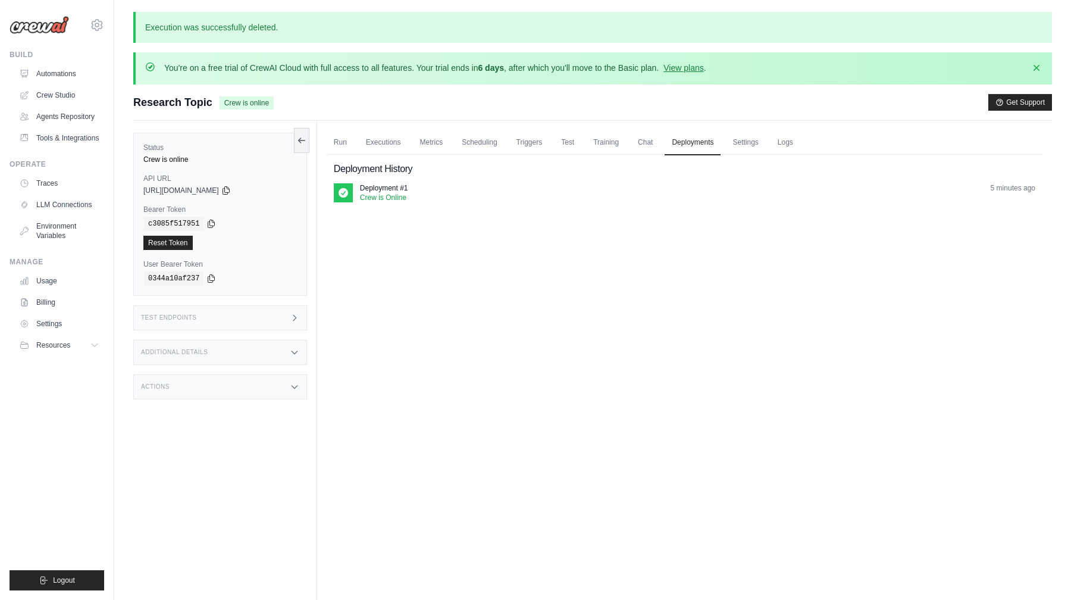
click at [413, 199] on div "Deployment #1 Crew is Online 5 minutes ago" at bounding box center [698, 192] width 676 height 19
click at [426, 149] on link "Metrics" at bounding box center [432, 142] width 38 height 25
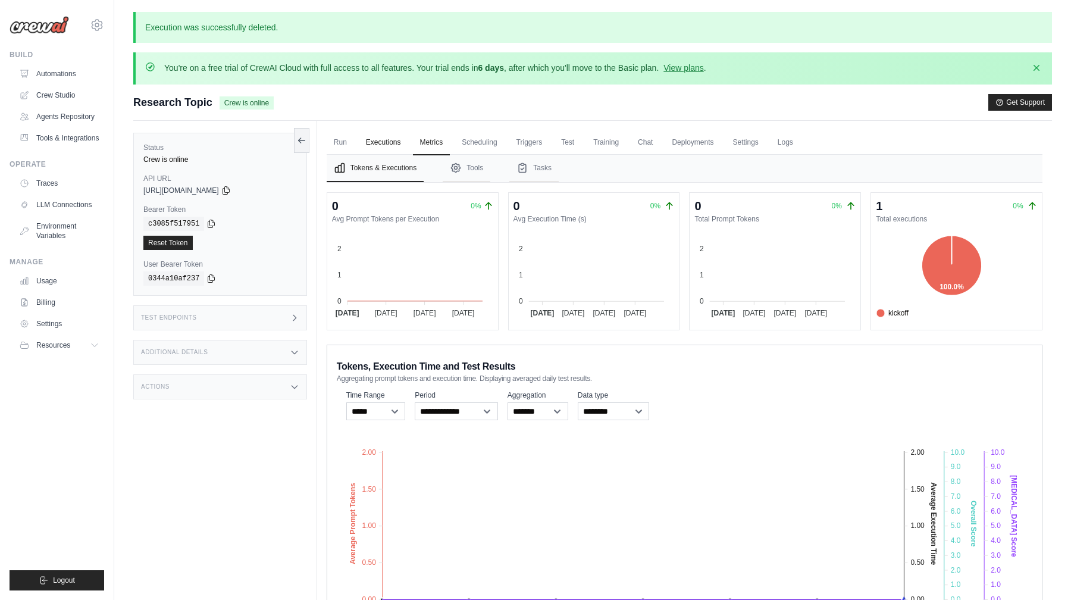
click at [381, 154] on link "Executions" at bounding box center [383, 142] width 49 height 25
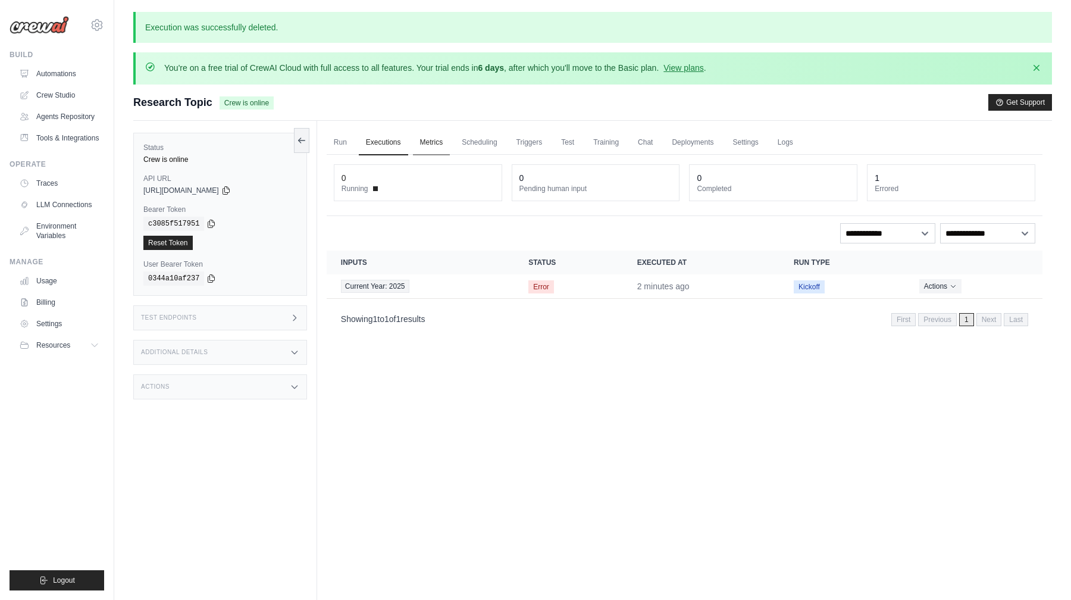
click at [426, 155] on link "Metrics" at bounding box center [432, 142] width 38 height 25
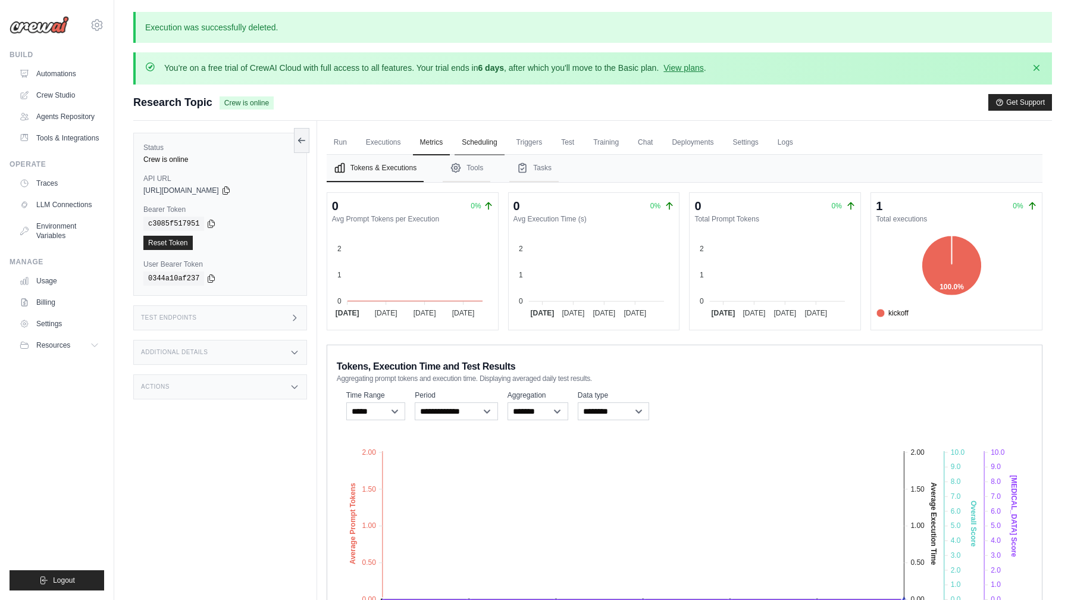
click at [480, 145] on link "Scheduling" at bounding box center [479, 142] width 49 height 25
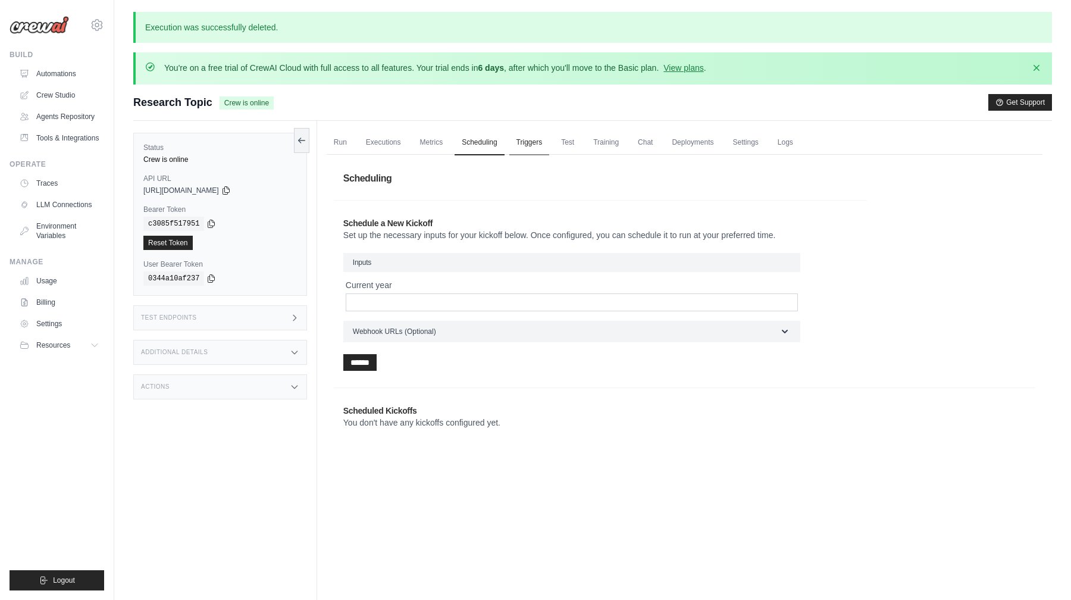
click at [526, 148] on link "Triggers" at bounding box center [530, 142] width 40 height 25
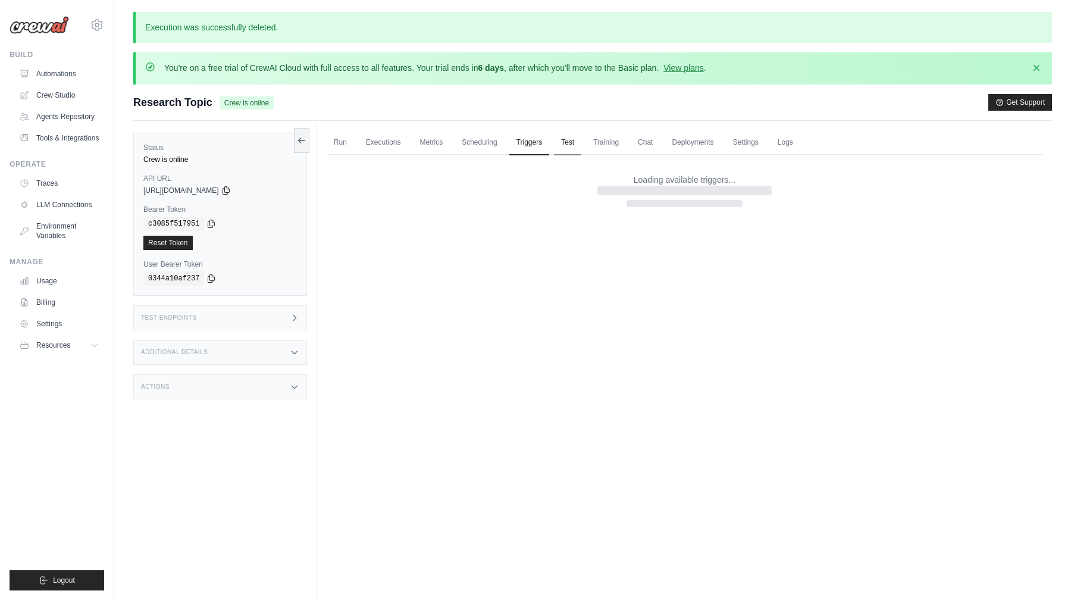
click at [555, 148] on link "Test" at bounding box center [567, 142] width 27 height 25
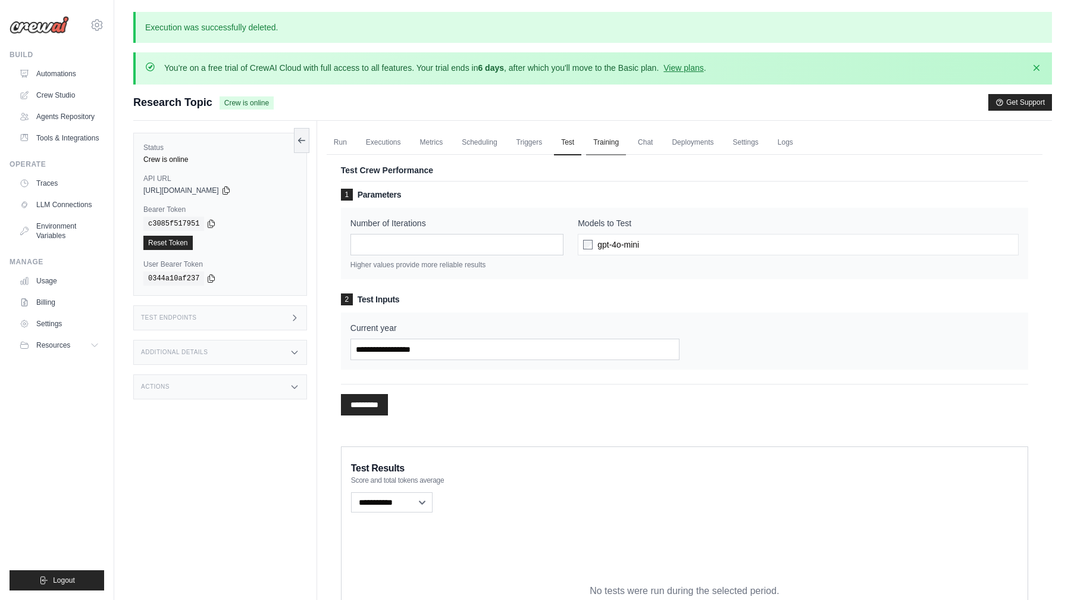
click at [612, 148] on link "Training" at bounding box center [606, 142] width 40 height 25
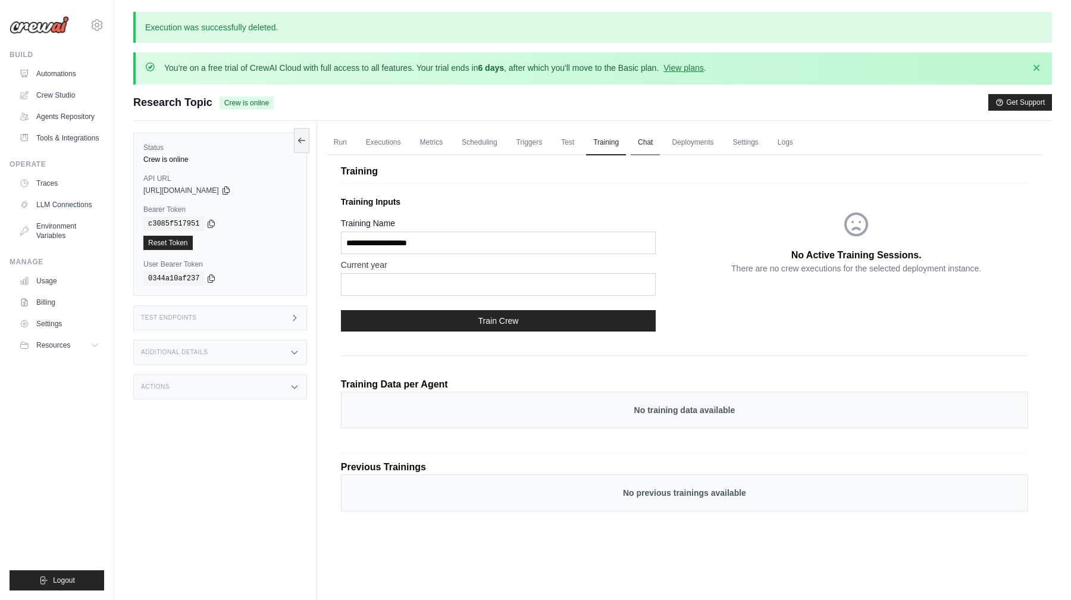
click at [653, 149] on link "Chat" at bounding box center [645, 142] width 29 height 25
click at [699, 148] on link "Deployments" at bounding box center [693, 142] width 56 height 25
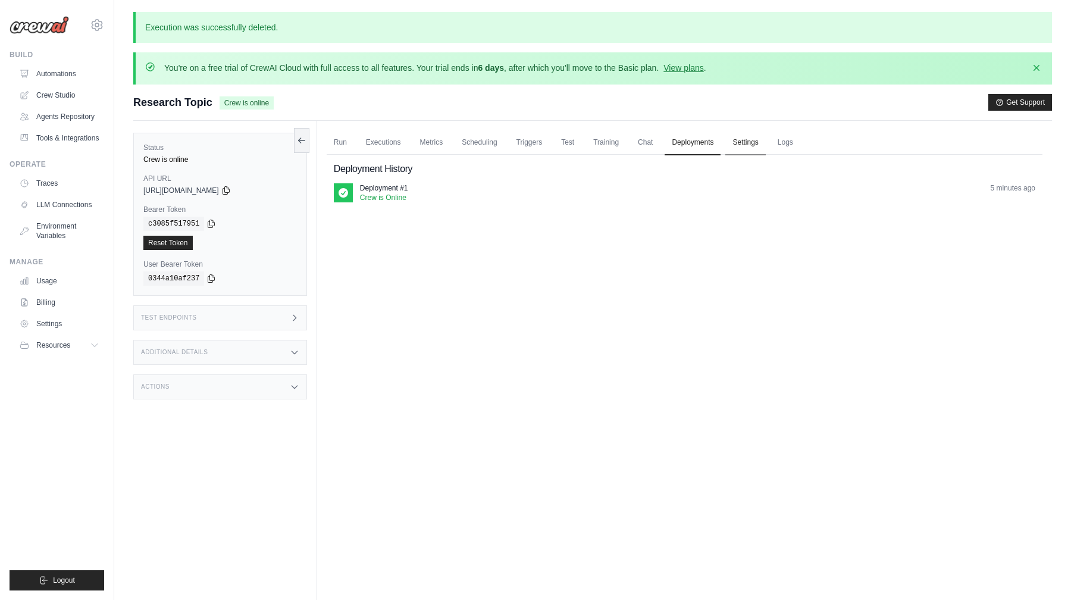
click at [745, 146] on link "Settings" at bounding box center [746, 142] width 40 height 25
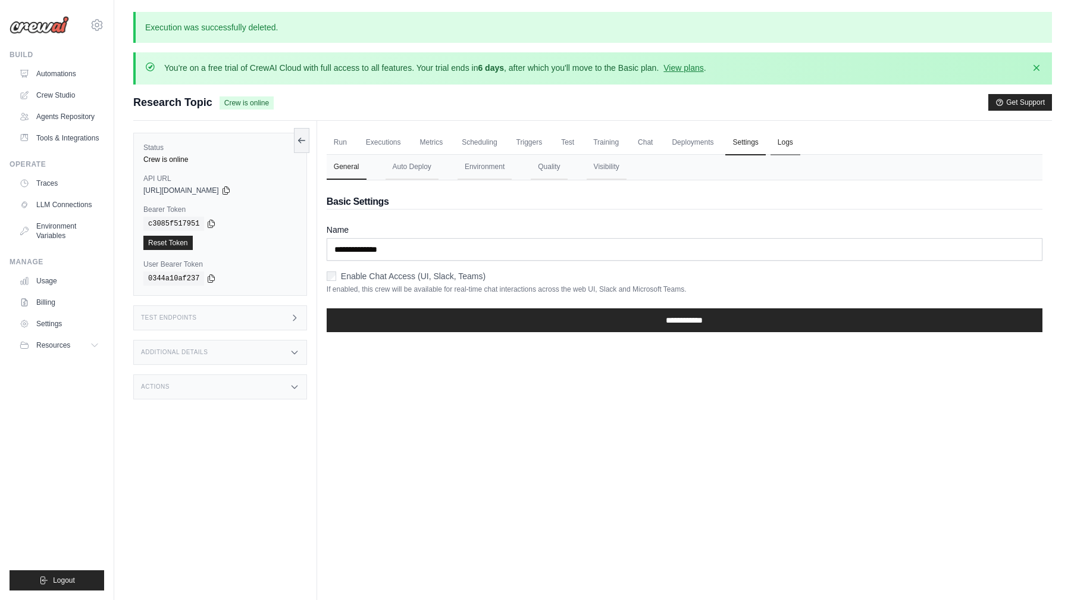
click at [777, 146] on link "Logs" at bounding box center [786, 142] width 30 height 25
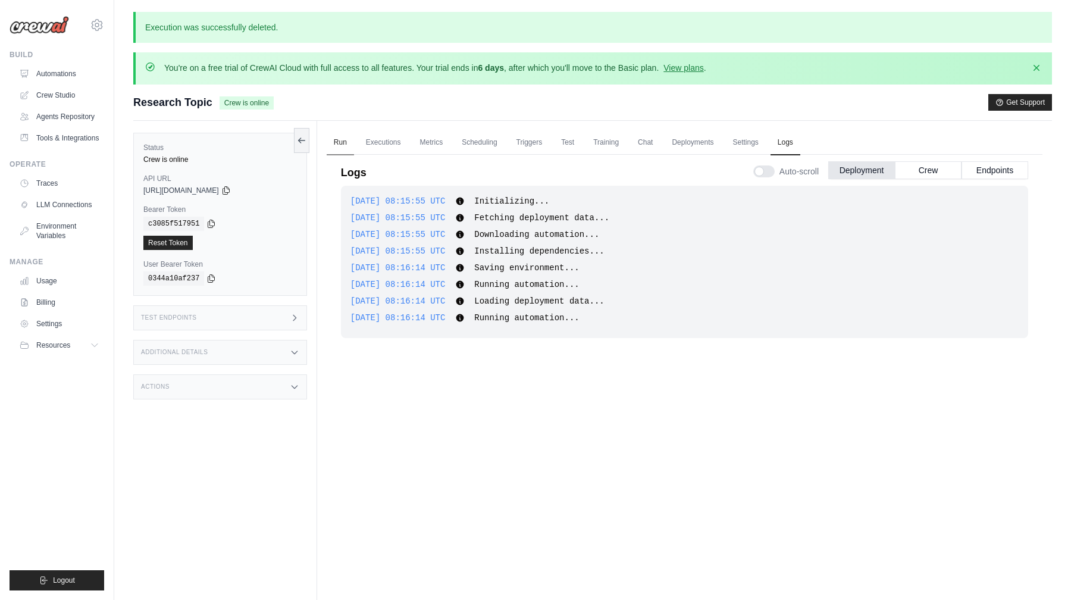
click at [336, 140] on link "Run" at bounding box center [340, 142] width 27 height 25
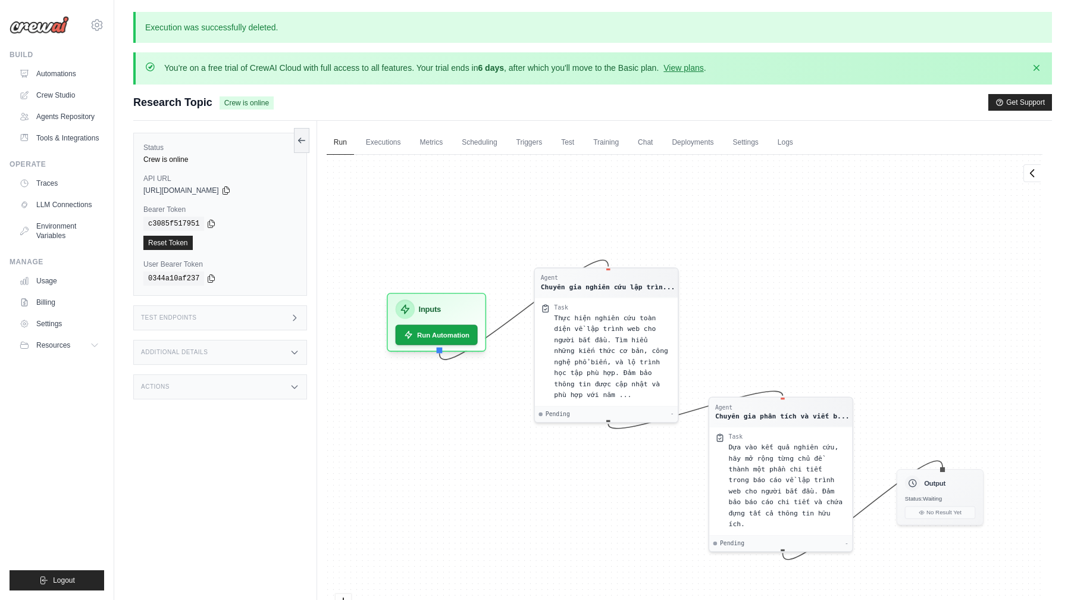
click at [197, 320] on div "Test Endpoints" at bounding box center [220, 317] width 174 height 25
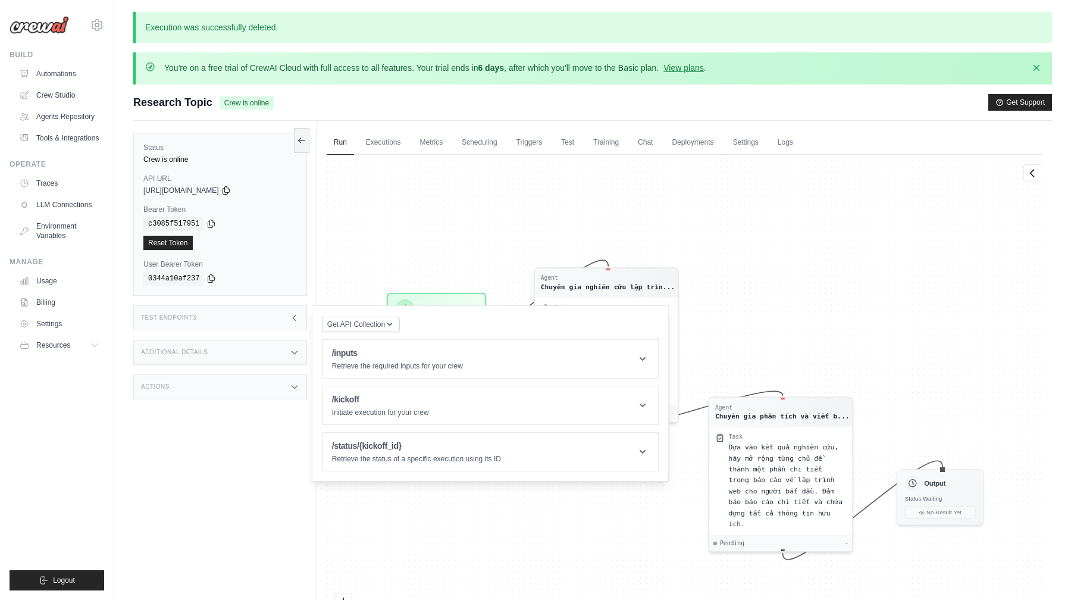
click at [195, 357] on div "Additional Details" at bounding box center [220, 352] width 174 height 25
click at [182, 461] on div "Actions" at bounding box center [220, 457] width 174 height 25
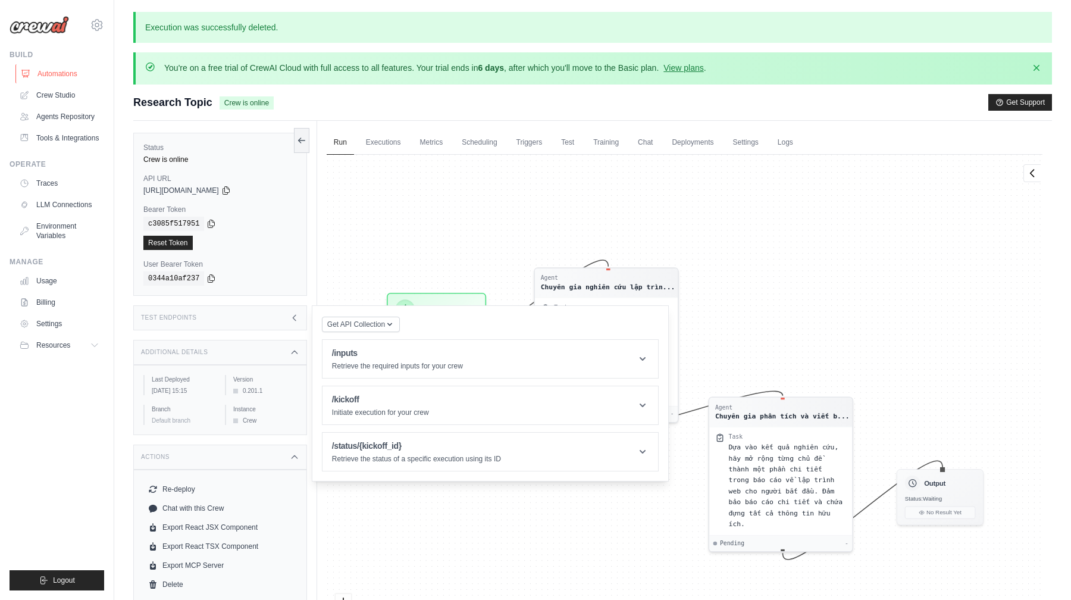
click at [90, 64] on link "Automations" at bounding box center [60, 73] width 90 height 19
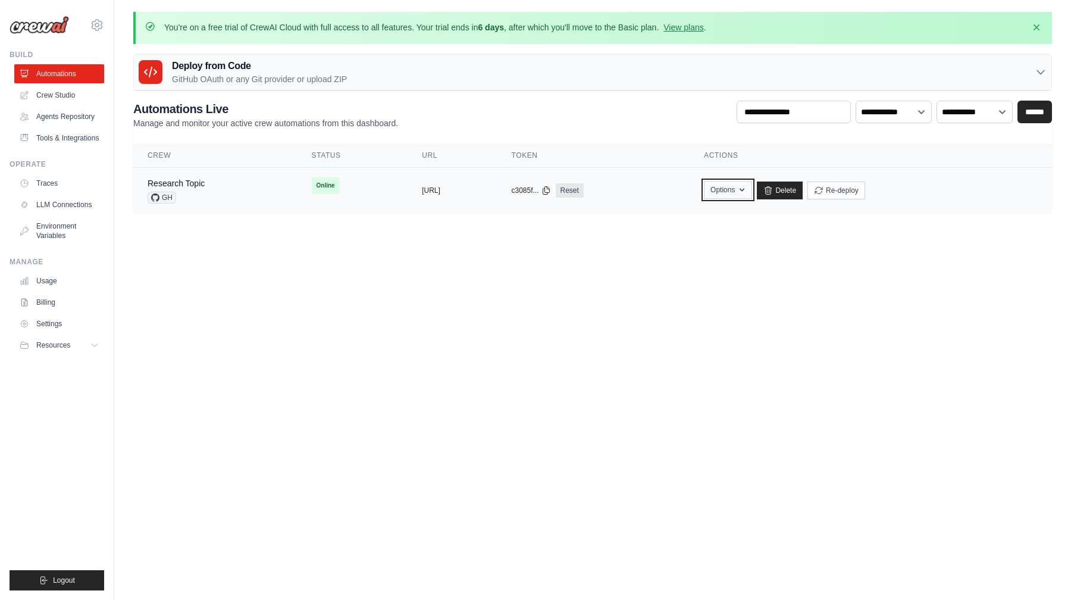
click at [752, 197] on button "Options" at bounding box center [728, 190] width 48 height 18
click at [663, 294] on body "[EMAIL_ADDRESS][DOMAIN_NAME] Settings Build Automations" at bounding box center [535, 300] width 1071 height 600
click at [196, 185] on link "Research Topic" at bounding box center [176, 184] width 57 height 10
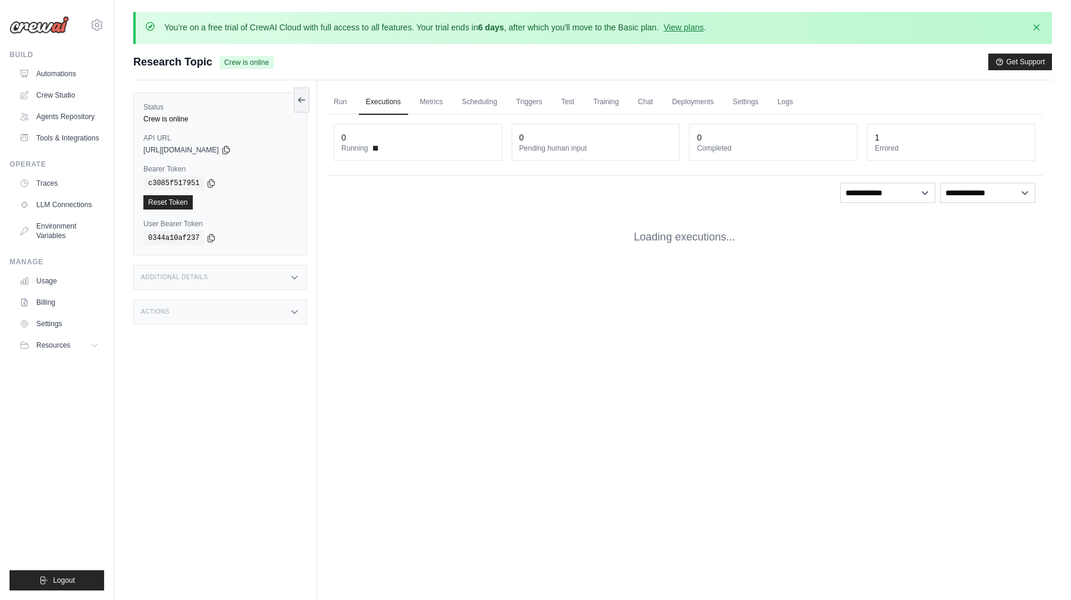
click at [224, 280] on div "Additional Details" at bounding box center [220, 277] width 174 height 25
click at [220, 380] on div "Actions" at bounding box center [220, 382] width 174 height 25
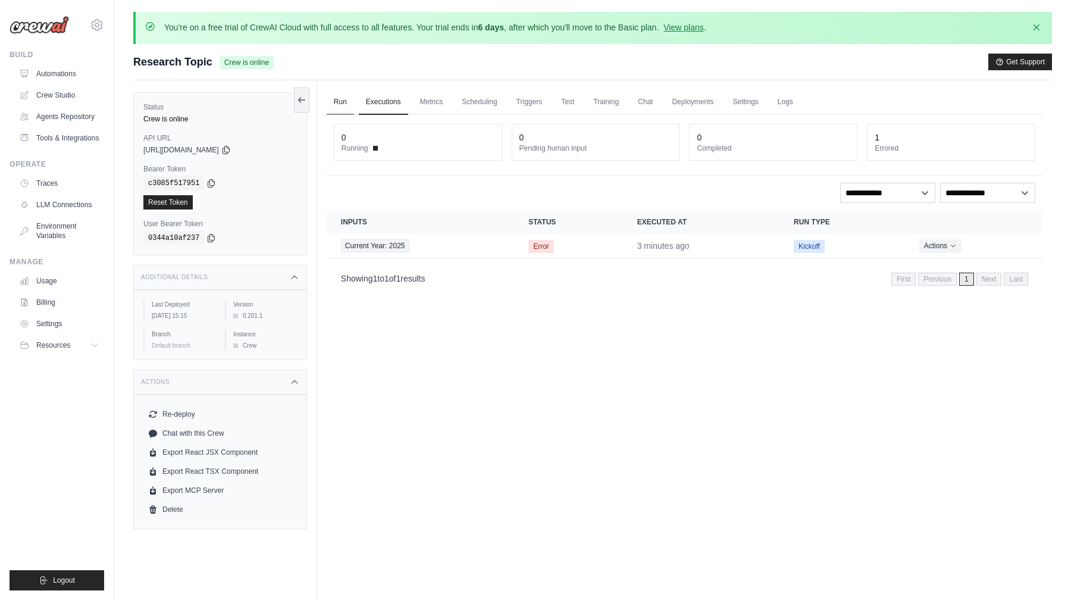
click at [347, 110] on link "Run" at bounding box center [340, 102] width 27 height 25
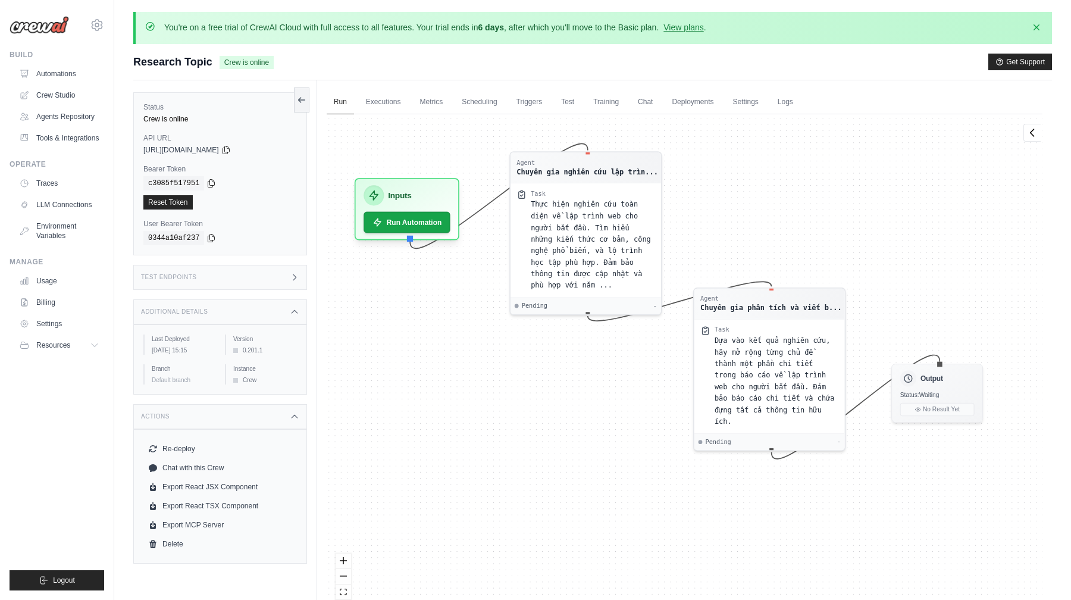
click at [451, 233] on button "Run Automation" at bounding box center [407, 222] width 87 height 21
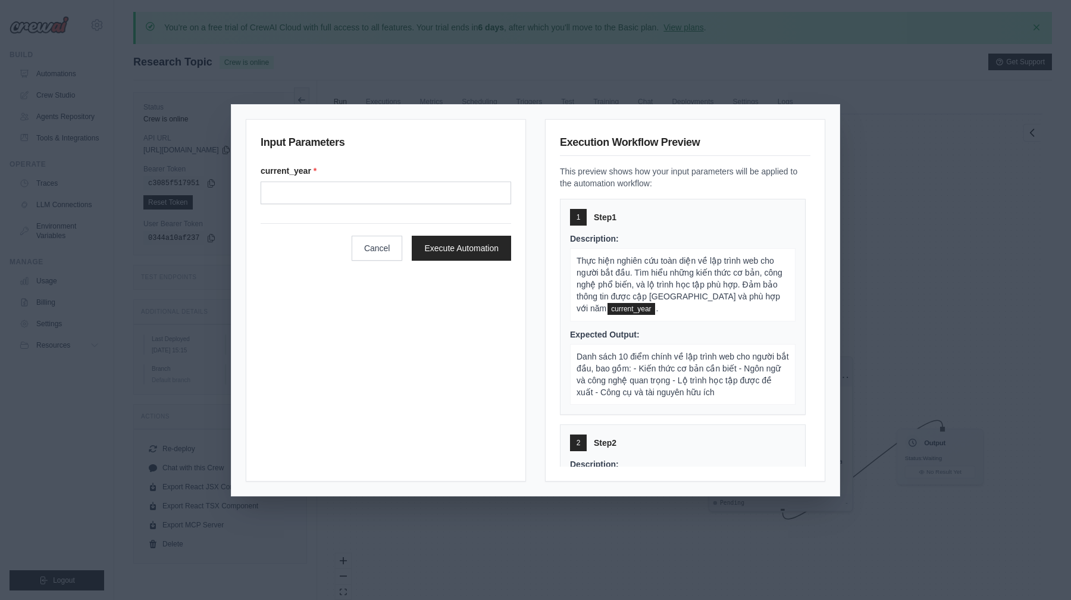
scroll to position [92, 0]
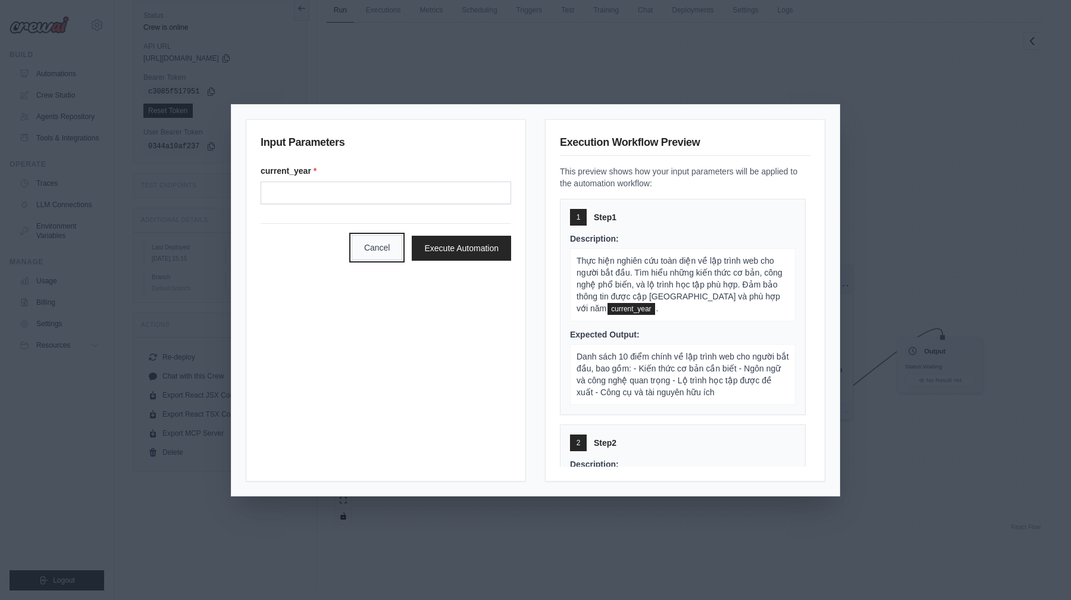
click at [393, 247] on button "Cancel" at bounding box center [377, 247] width 51 height 25
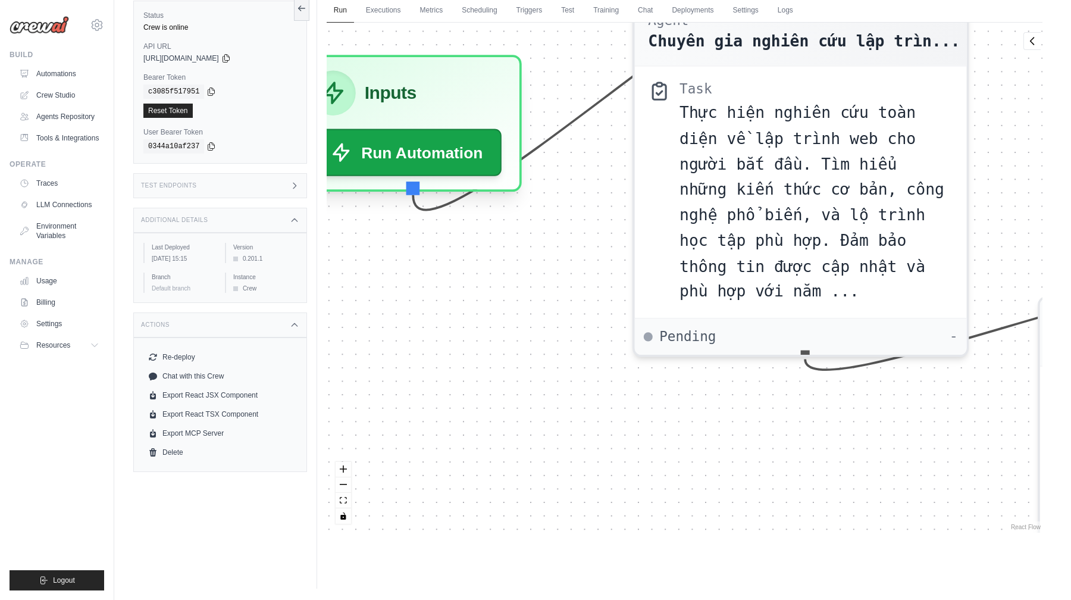
drag, startPoint x: 505, startPoint y: 179, endPoint x: 526, endPoint y: 328, distance: 150.9
click at [529, 323] on div "Agent Chuyên gia nghiên cứu lập trìn... Task Thực hiện nghiên cứu toàn diện về …" at bounding box center [685, 278] width 716 height 510
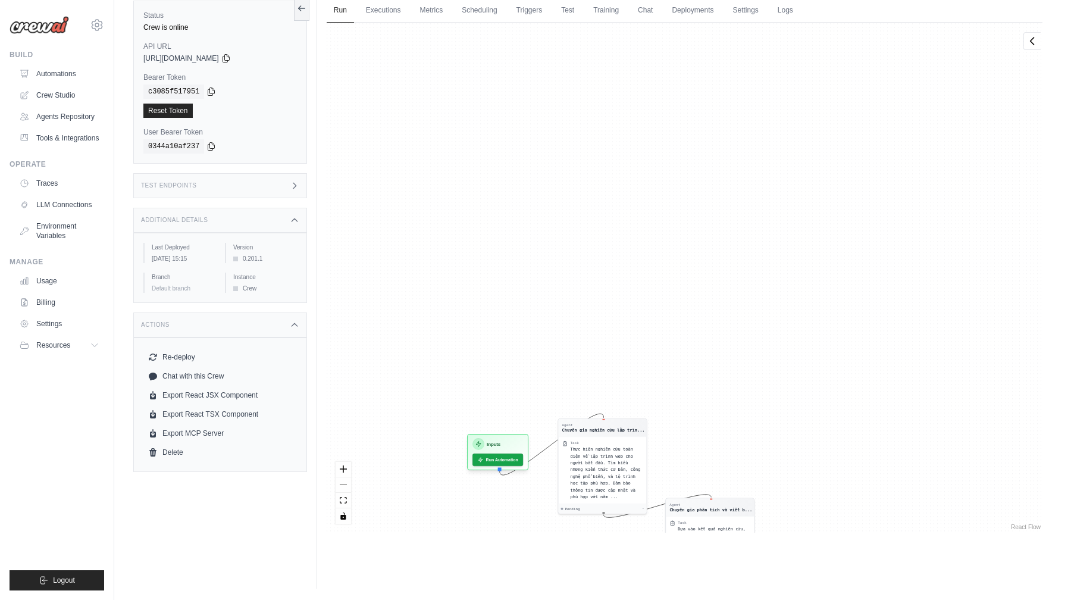
drag, startPoint x: 529, startPoint y: 227, endPoint x: 527, endPoint y: 377, distance: 150.0
click at [529, 379] on div "Agent Chuyên gia nghiên cứu lập trìn... Task Thực hiện nghiên cứu toàn diện về …" at bounding box center [685, 278] width 716 height 510
click at [372, 7] on link "Executions" at bounding box center [383, 10] width 49 height 25
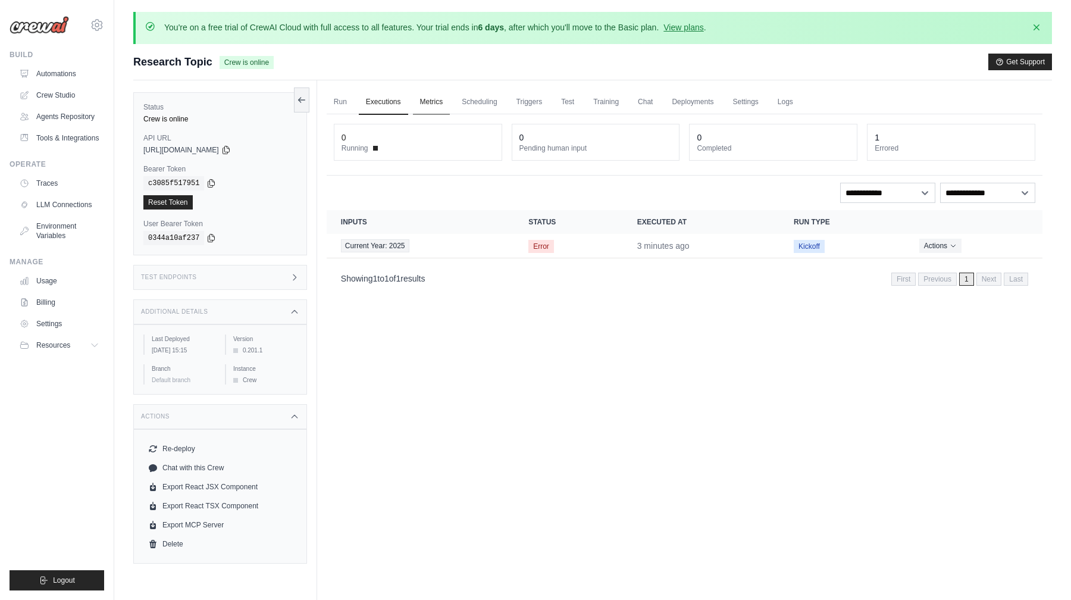
click at [437, 100] on link "Metrics" at bounding box center [432, 102] width 38 height 25
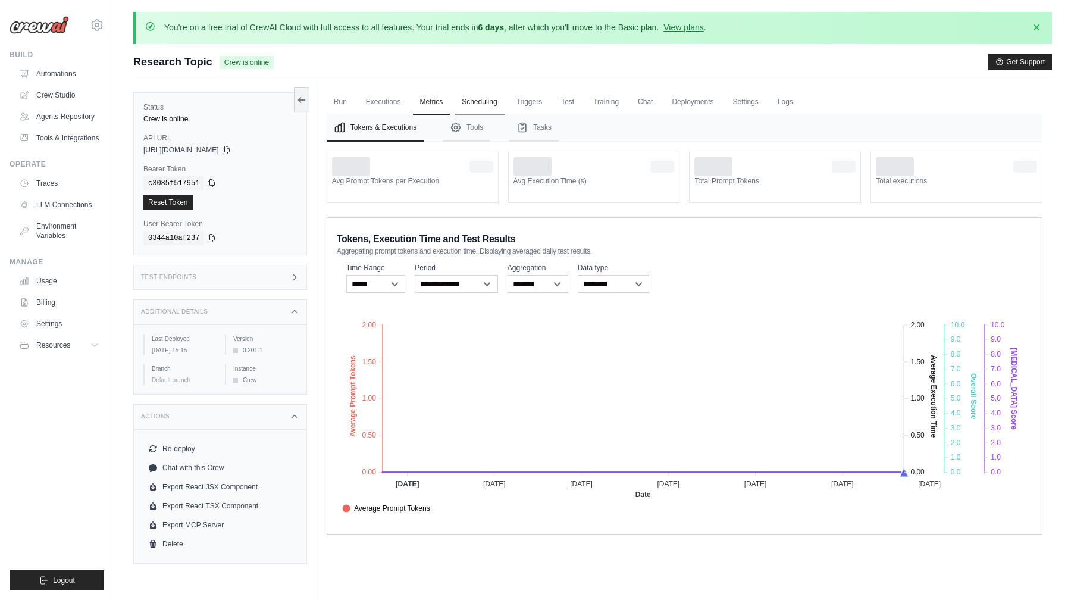
click at [483, 104] on link "Scheduling" at bounding box center [479, 102] width 49 height 25
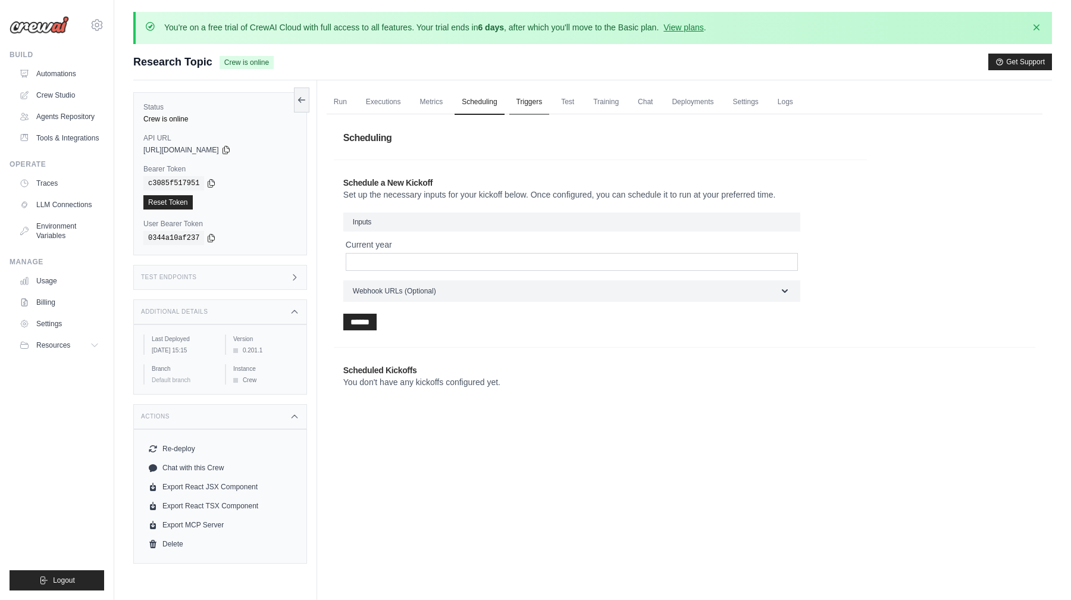
click at [530, 103] on link "Triggers" at bounding box center [530, 102] width 40 height 25
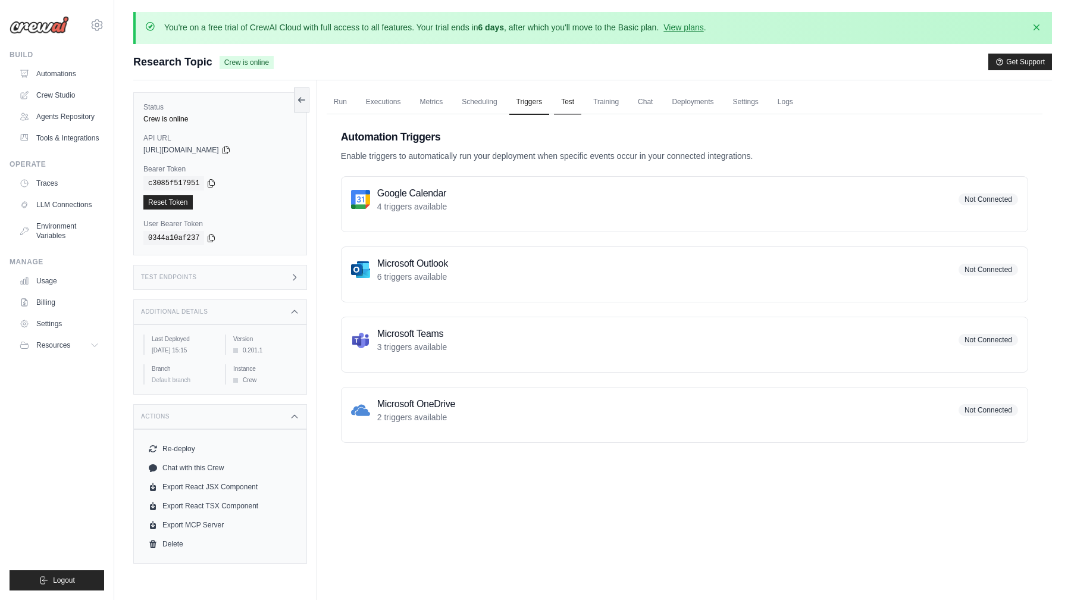
click at [579, 111] on link "Test" at bounding box center [567, 102] width 27 height 25
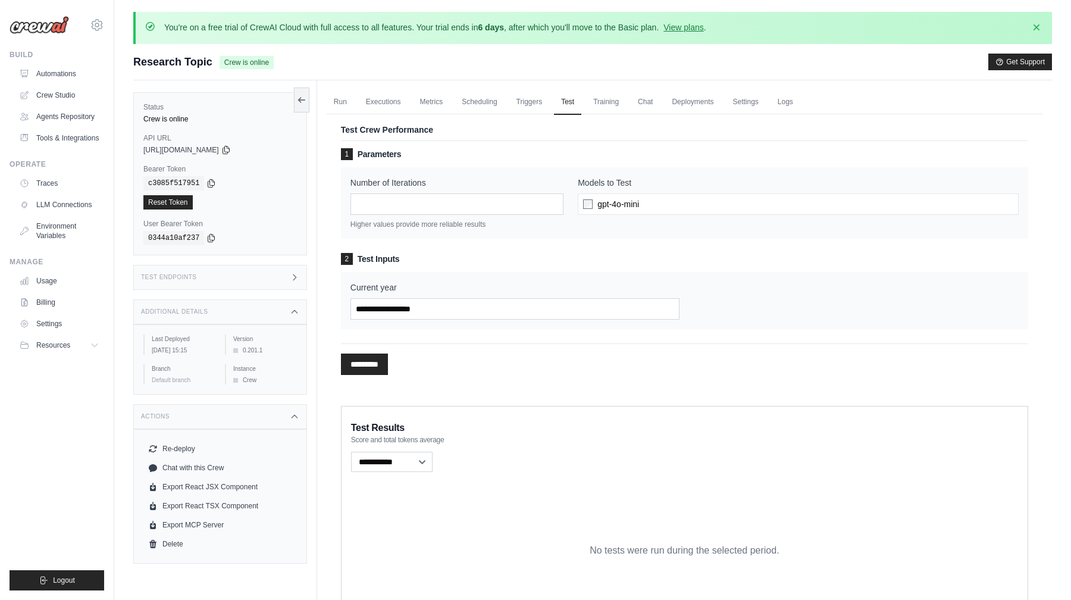
click at [627, 112] on div "Test Crew Performance 1 Parameters Number of Iterations * Higher values provide…" at bounding box center [685, 253] width 716 height 292
click at [610, 108] on link "Training" at bounding box center [606, 102] width 40 height 25
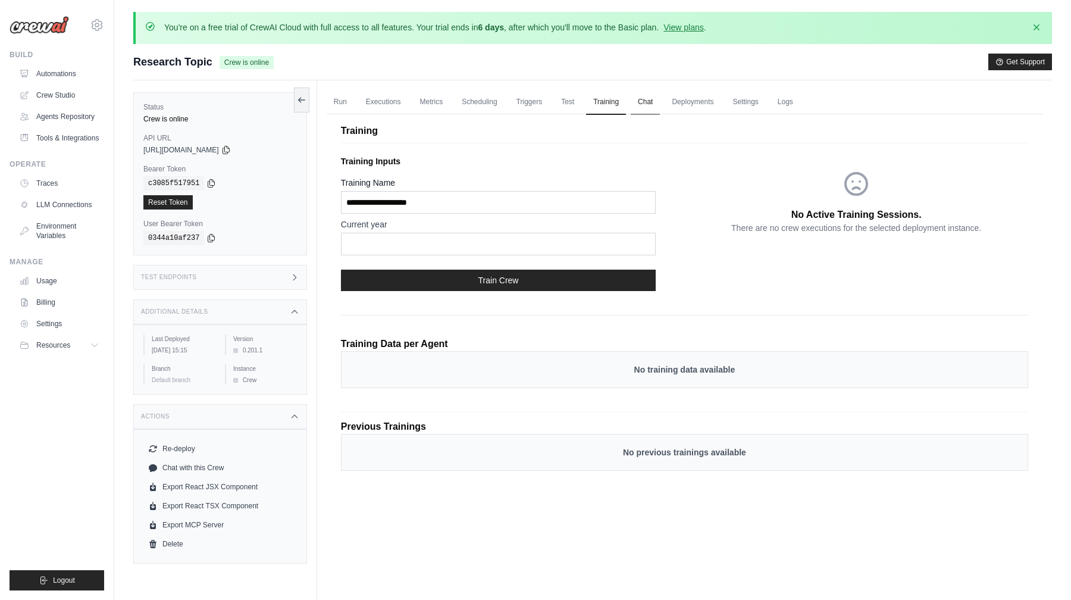
click at [643, 107] on link "Chat" at bounding box center [645, 102] width 29 height 25
click at [702, 105] on link "Deployments" at bounding box center [693, 102] width 56 height 25
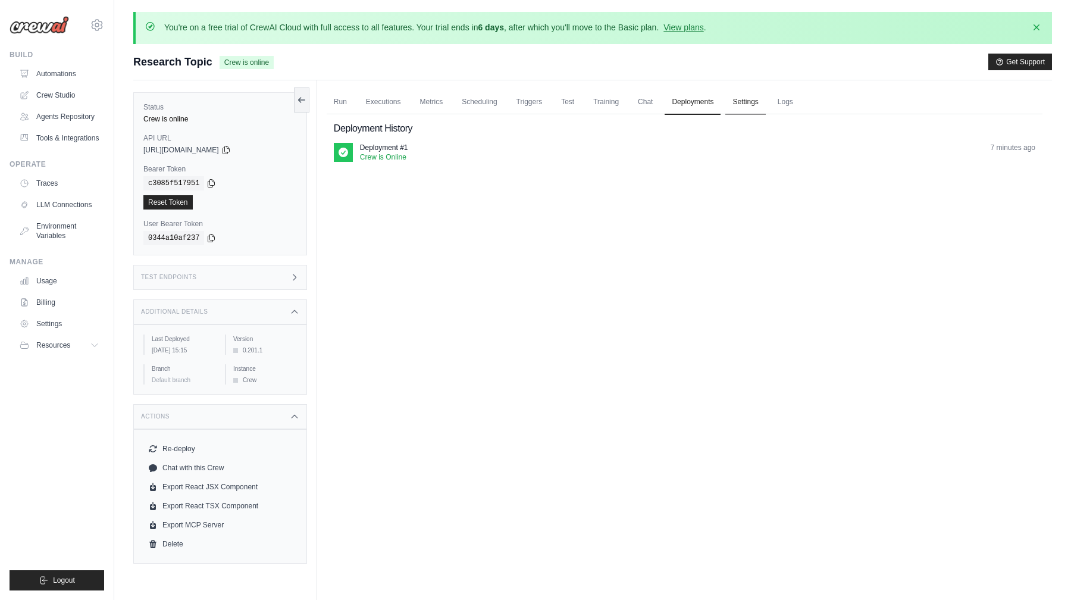
click at [736, 107] on link "Settings" at bounding box center [746, 102] width 40 height 25
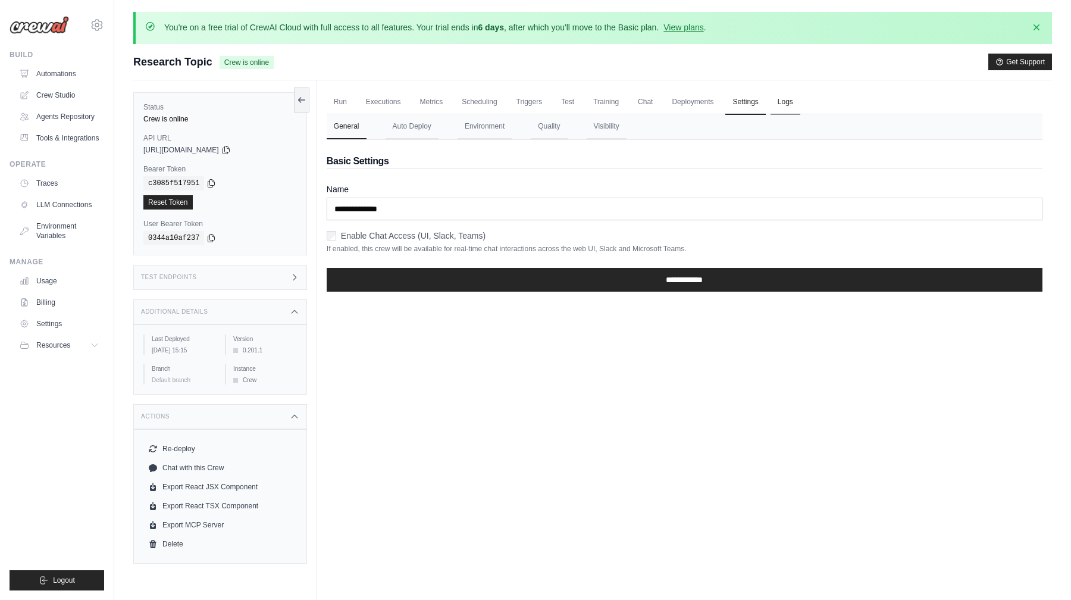
click at [783, 107] on link "Logs" at bounding box center [786, 102] width 30 height 25
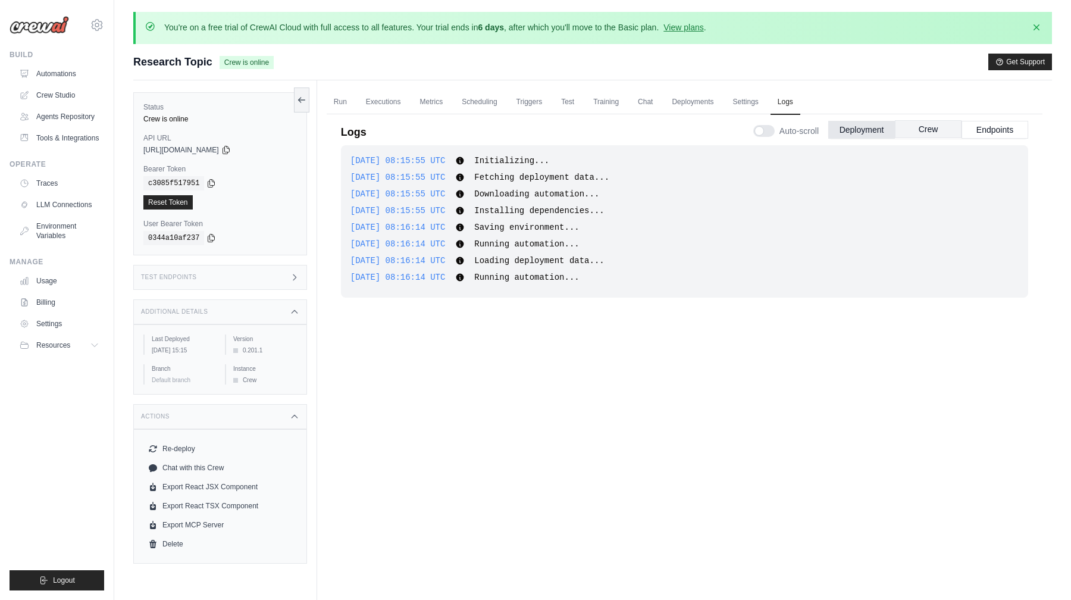
click at [913, 126] on button "Crew" at bounding box center [928, 129] width 67 height 18
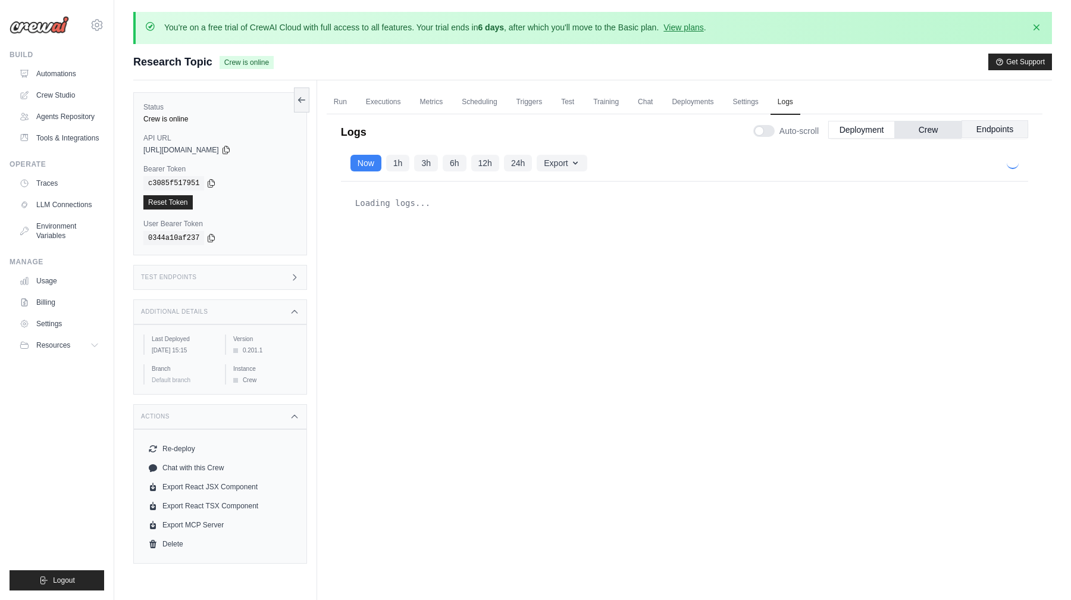
click at [977, 124] on button "Endpoints" at bounding box center [995, 129] width 67 height 18
click at [952, 129] on button "Crew" at bounding box center [928, 129] width 67 height 18
click at [929, 134] on button "Crew" at bounding box center [928, 129] width 67 height 18
click at [873, 121] on button "Deployment" at bounding box center [862, 129] width 67 height 18
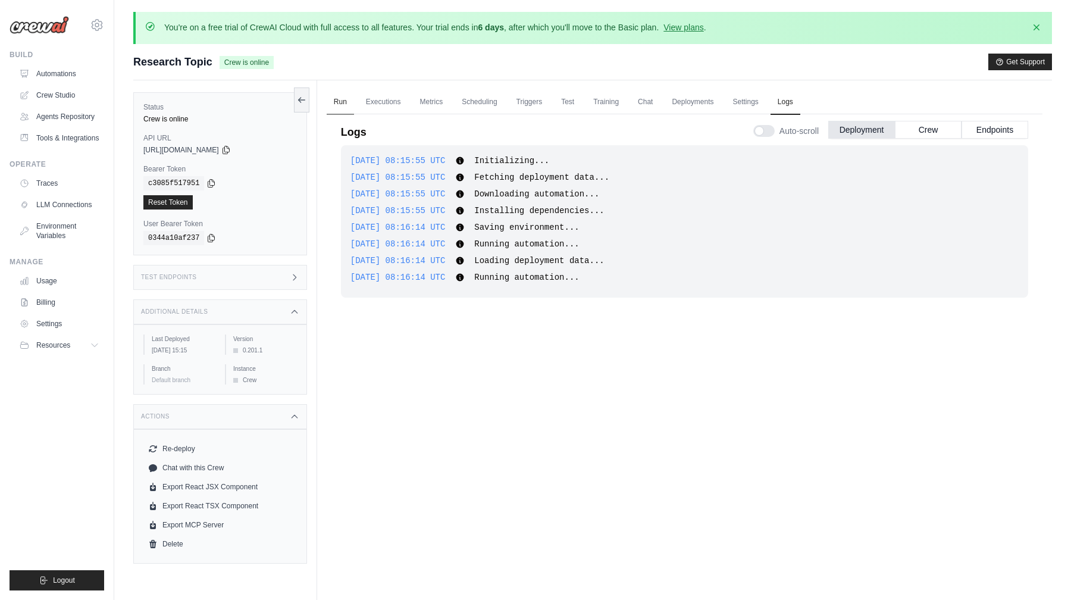
click at [352, 101] on link "Run" at bounding box center [340, 102] width 27 height 25
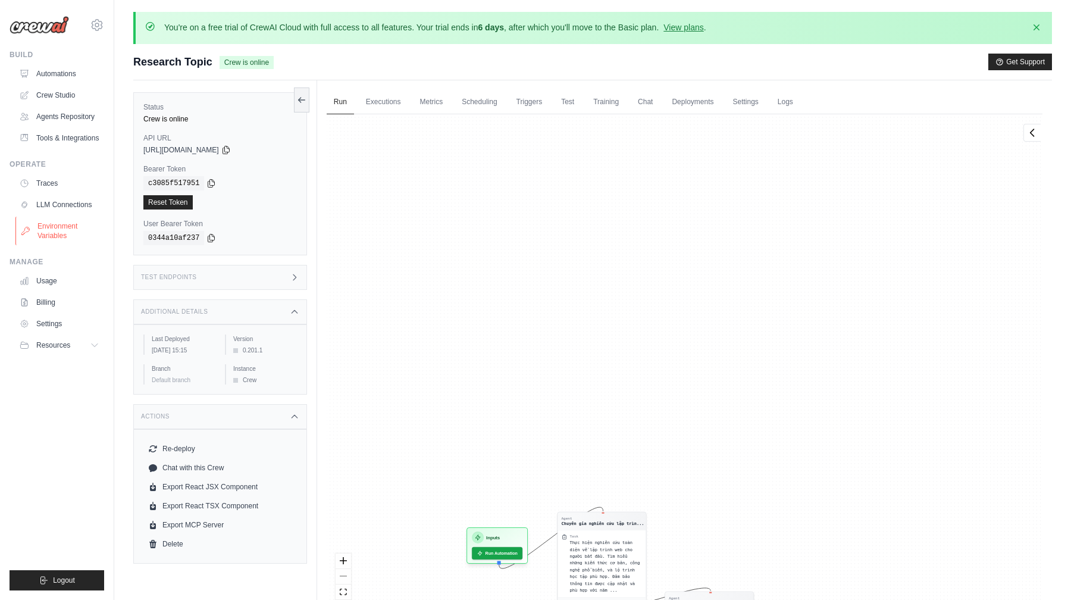
click at [58, 226] on link "Environment Variables" at bounding box center [60, 231] width 90 height 29
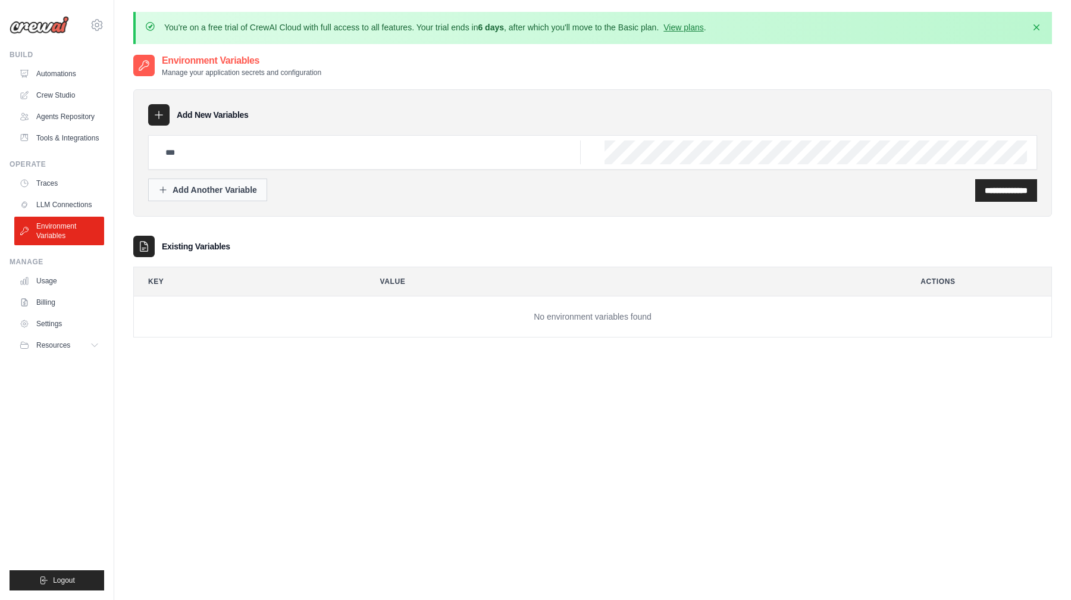
click at [248, 193] on div "Add Another Variable" at bounding box center [207, 190] width 99 height 12
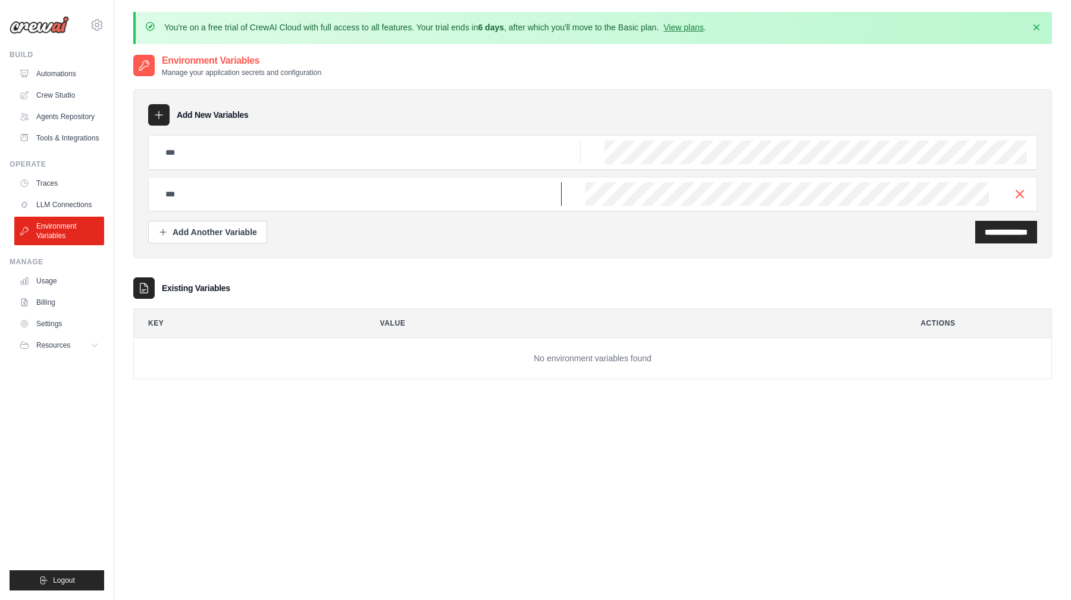
click at [279, 193] on input "text" at bounding box center [360, 194] width 404 height 24
drag, startPoint x: 279, startPoint y: 158, endPoint x: 94, endPoint y: 132, distance: 186.5
click at [273, 158] on input "text" at bounding box center [369, 152] width 423 height 24
click at [54, 73] on link "Automations" at bounding box center [60, 73] width 90 height 19
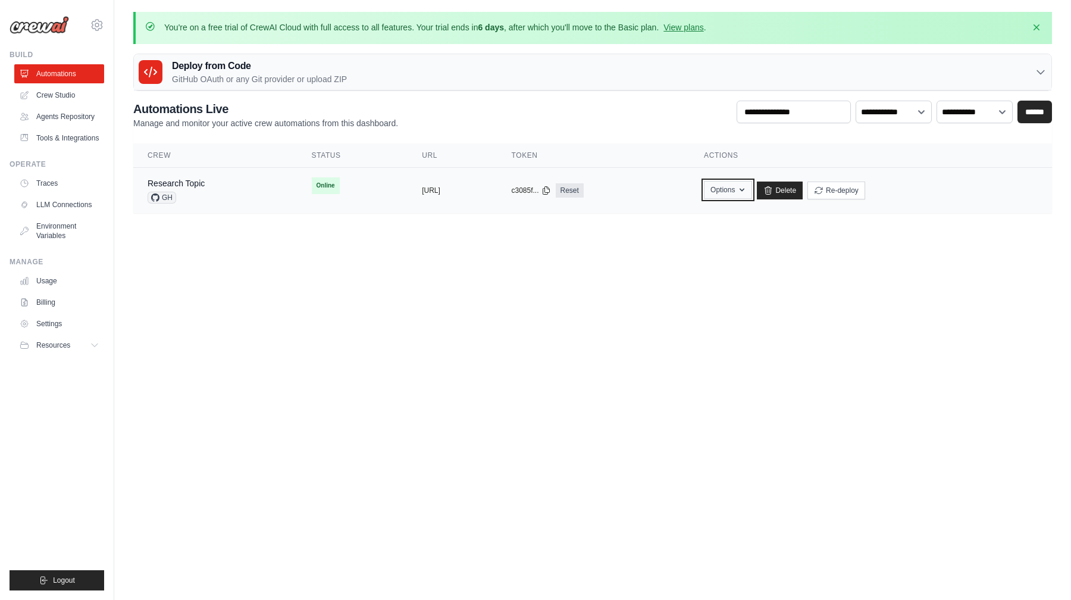
click at [752, 194] on button "Options" at bounding box center [728, 190] width 48 height 18
click at [752, 221] on link "Chat with this Crew" at bounding box center [685, 217] width 133 height 21
click at [562, 340] on body "[EMAIL_ADDRESS][DOMAIN_NAME] Settings Build Automations" at bounding box center [535, 300] width 1071 height 600
click at [76, 101] on link "Crew Studio" at bounding box center [60, 95] width 90 height 19
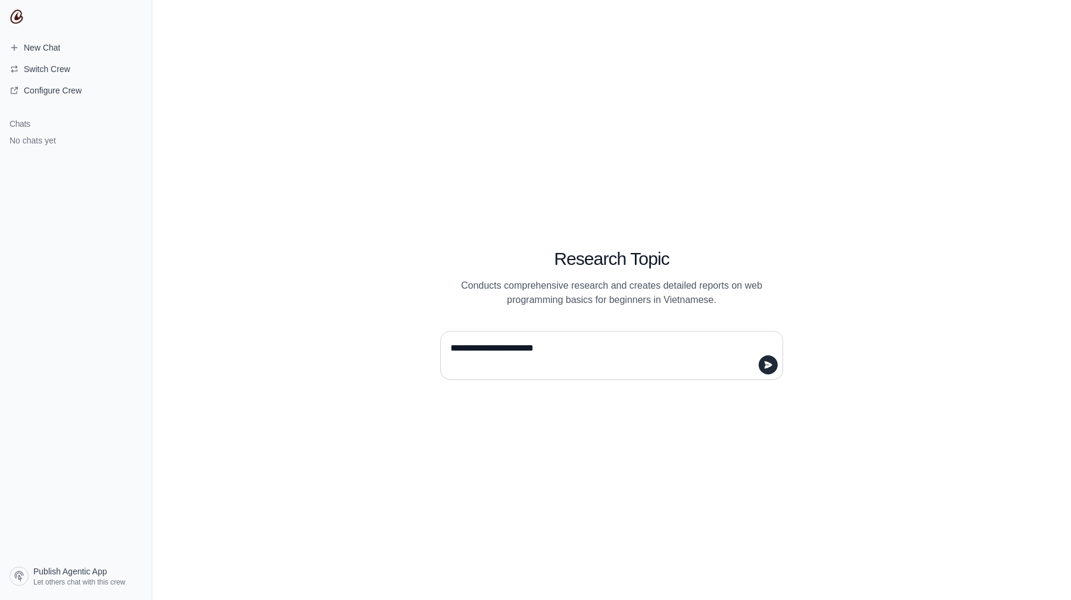
type textarea "**********"
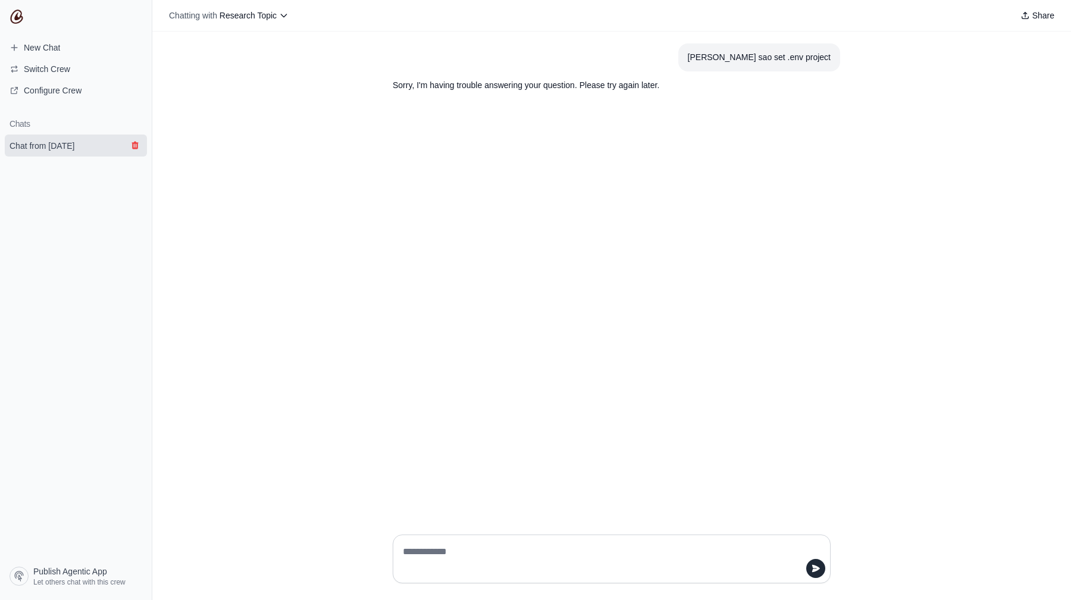
click at [135, 149] on icon "submit" at bounding box center [135, 145] width 10 height 10
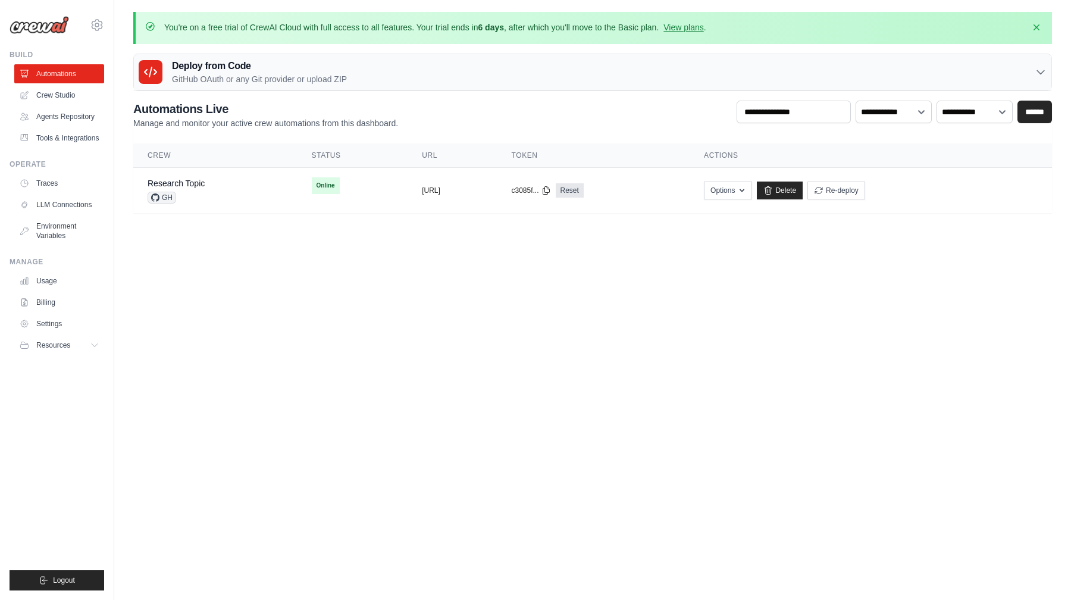
click at [218, 75] on p "GitHub OAuth or any Git provider or upload ZIP" at bounding box center [259, 79] width 175 height 12
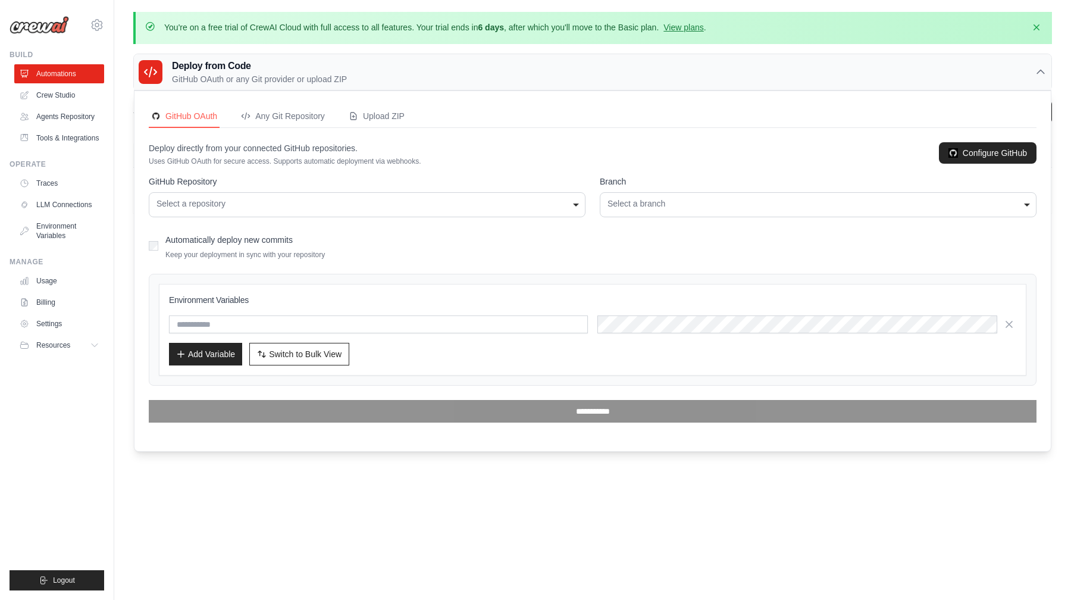
click at [243, 245] on div "Automatically deploy new commits Keep your deployment in sync with your reposit…" at bounding box center [245, 246] width 160 height 28
click at [249, 239] on label "Automatically deploy new commits" at bounding box center [228, 240] width 127 height 10
click at [252, 315] on input "text" at bounding box center [378, 324] width 419 height 18
paste input "**********"
type input "**********"
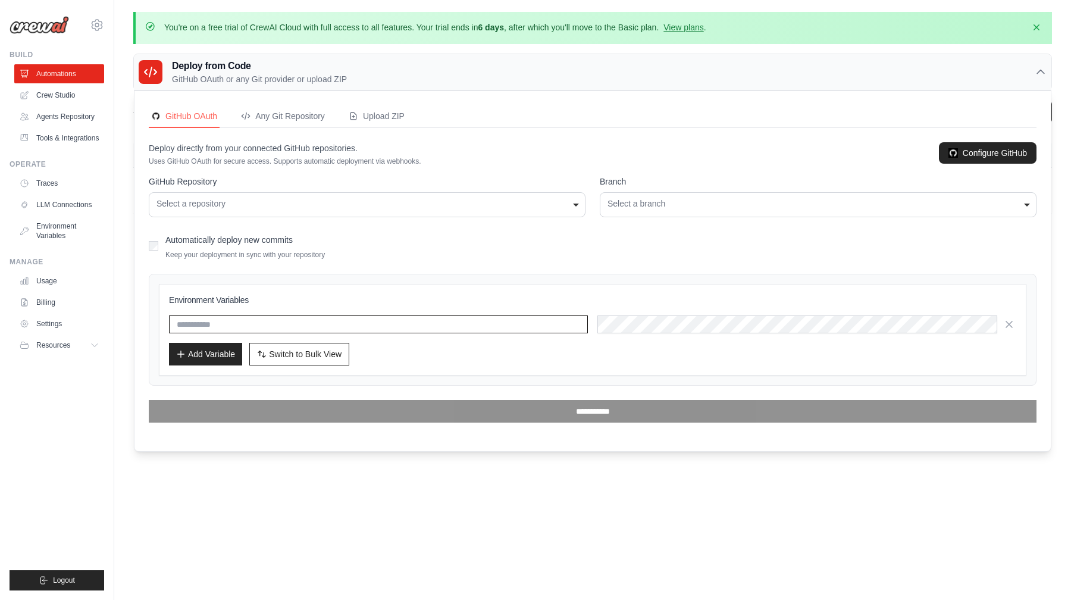
click at [229, 324] on input "text" at bounding box center [378, 324] width 419 height 18
paste input "**********"
type input "**********"
drag, startPoint x: 253, startPoint y: 320, endPoint x: 152, endPoint y: 321, distance: 101.2
click at [152, 321] on div "**********" at bounding box center [593, 330] width 888 height 112
